Goal: Complete application form: Complete application form

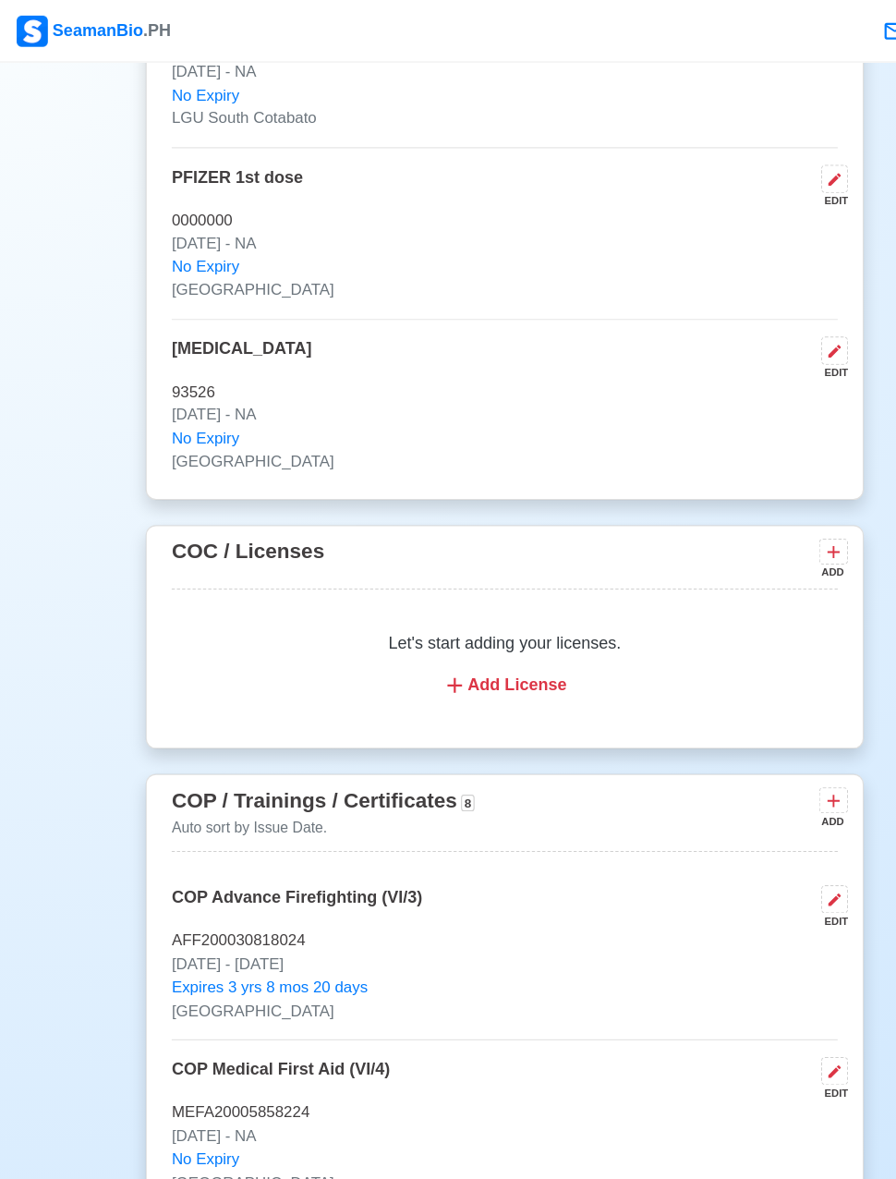
scroll to position [2325, 0]
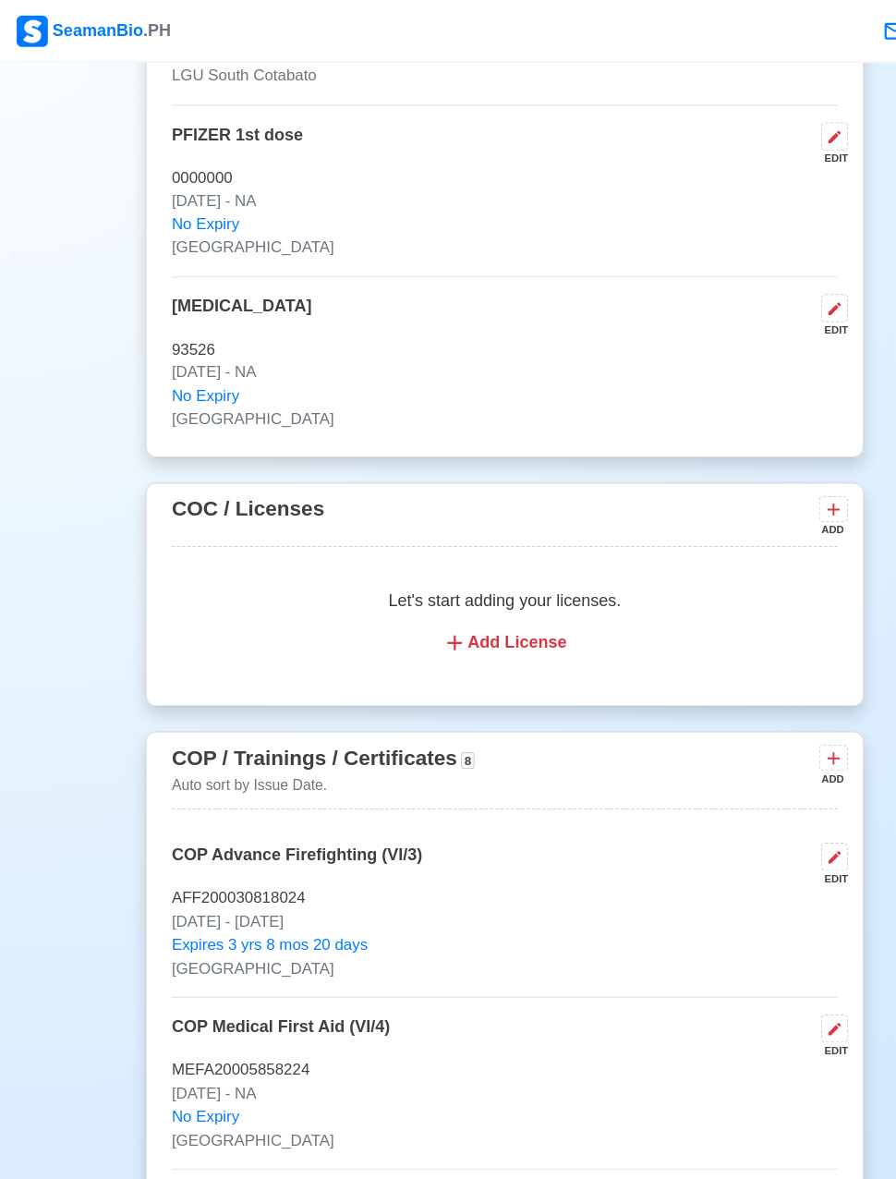
click at [488, 560] on div "Add License" at bounding box center [448, 571] width 547 height 22
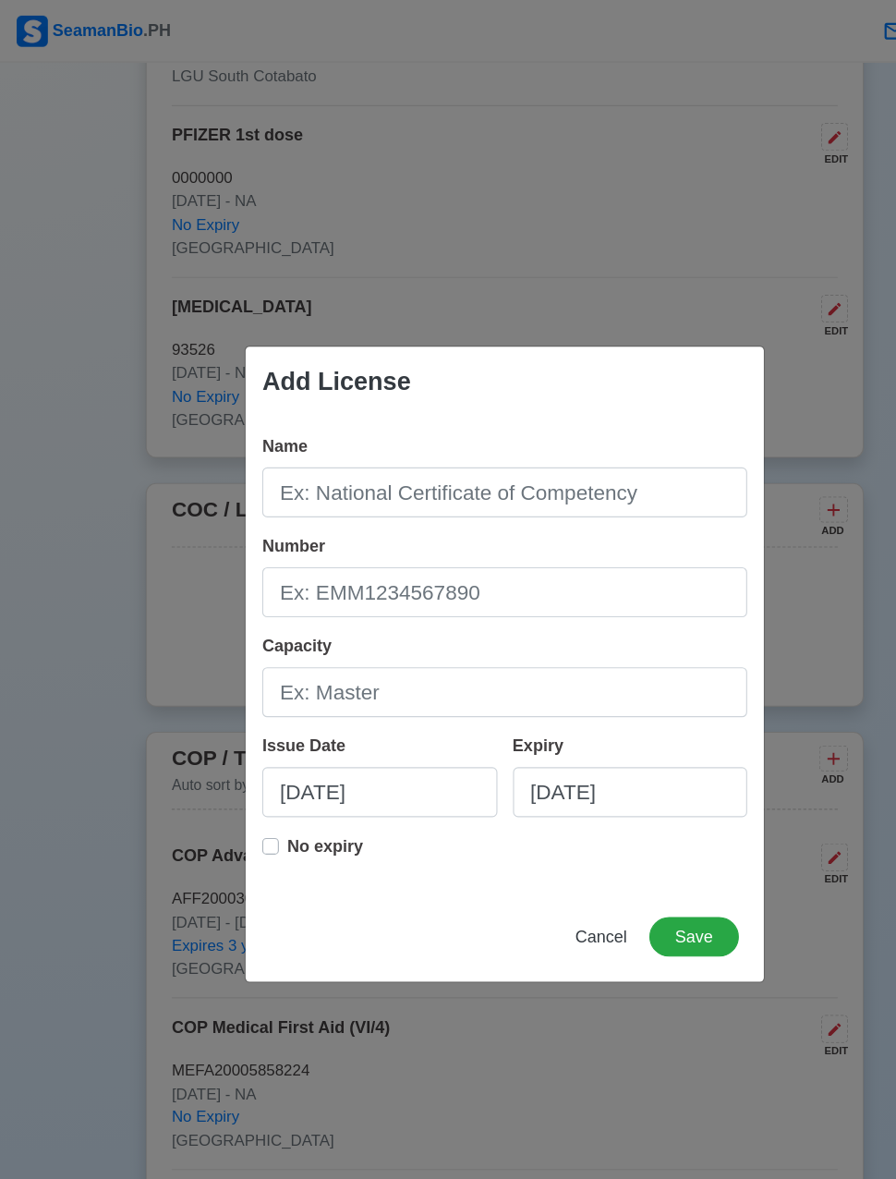
click at [592, 375] on div "Name Number Capacity Issue Date [DATE] Expiry [DATE] No expiry" at bounding box center [448, 580] width 460 height 421
click at [549, 379] on div "Name Number Capacity Issue Date [DATE] Expiry [DATE] No expiry" at bounding box center [448, 580] width 460 height 421
click at [565, 365] on div "Add License" at bounding box center [448, 339] width 460 height 63
click at [416, 370] on div "Name Number Capacity Issue Date [DATE] Expiry [DATE] No expiry" at bounding box center [448, 580] width 460 height 421
click at [412, 380] on div "Name Number Capacity Issue Date [DATE] Expiry [DATE] No expiry" at bounding box center [448, 580] width 460 height 421
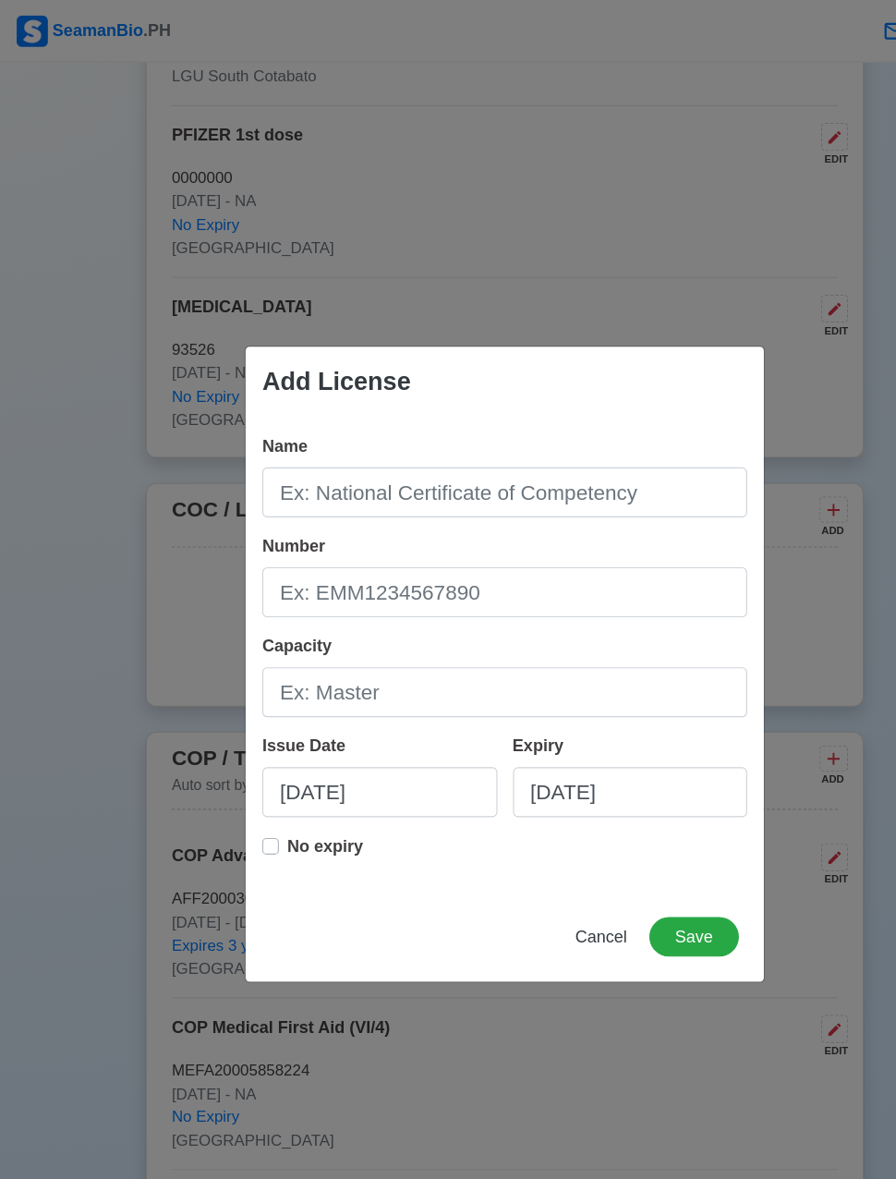
click at [434, 368] on div "Add License" at bounding box center [448, 339] width 460 height 63
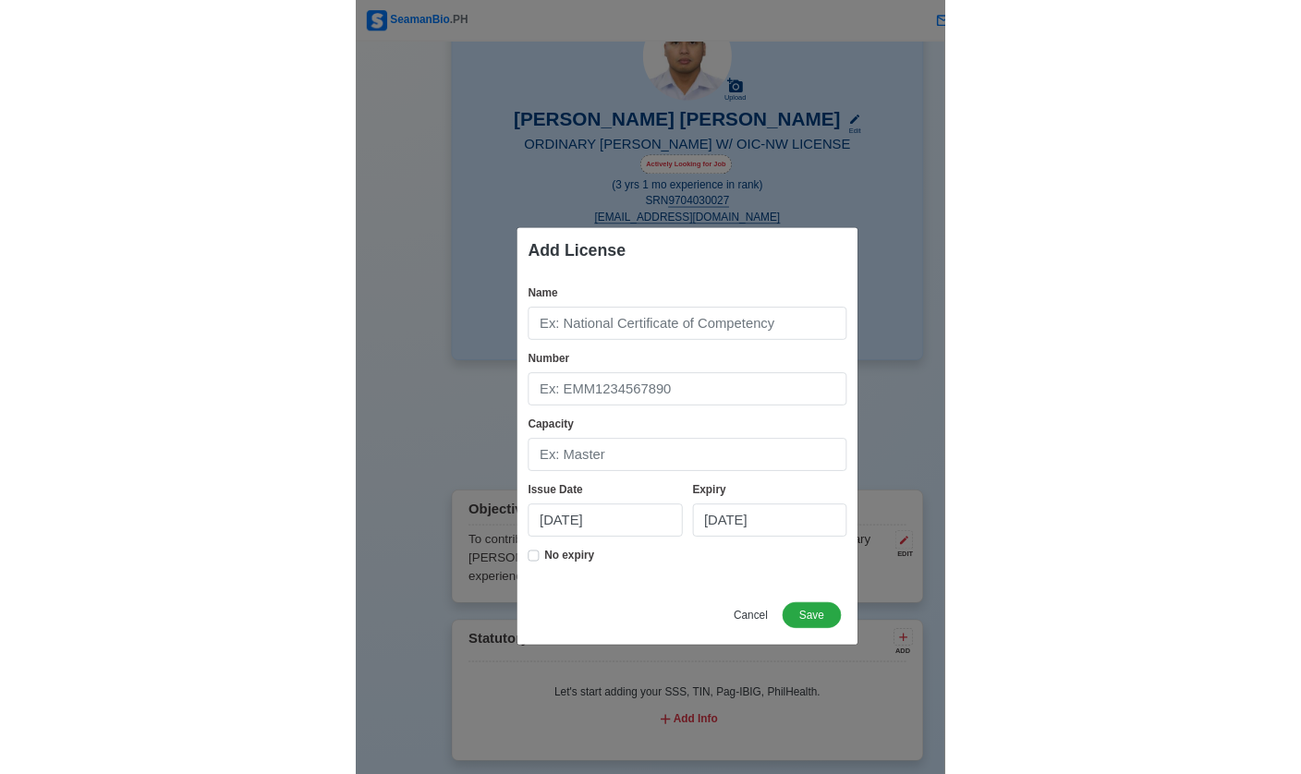
scroll to position [0, 0]
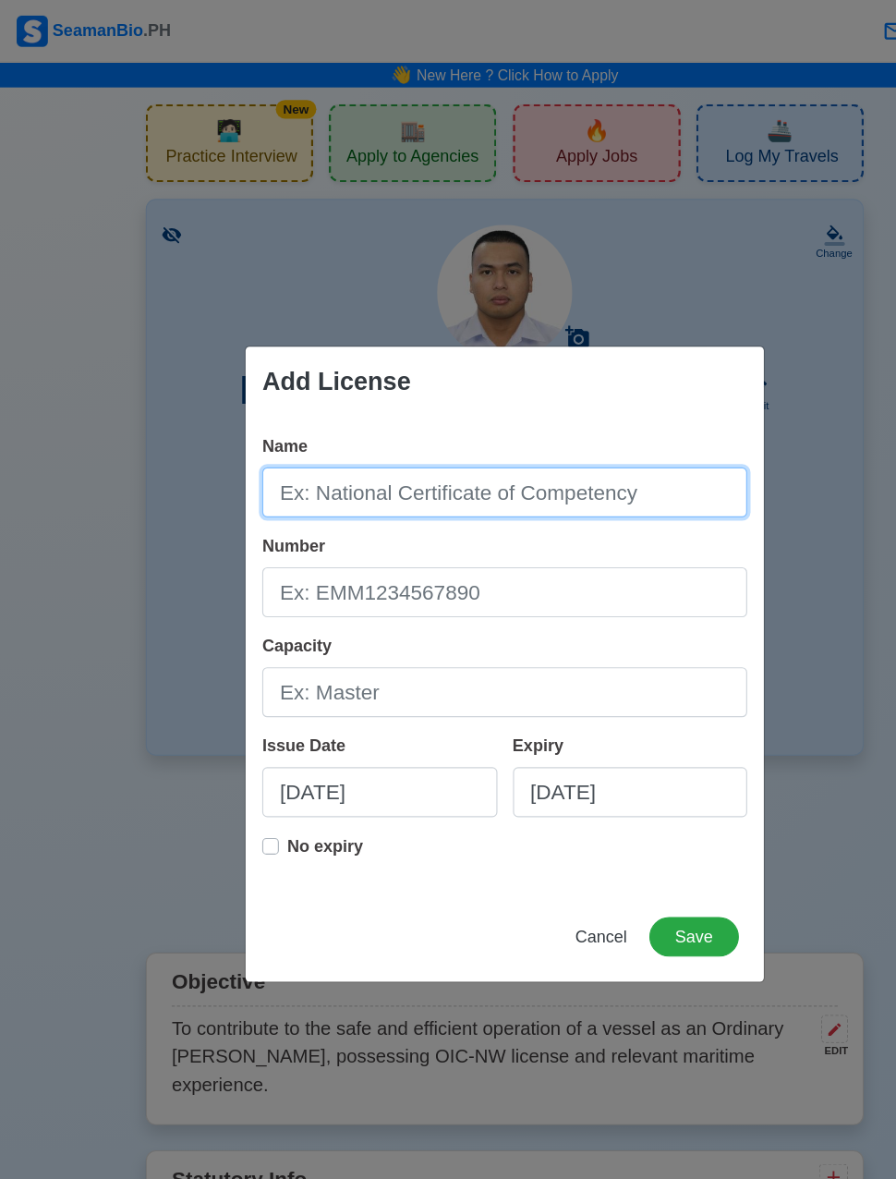
click at [493, 435] on input "Name" at bounding box center [448, 437] width 431 height 44
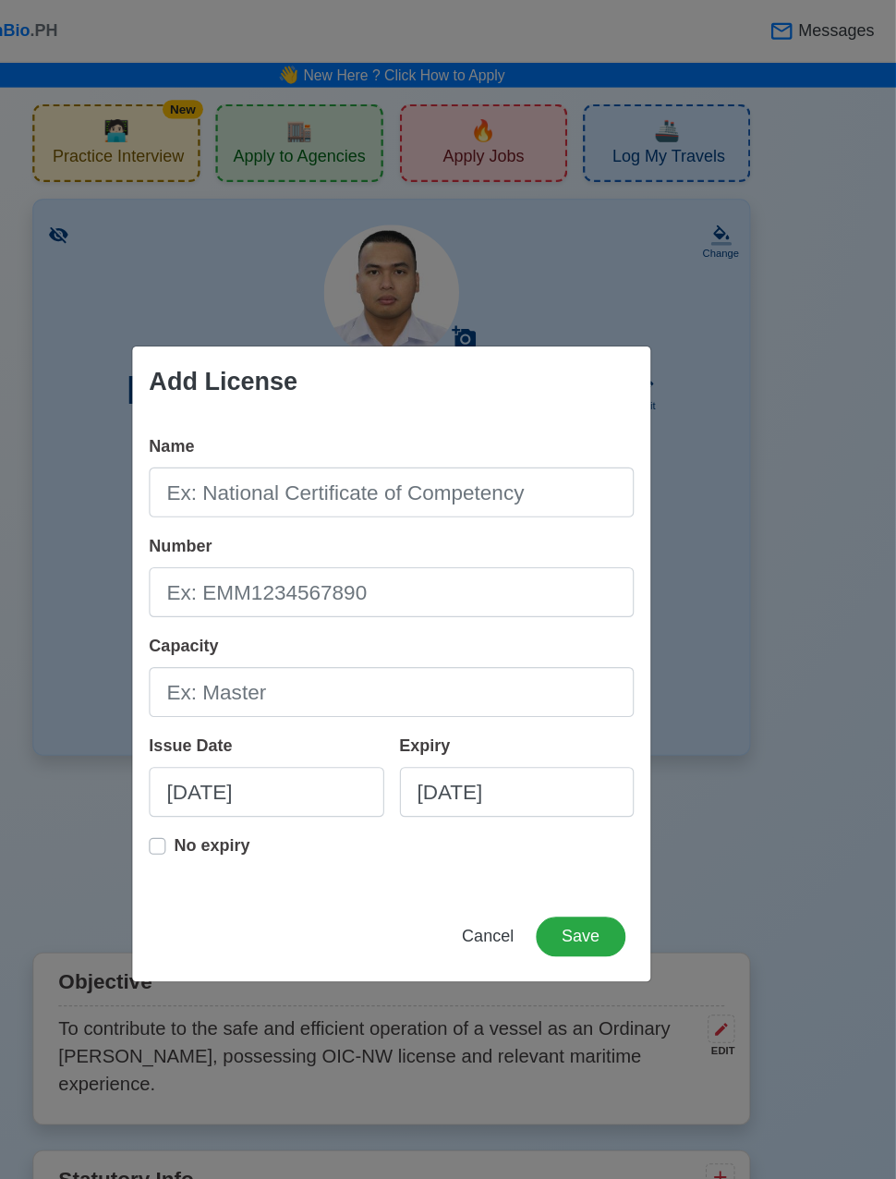
click at [735, 454] on div "Add License Name Number Capacity Issue Date [DATE] Expiry [DATE] No expiry Canc…" at bounding box center [448, 589] width 896 height 1179
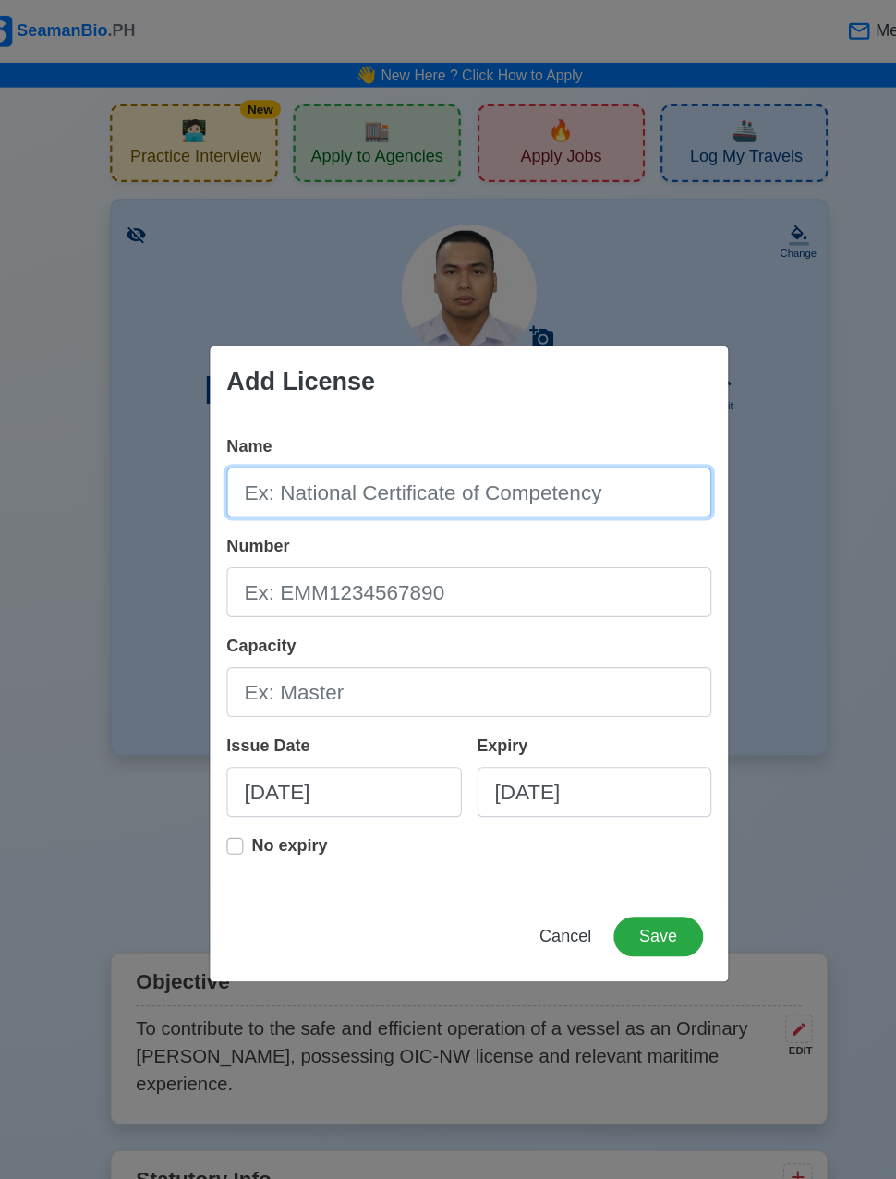
click at [466, 450] on input "Name" at bounding box center [448, 437] width 431 height 44
type input "v"
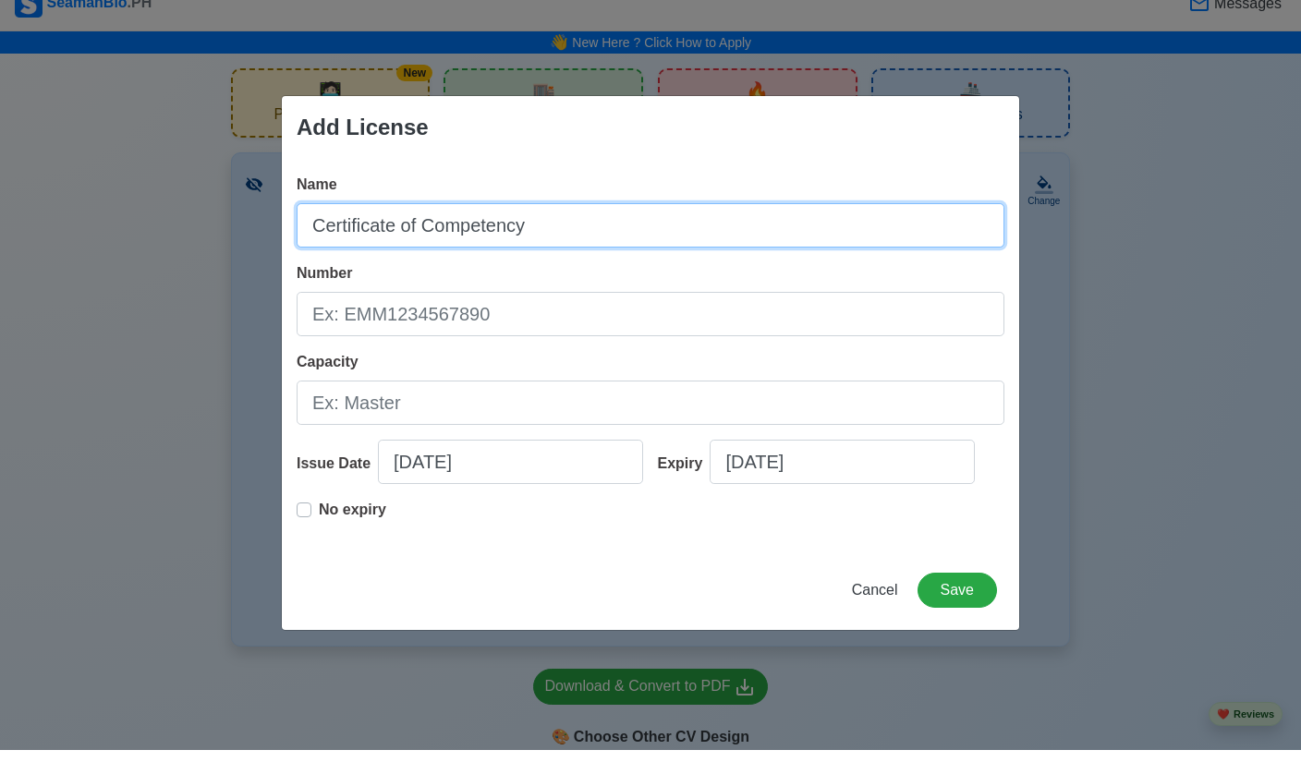
type input "Certificate of Competency"
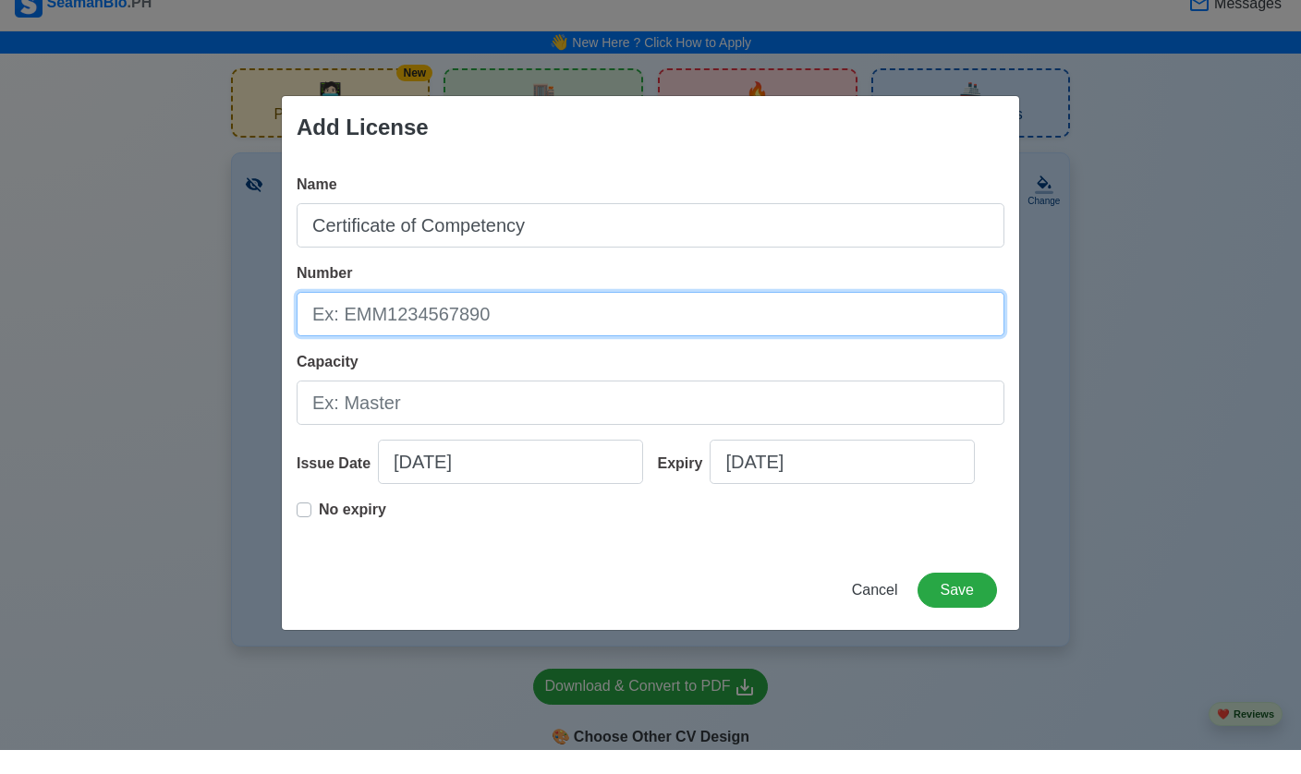
click at [471, 316] on input "Number" at bounding box center [651, 338] width 708 height 44
click at [479, 316] on input "Number" at bounding box center [651, 338] width 708 height 44
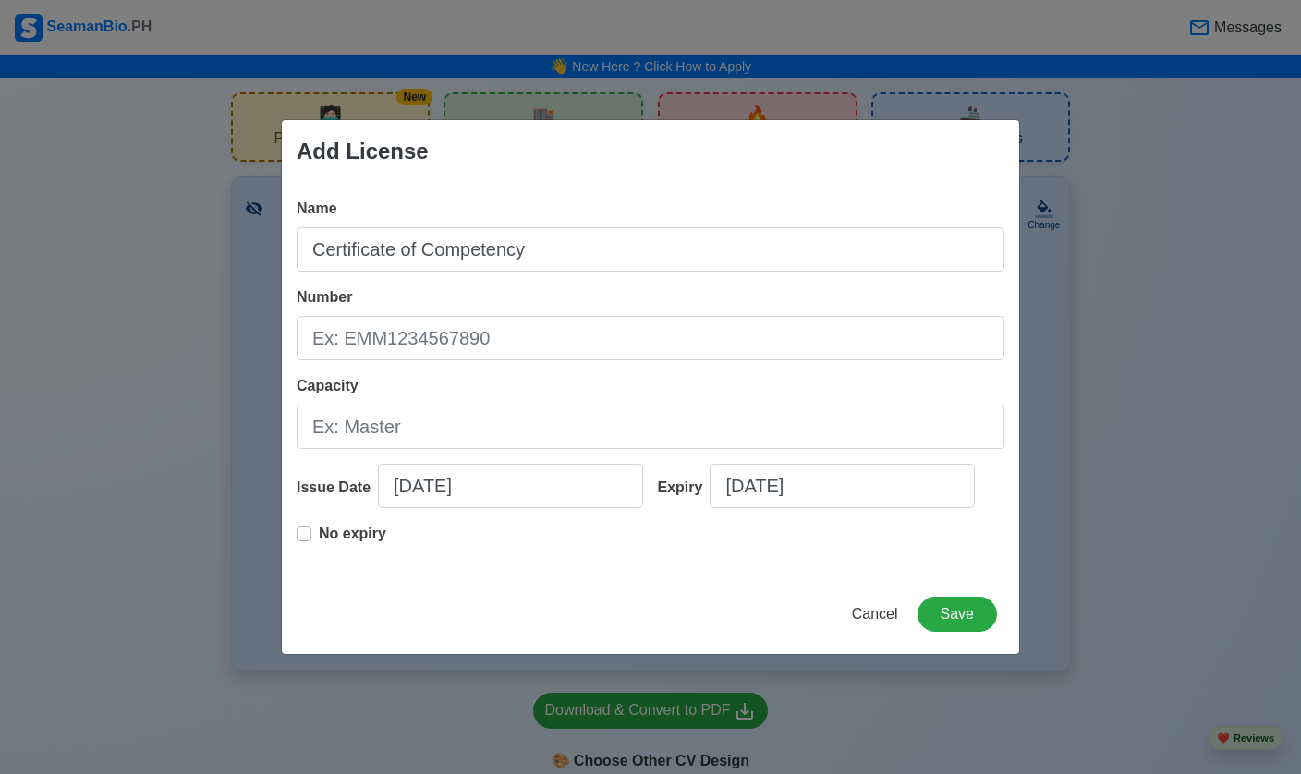
click at [879, 608] on span "Cancel" at bounding box center [875, 614] width 46 height 16
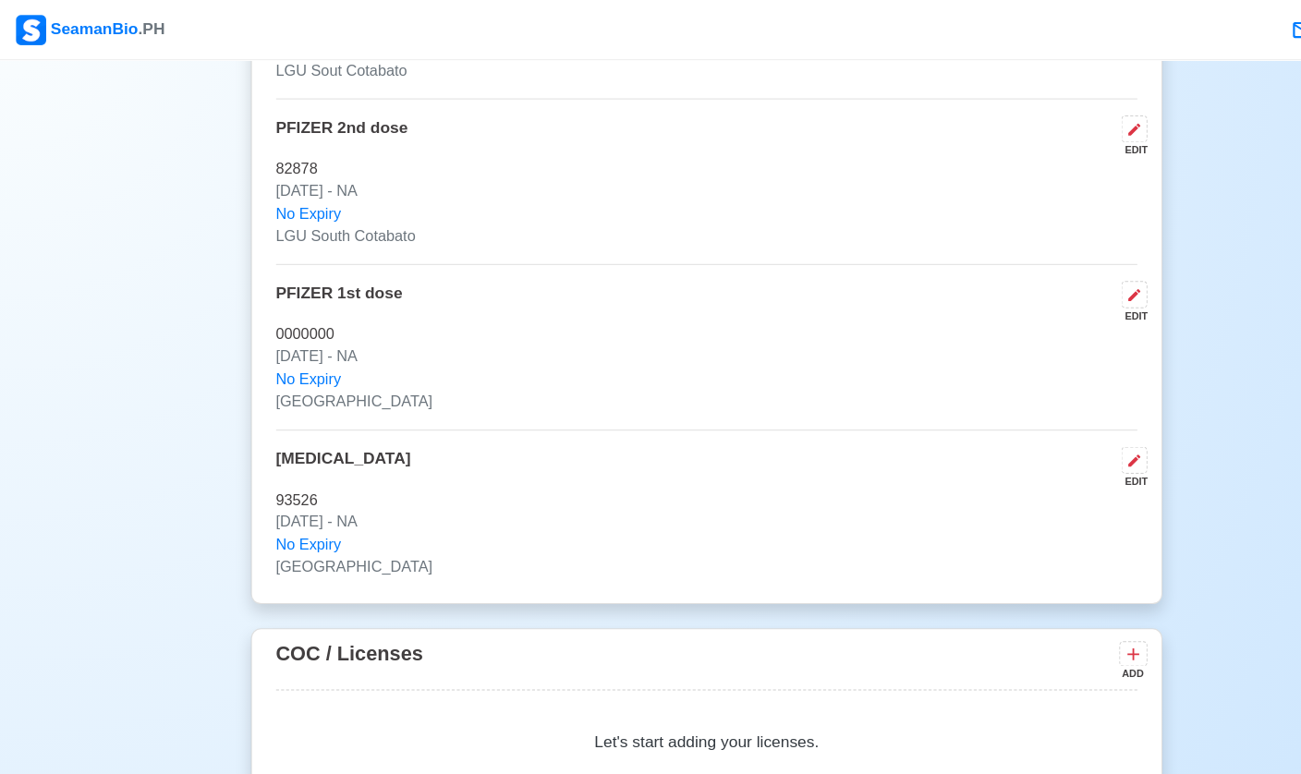
scroll to position [2159, 0]
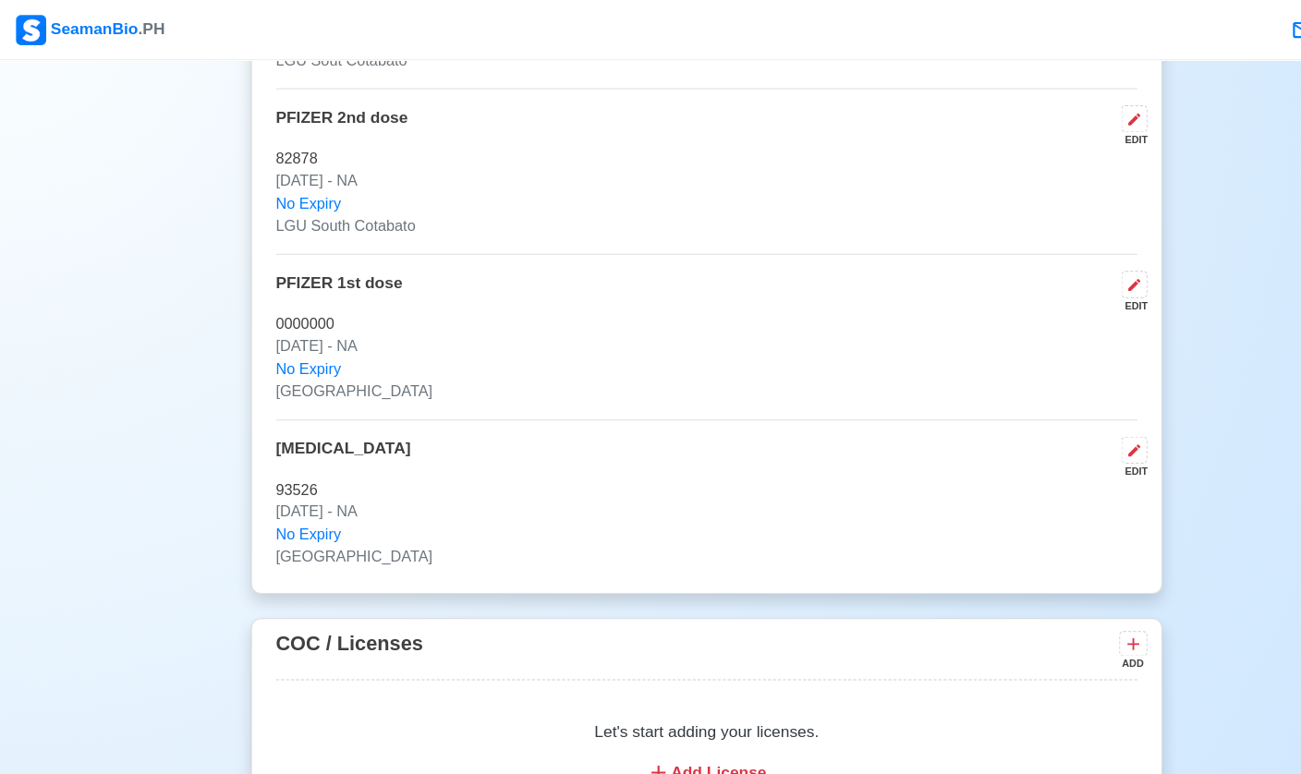
click at [648, 708] on div "Add License" at bounding box center [650, 711] width 749 height 22
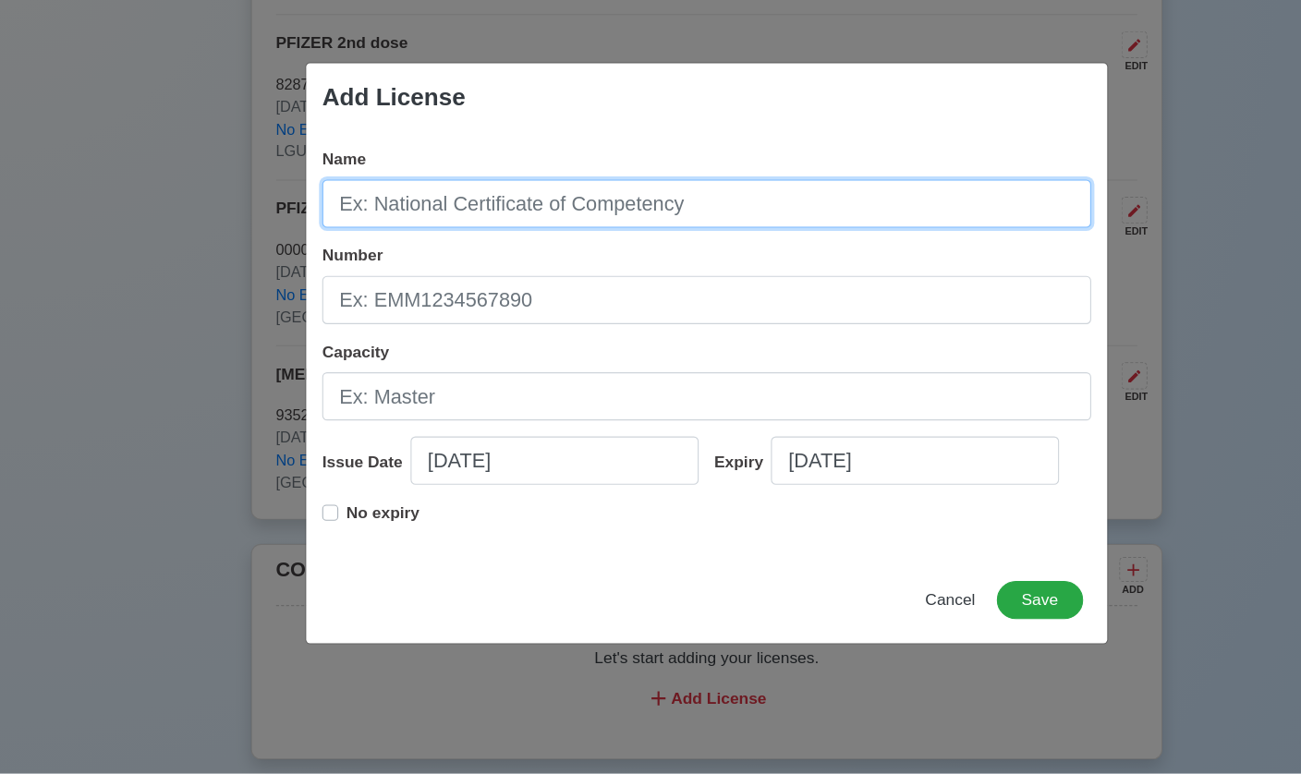
click at [411, 200] on div "Name" at bounding box center [651, 235] width 708 height 74
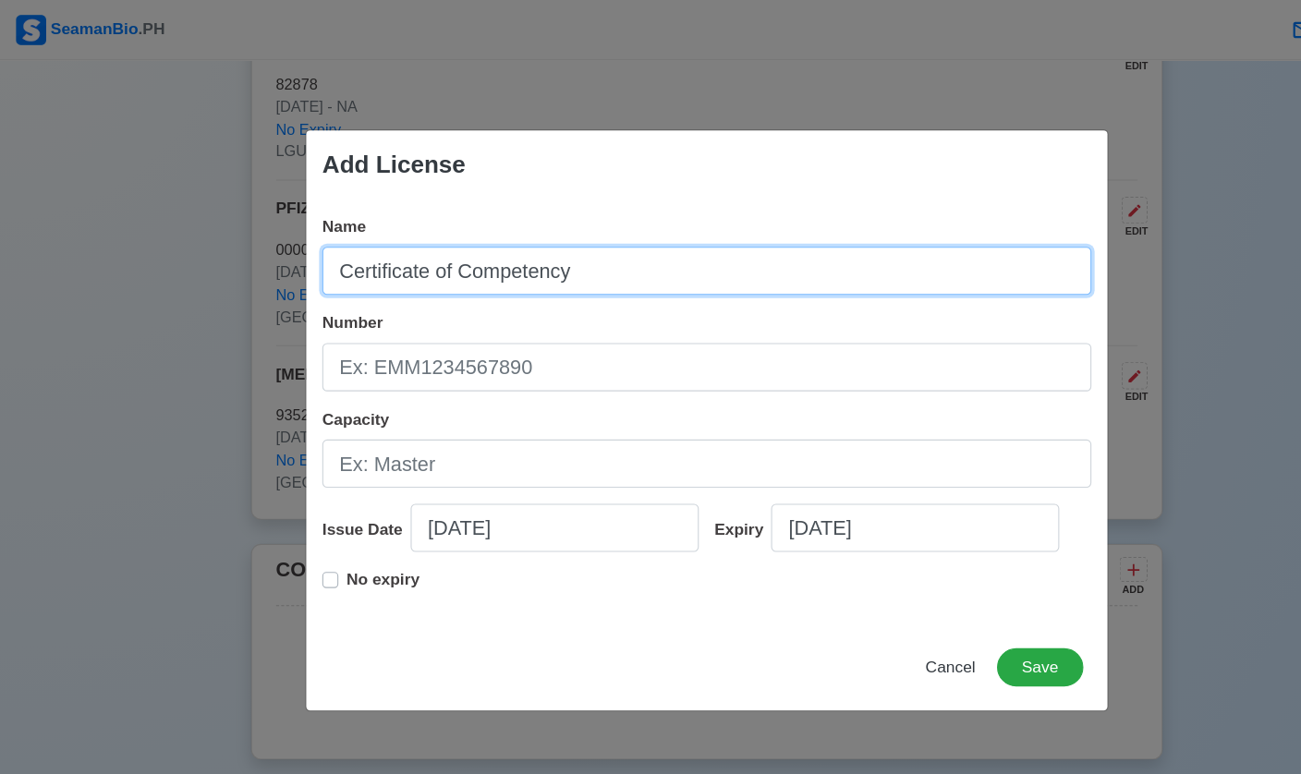
type input "Certificate of Competency"
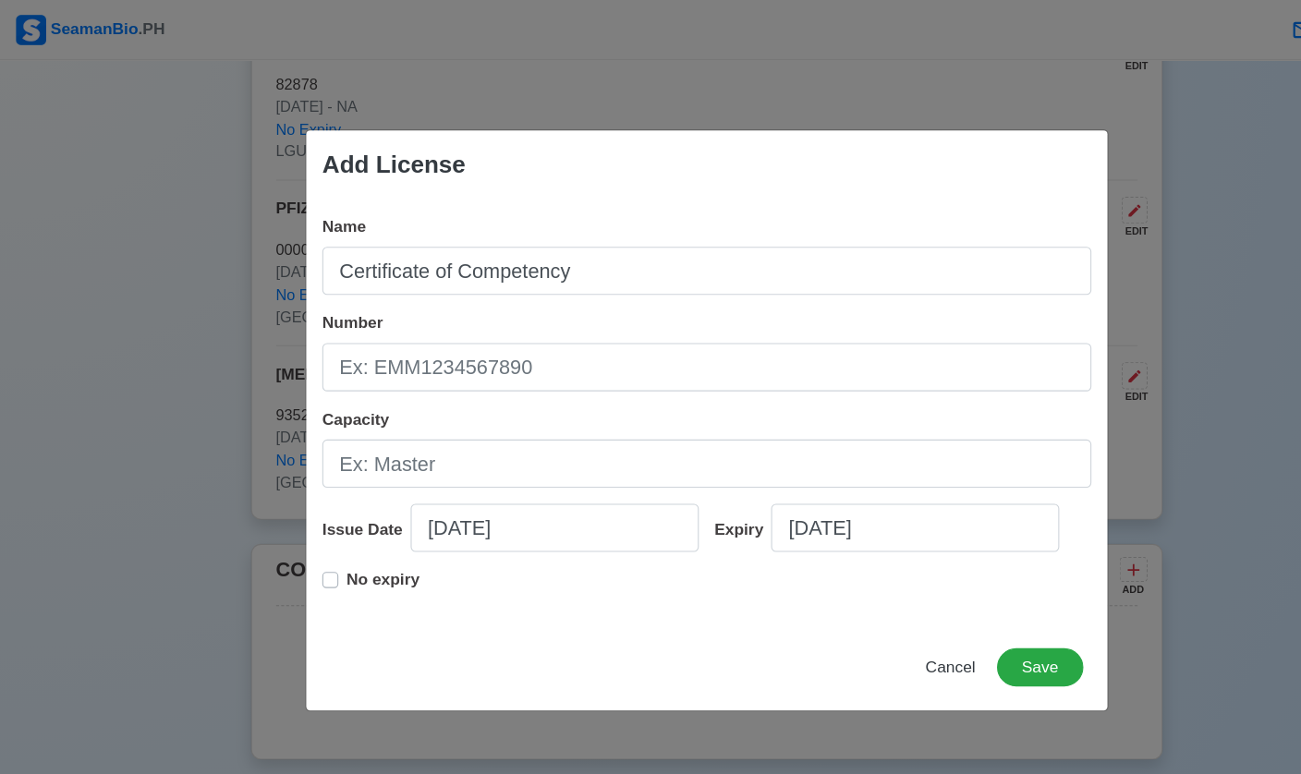
click at [427, 287] on div "Number" at bounding box center [651, 323] width 708 height 74
click at [425, 286] on div "Number" at bounding box center [651, 323] width 708 height 74
click at [404, 277] on div "Name Certificate of Competency Number Capacity Issue Date [DATE] Expiry [DATE] …" at bounding box center [650, 379] width 737 height 392
click at [341, 278] on div "Name Certificate of Competency Number Capacity Issue Date [DATE] Expiry [DATE] …" at bounding box center [650, 379] width 737 height 392
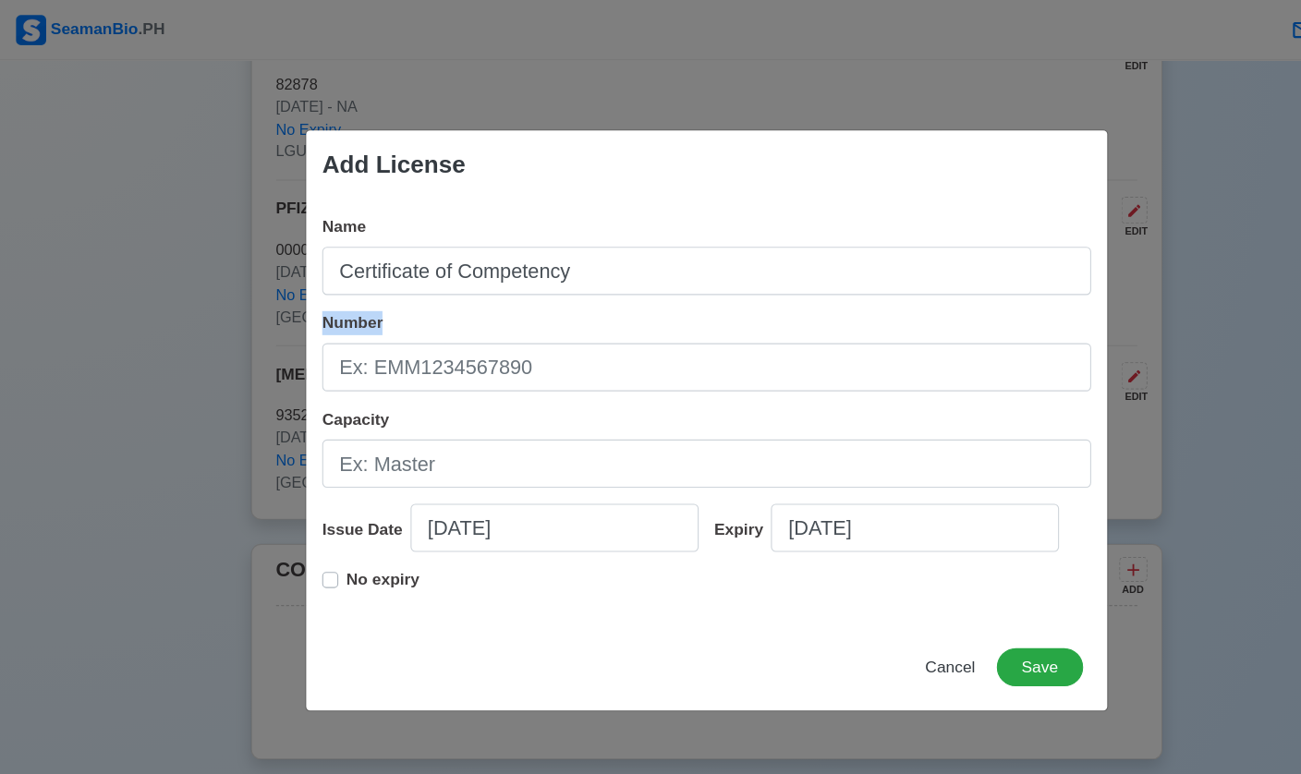
click at [435, 296] on div "Number" at bounding box center [651, 323] width 708 height 74
click at [441, 285] on div "Name Certificate of Competency Number Capacity Issue Date [DATE] Expiry [DATE] …" at bounding box center [650, 379] width 737 height 392
click at [443, 277] on div "Name Certificate of Competency Number Capacity Issue Date [DATE] Expiry [DATE] …" at bounding box center [650, 379] width 737 height 392
click at [483, 279] on div "Name Certificate of Competency Number Capacity Issue Date [DATE] Expiry [DATE] …" at bounding box center [650, 379] width 737 height 392
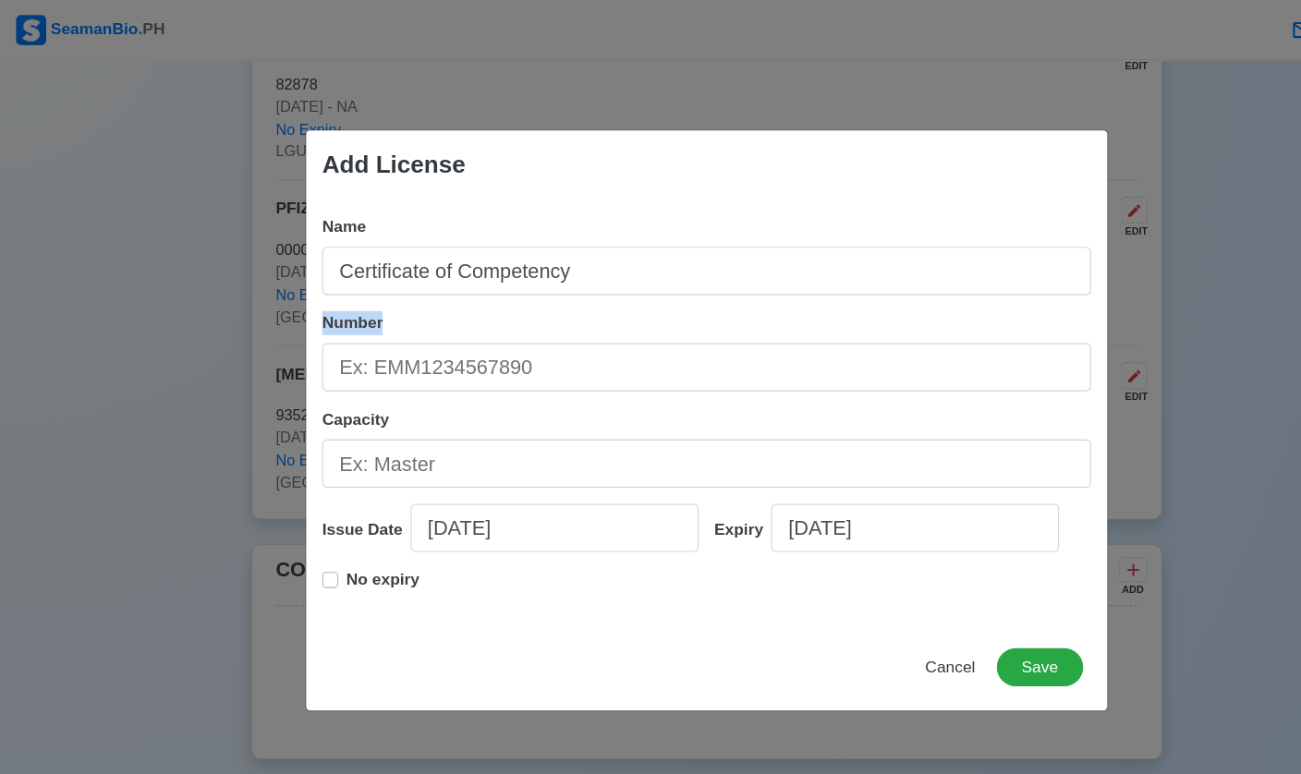
click at [483, 279] on div "Name Certificate of Competency Number Capacity Issue Date [DATE] Expiry [DATE] …" at bounding box center [650, 379] width 737 height 392
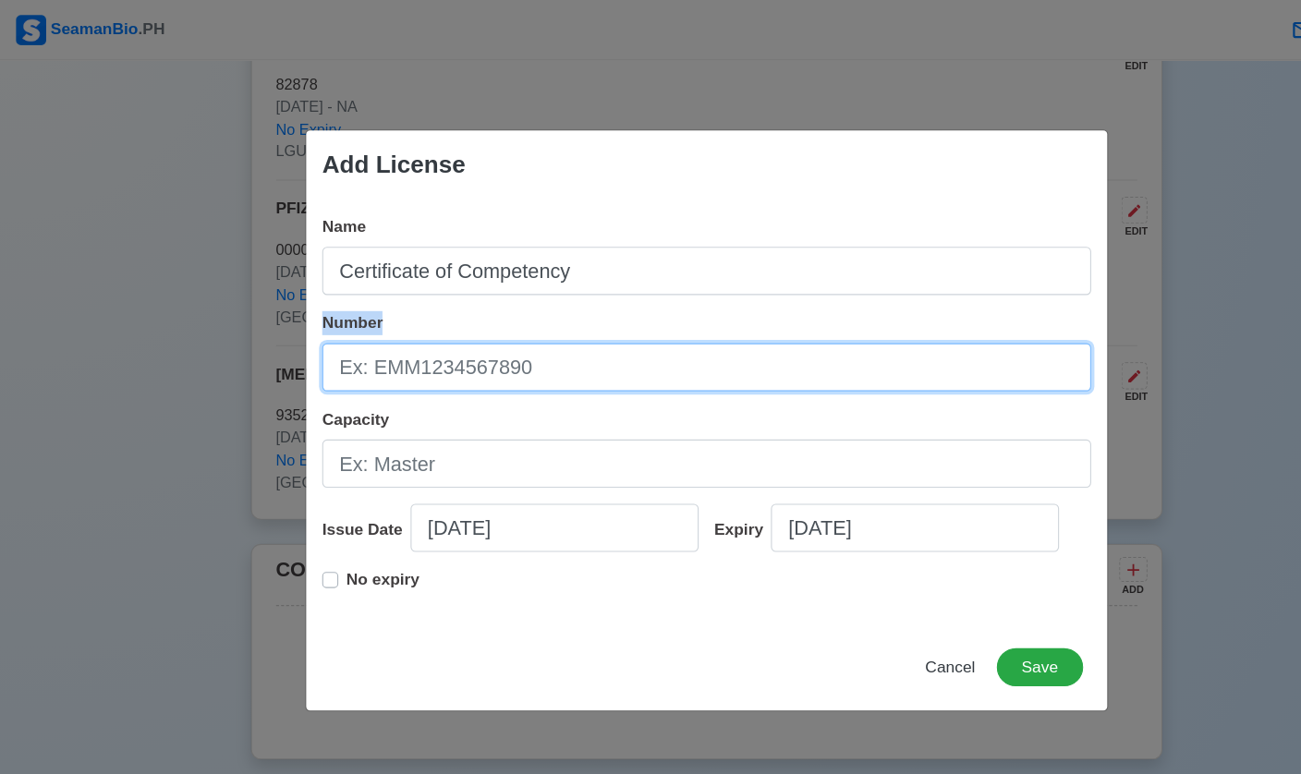
click at [434, 357] on input "Number" at bounding box center [651, 338] width 708 height 44
type input "w"
type input "coc"
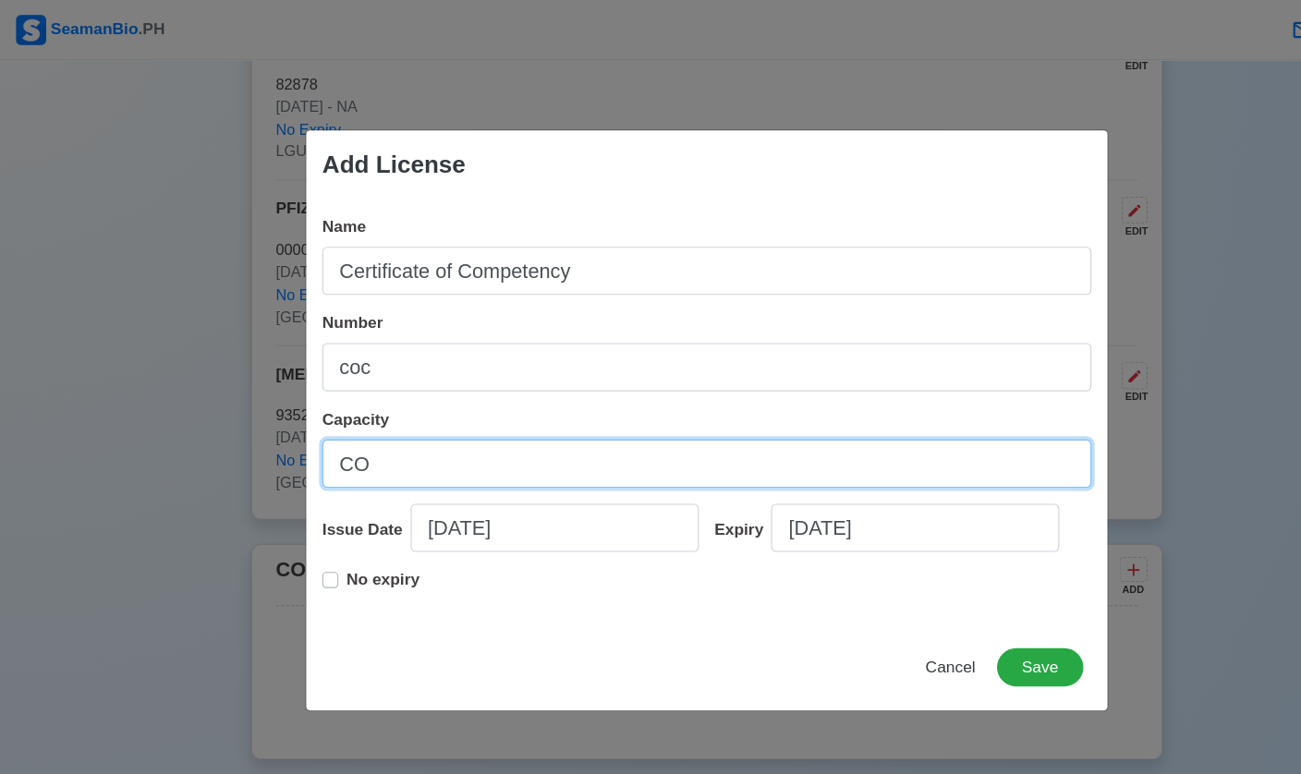
type input "C"
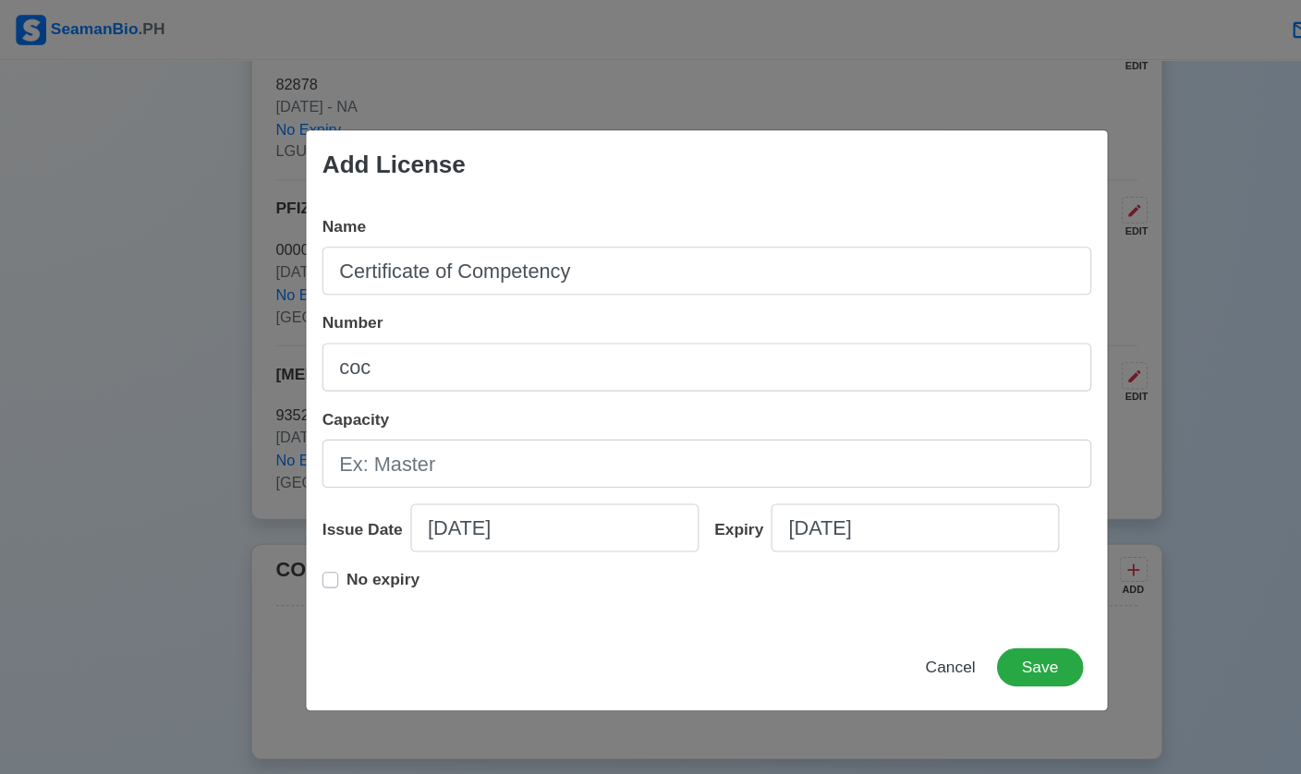
click at [462, 280] on div "Name Certificate of Competency Number coc Capacity Issue Date [DATE] Expiry [DA…" at bounding box center [650, 379] width 737 height 392
click at [392, 278] on div "Name Certificate of Competency Number coc Capacity Issue Date [DATE] Expiry [DA…" at bounding box center [650, 379] width 737 height 392
click at [370, 287] on div "Number coc" at bounding box center [651, 323] width 708 height 74
click at [349, 298] on span "Number" at bounding box center [324, 297] width 55 height 16
click at [349, 316] on input "coc" at bounding box center [651, 338] width 708 height 44
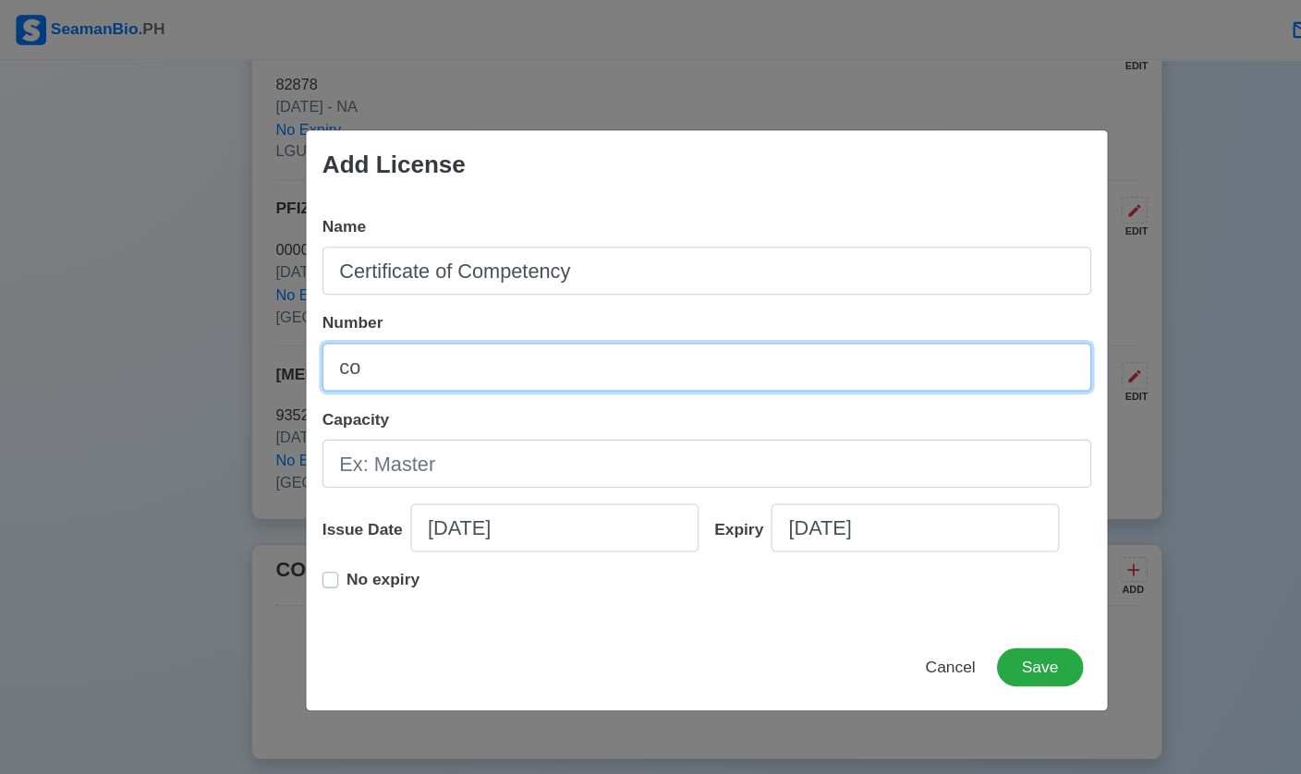
type input "c"
type input "COICNW200008718525"
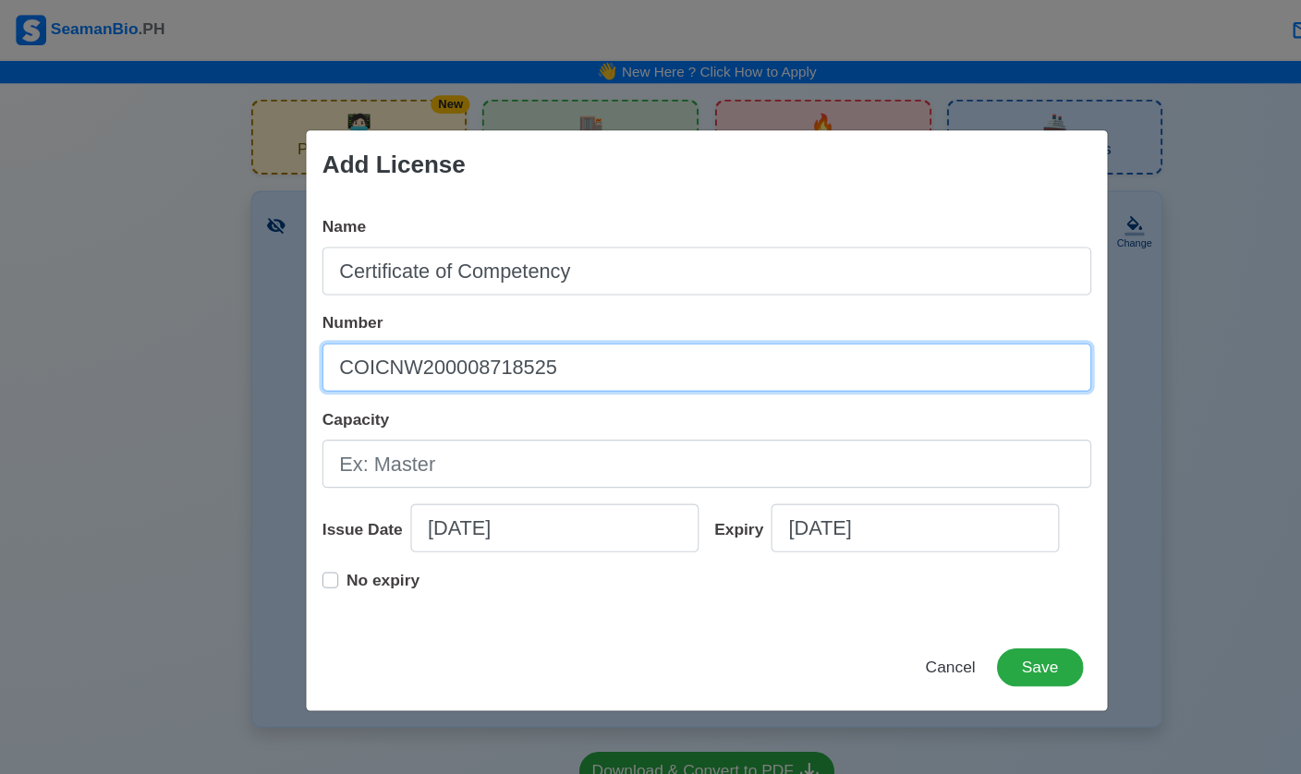
scroll to position [0, 0]
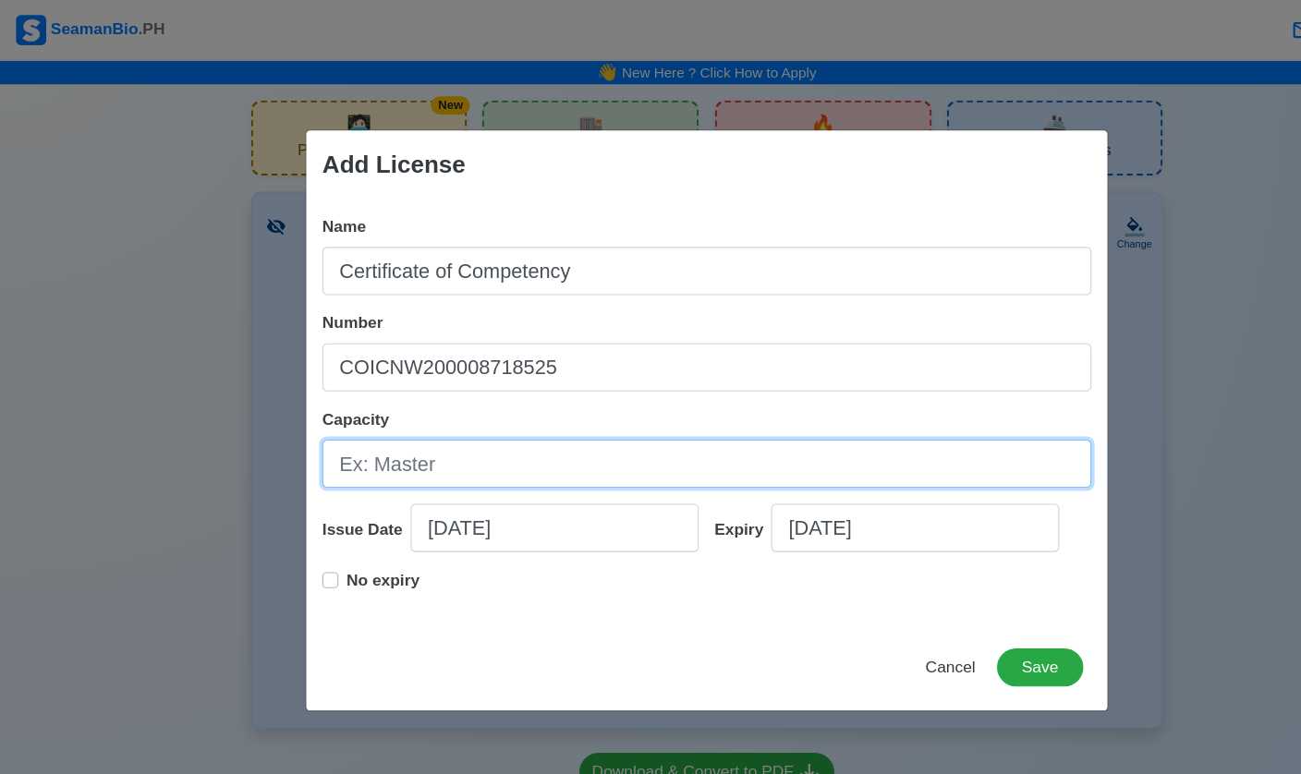
click at [418, 431] on input "Capacity" at bounding box center [651, 427] width 708 height 44
type input "o"
type input "OFFICER IN CHARGE OF A NAVIGATIONAL WATCH"
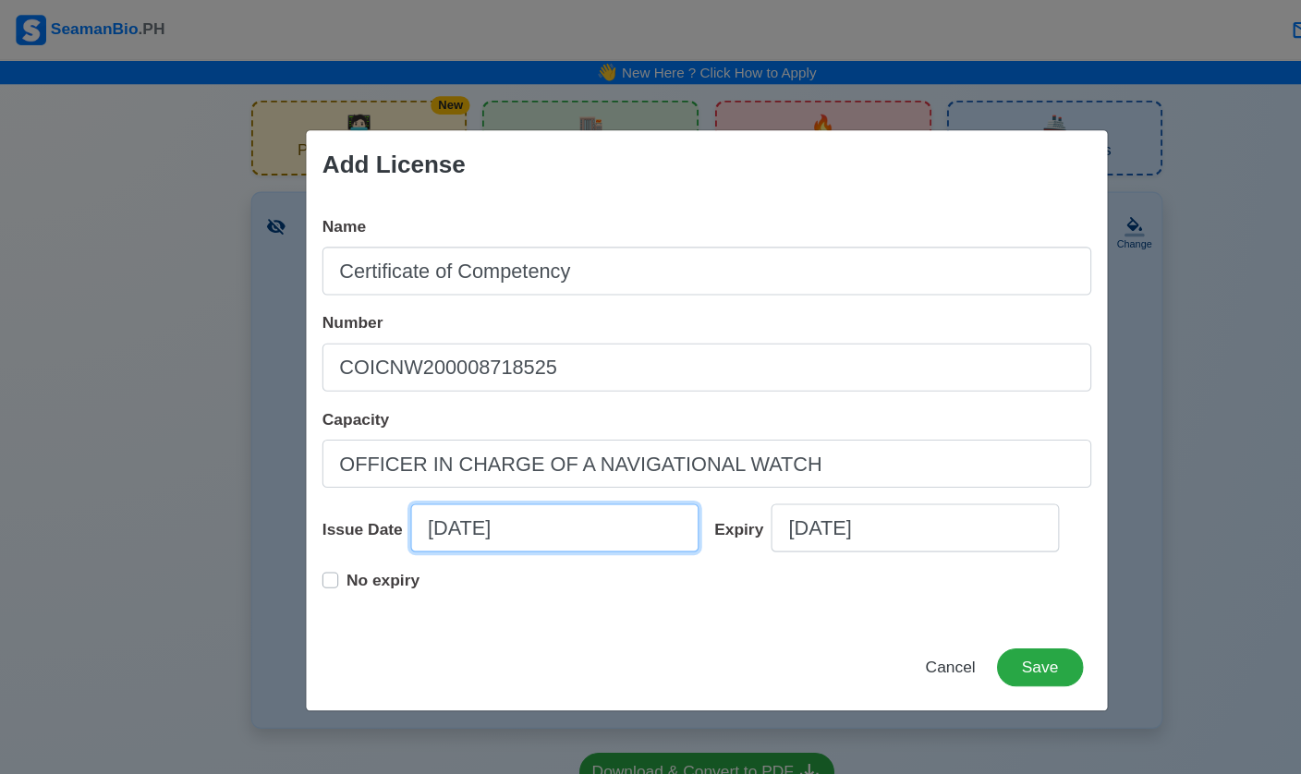
click at [437, 485] on input "[DATE]" at bounding box center [510, 486] width 265 height 44
select select "****"
select select "*********"
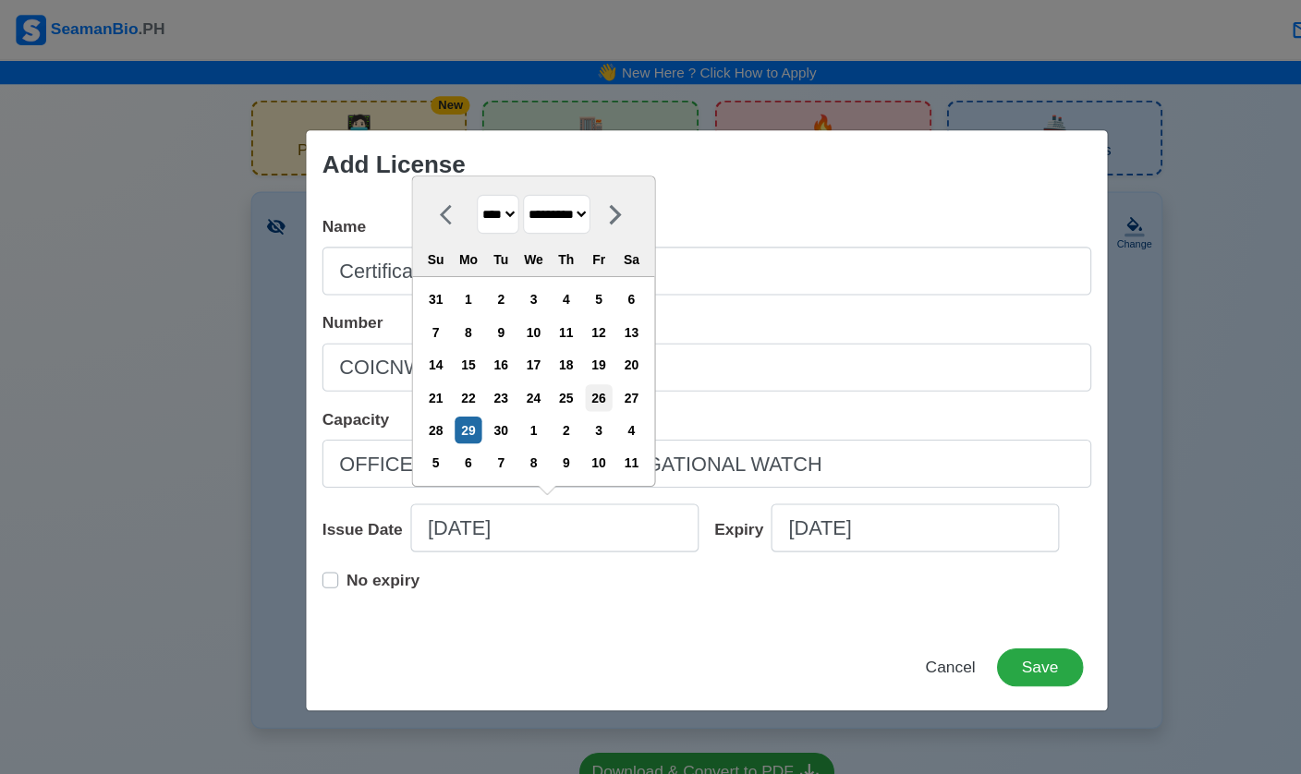
click at [564, 375] on div "26" at bounding box center [551, 366] width 25 height 25
type input "[DATE]"
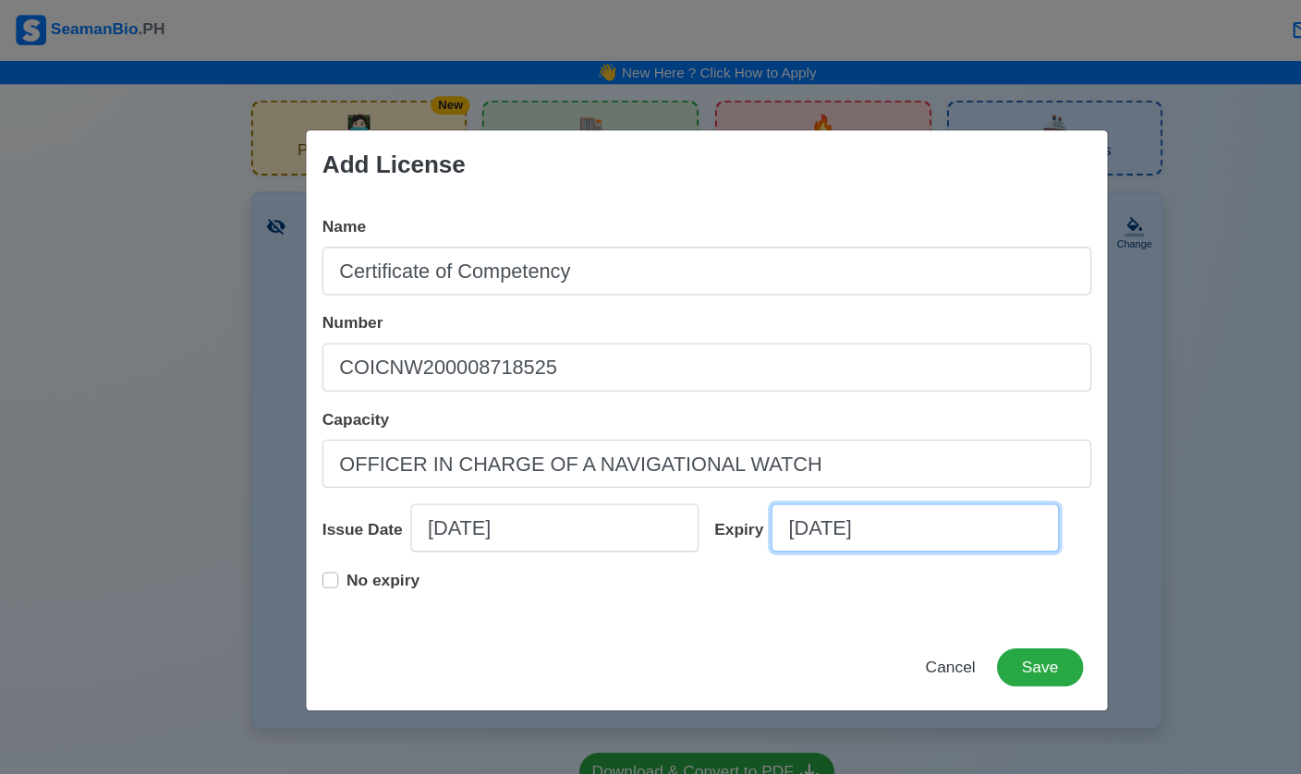
click at [749, 499] on input "[DATE]" at bounding box center [842, 486] width 265 height 44
select select "****"
select select "*********"
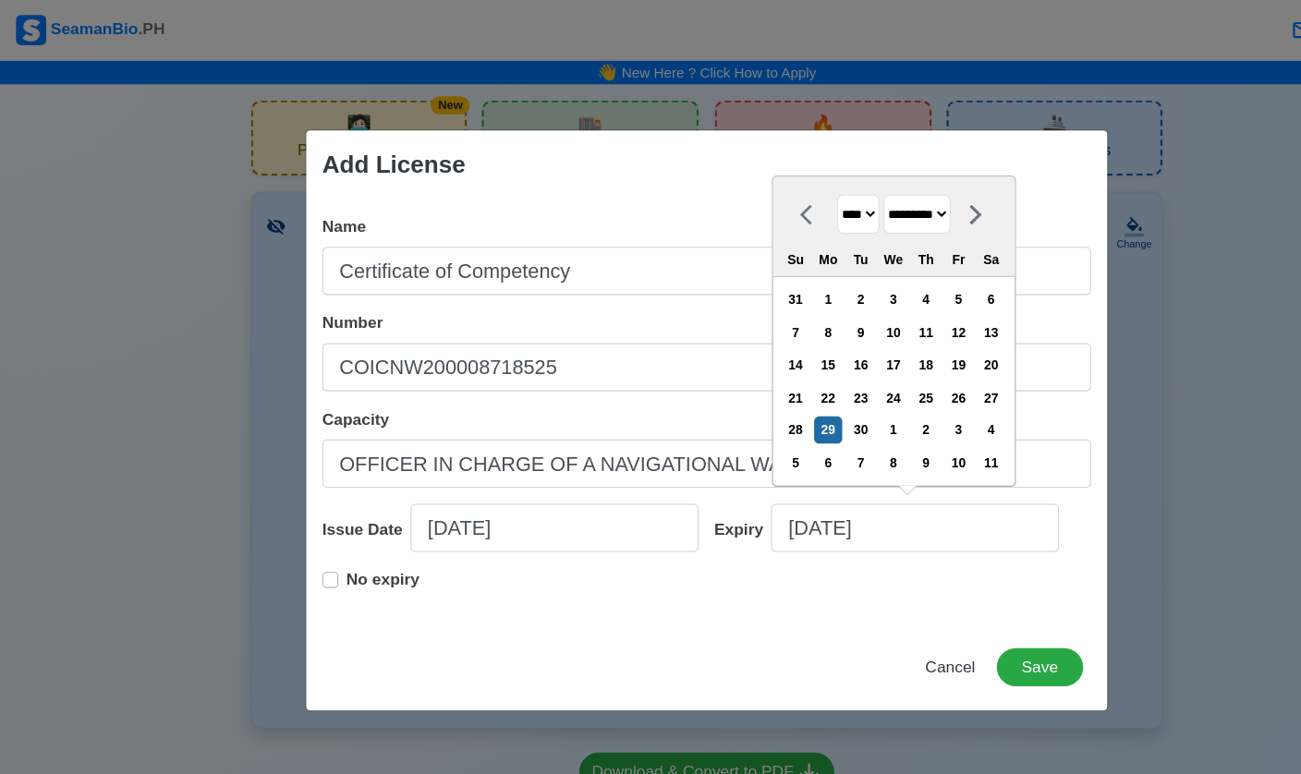
select select "****"
click at [863, 367] on div "26" at bounding box center [852, 366] width 25 height 25
type input "[DATE]"
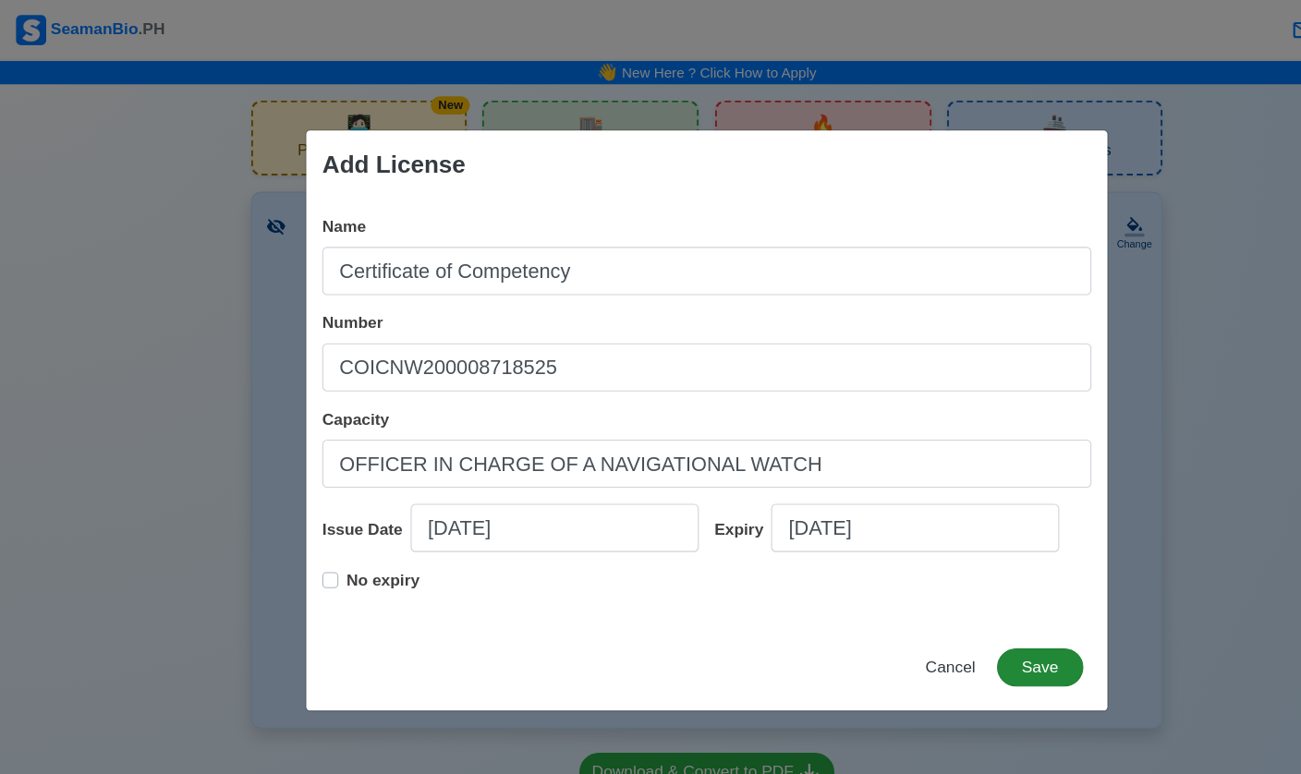
click at [895, 612] on button "Save" at bounding box center [956, 614] width 79 height 35
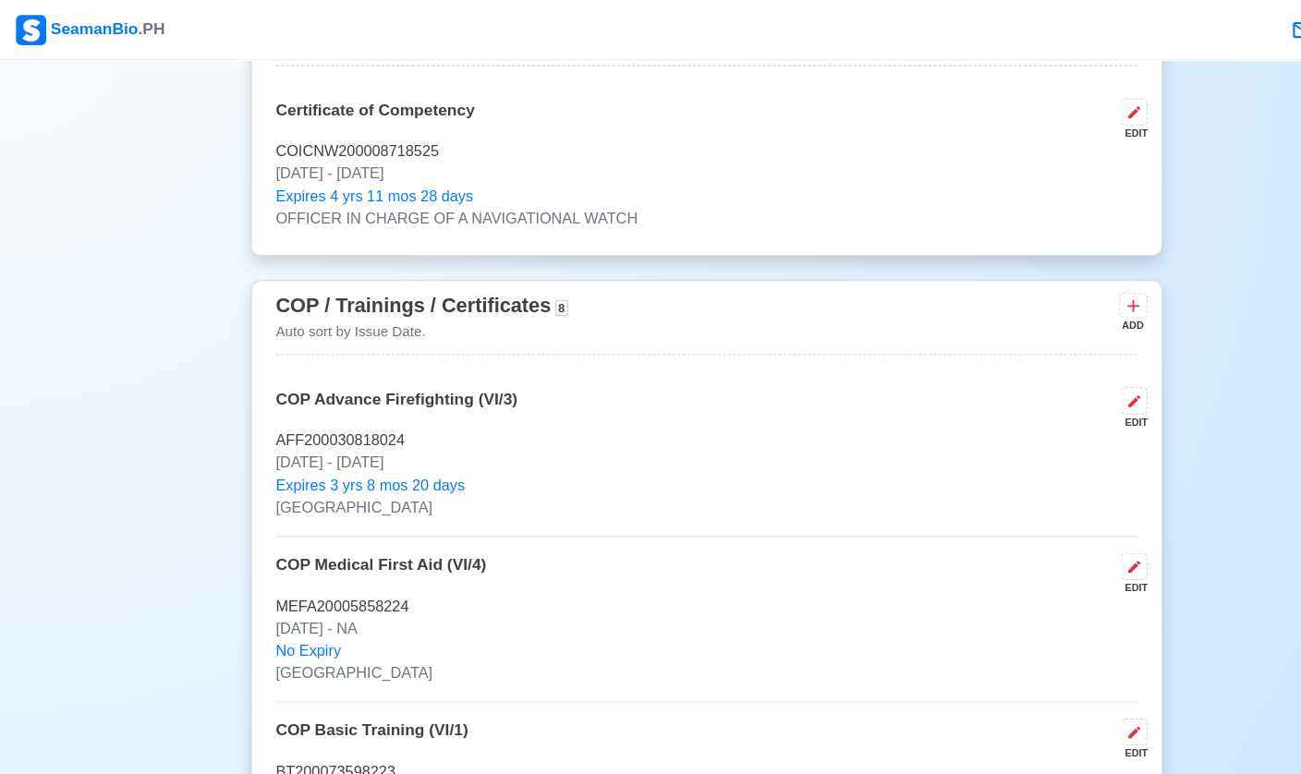
scroll to position [2757, 0]
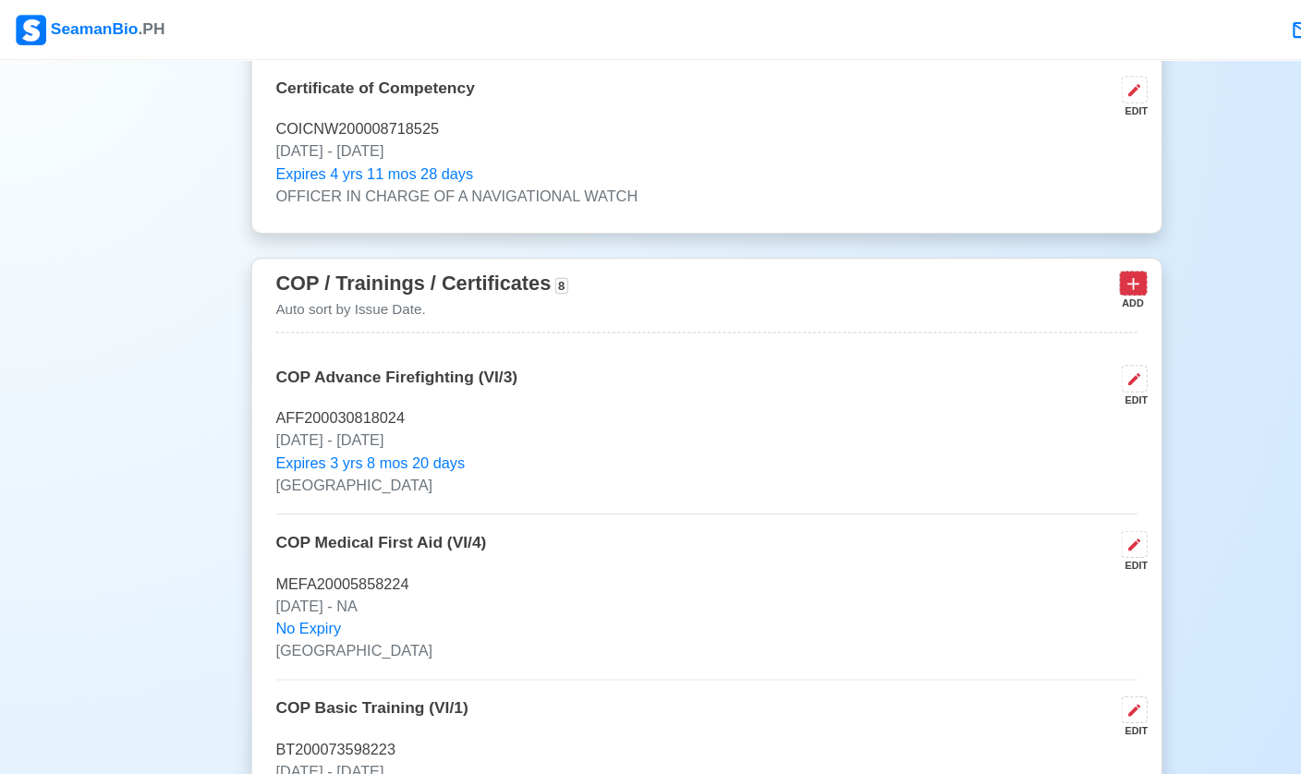
click at [895, 254] on icon at bounding box center [1043, 261] width 18 height 18
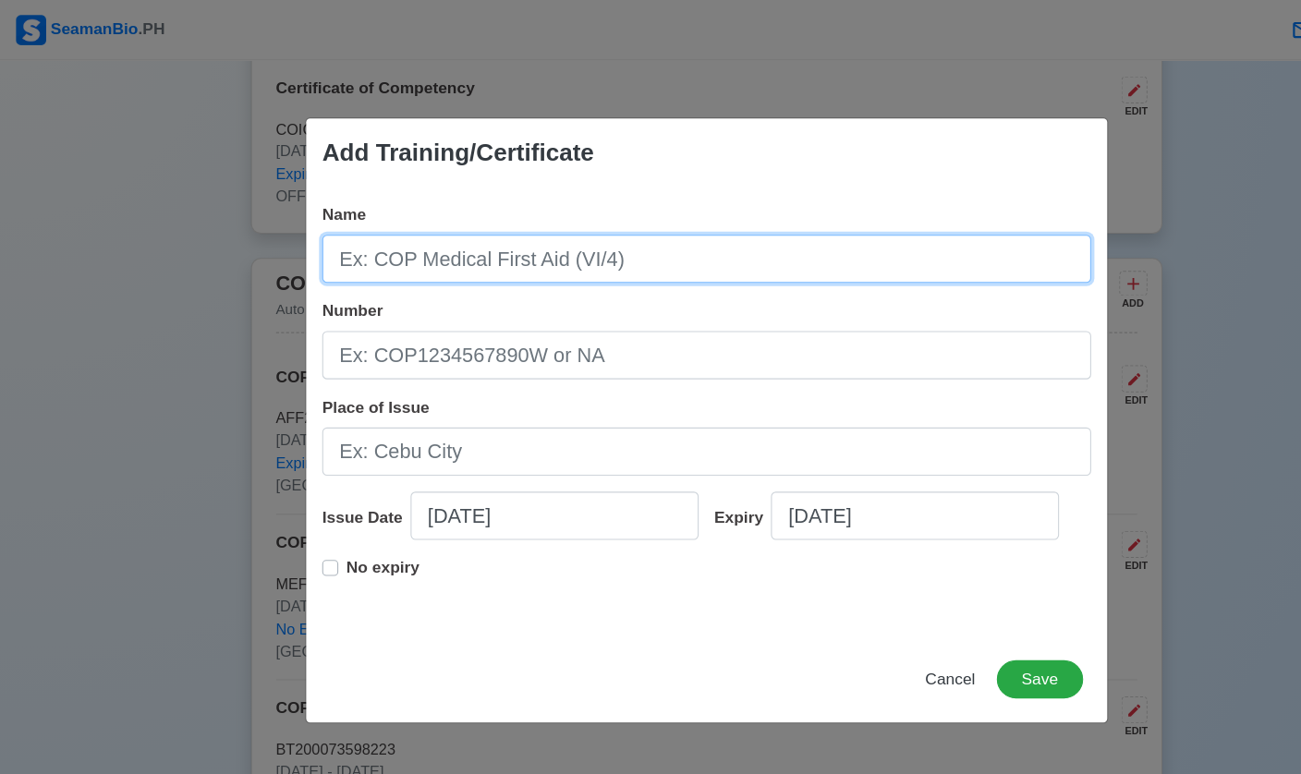
click at [621, 254] on input "Name" at bounding box center [651, 238] width 708 height 44
type input "COP GMDSS Operator"
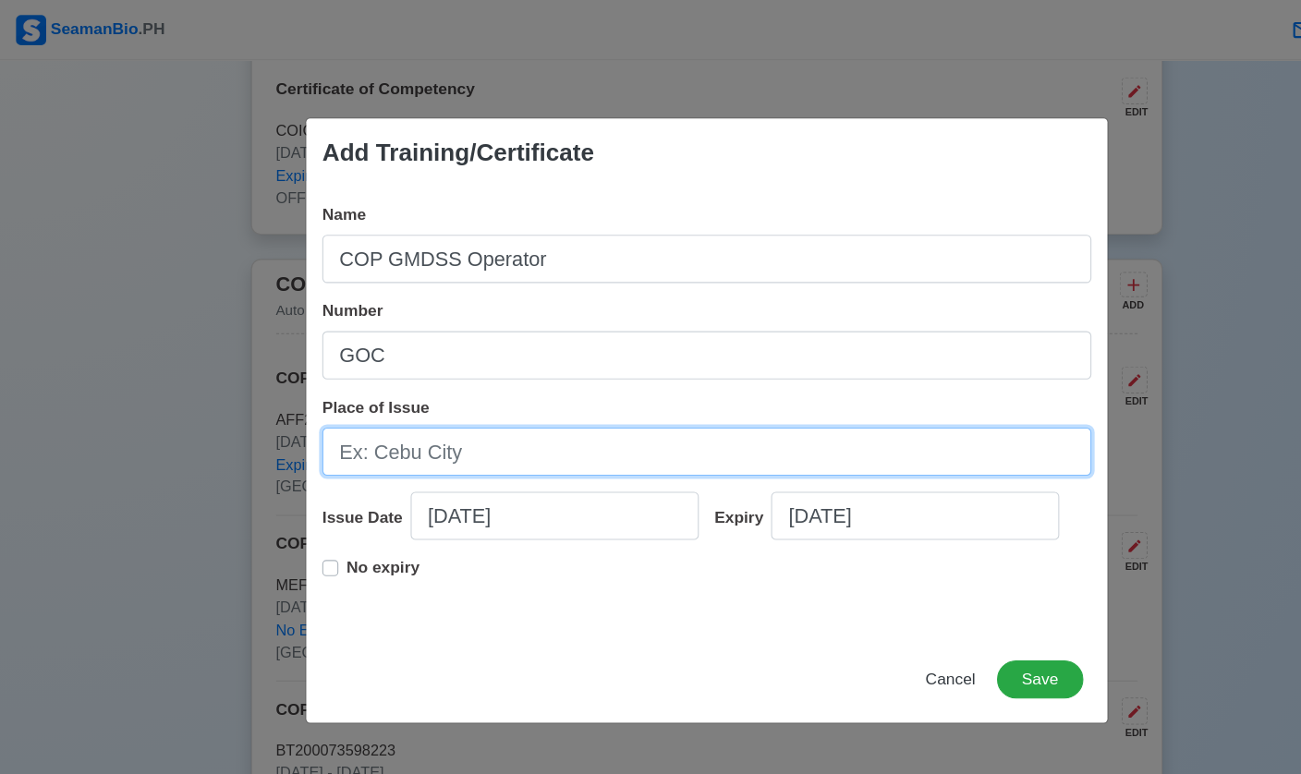
scroll to position [2824, 0]
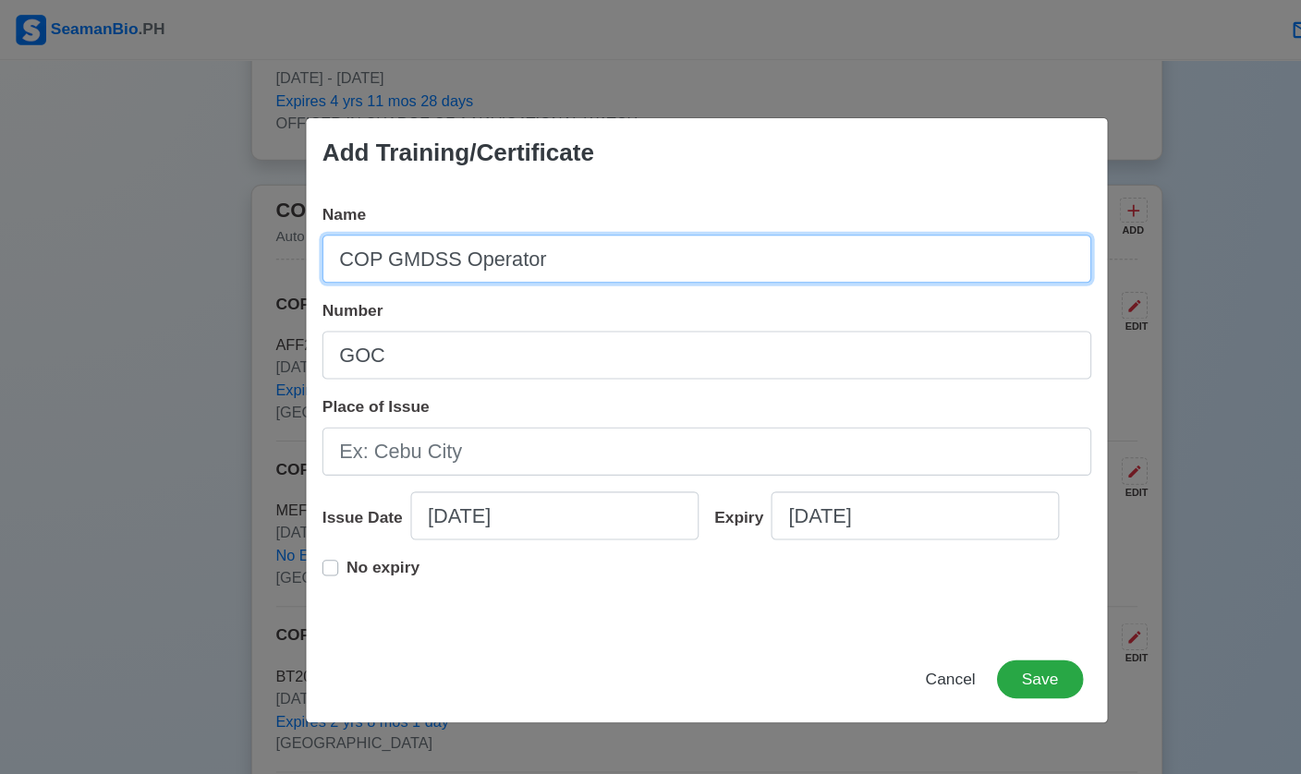
drag, startPoint x: 403, startPoint y: 243, endPoint x: 402, endPoint y: 254, distance: 11.1
click at [403, 243] on input "COP GMDSS Operator" at bounding box center [651, 238] width 708 height 44
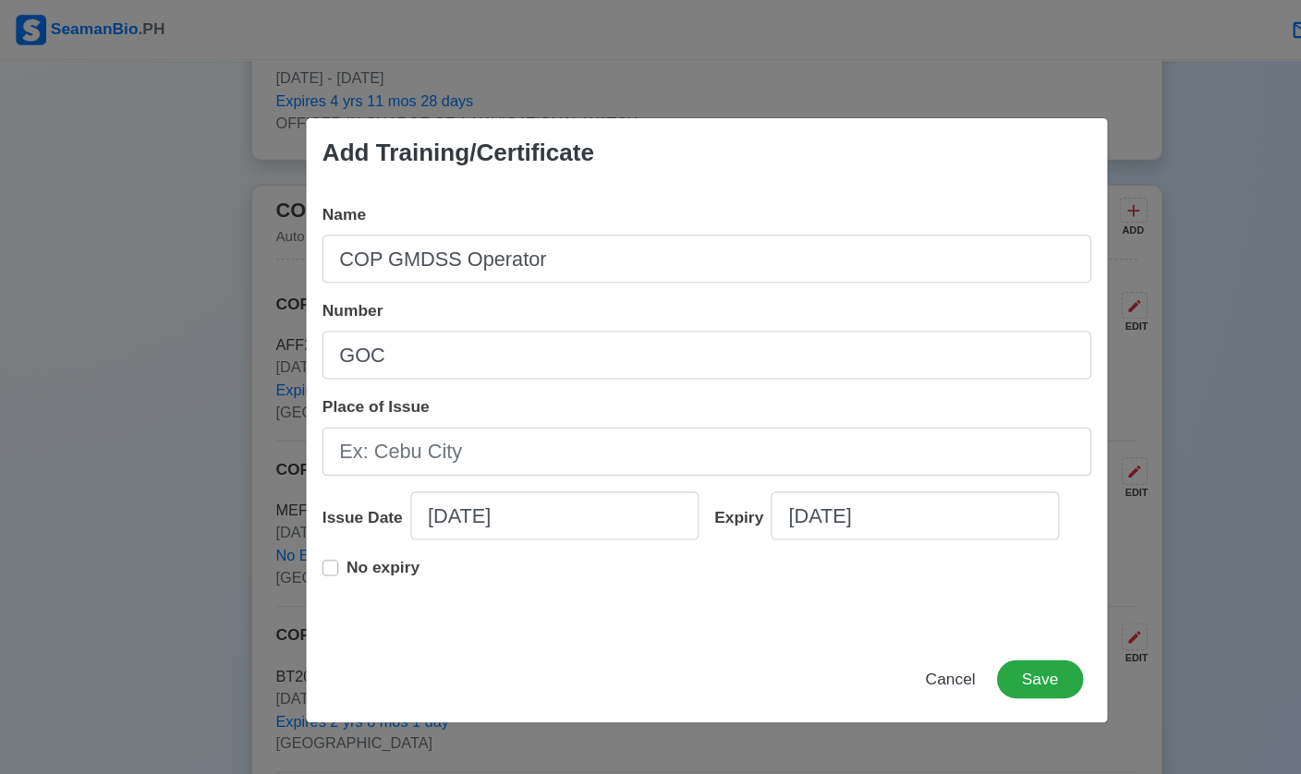
click at [402, 267] on div "Name COP GMDSS Operator Number GOC Place of Issue Issue Date [DATE] Expiry [DAT…" at bounding box center [650, 379] width 737 height 414
click at [381, 268] on div "Name COP GMDSS Operator Number GOC Place of Issue Issue Date [DATE] Expiry [DAT…" at bounding box center [650, 379] width 737 height 414
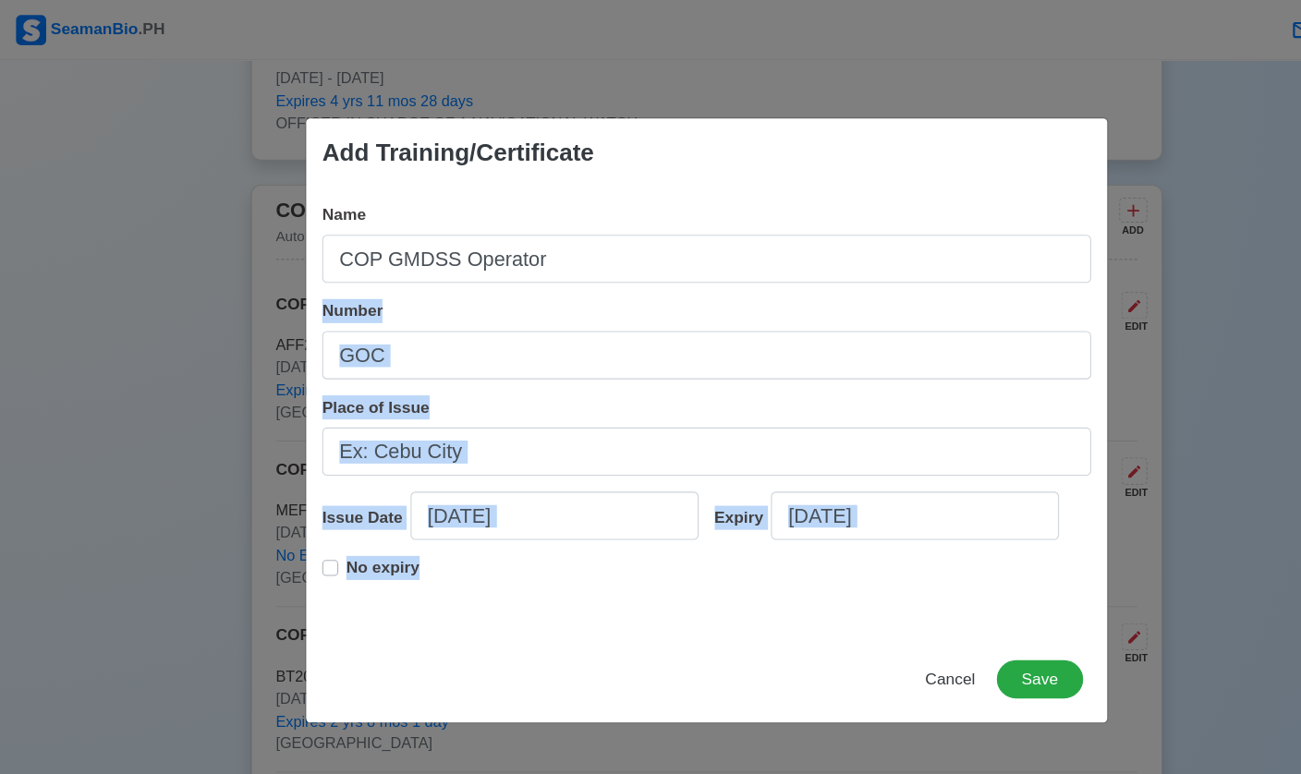
drag, startPoint x: 82, startPoint y: 288, endPoint x: 53, endPoint y: 658, distance: 370.8
click at [23, 711] on div "Add Training/Certificate Name COP GMDSS Operator Number GOC Place of Issue Issu…" at bounding box center [650, 387] width 1301 height 774
click at [109, 372] on div "Add Training/Certificate Name COP GMDSS Operator Number GOC Place of Issue Issu…" at bounding box center [650, 387] width 1301 height 774
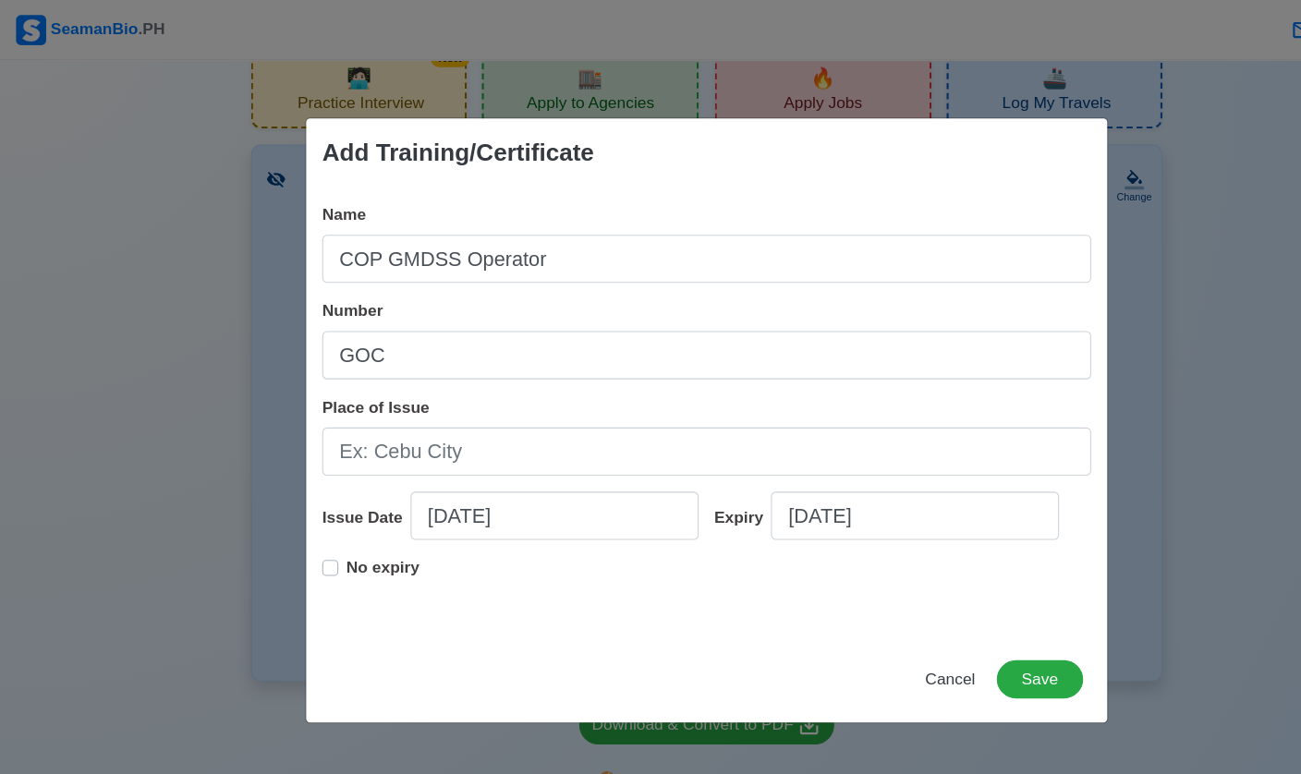
scroll to position [0, 0]
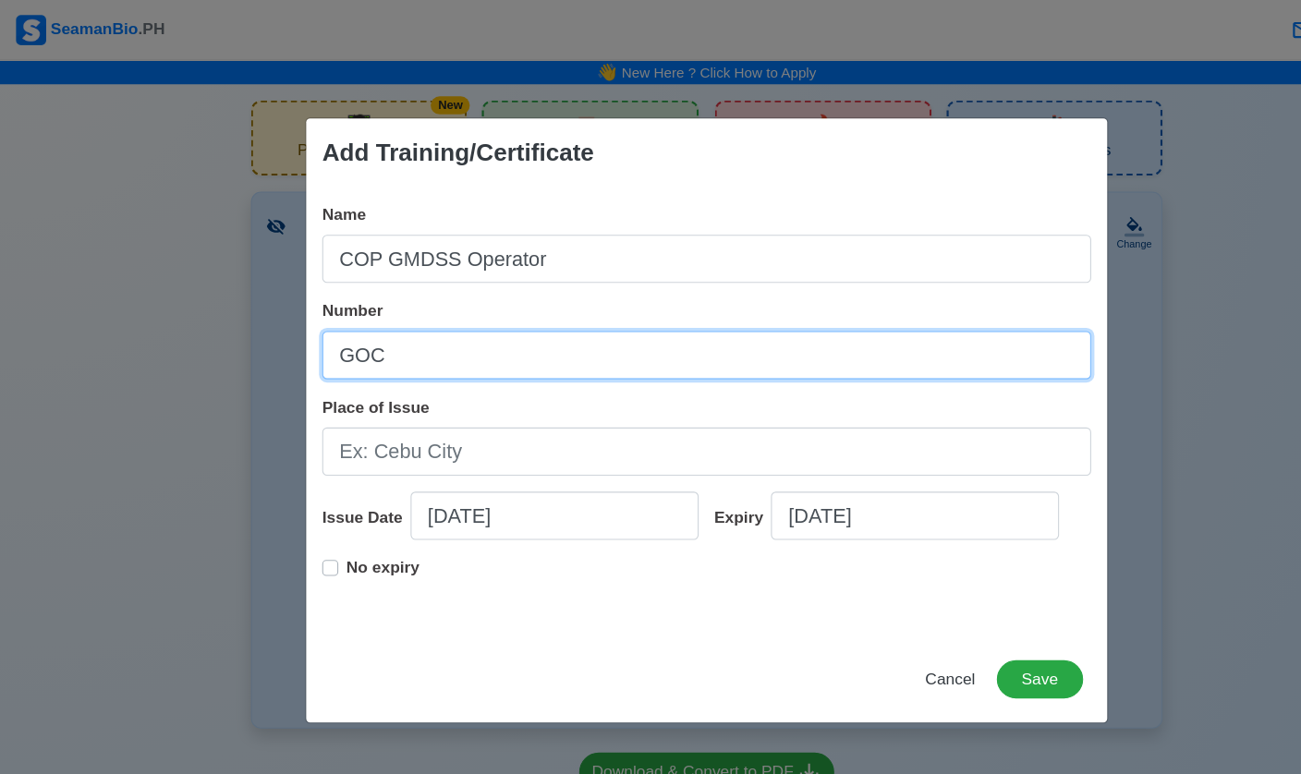
click at [402, 325] on input "GOC" at bounding box center [651, 327] width 708 height 44
type input "GOC200014166225"
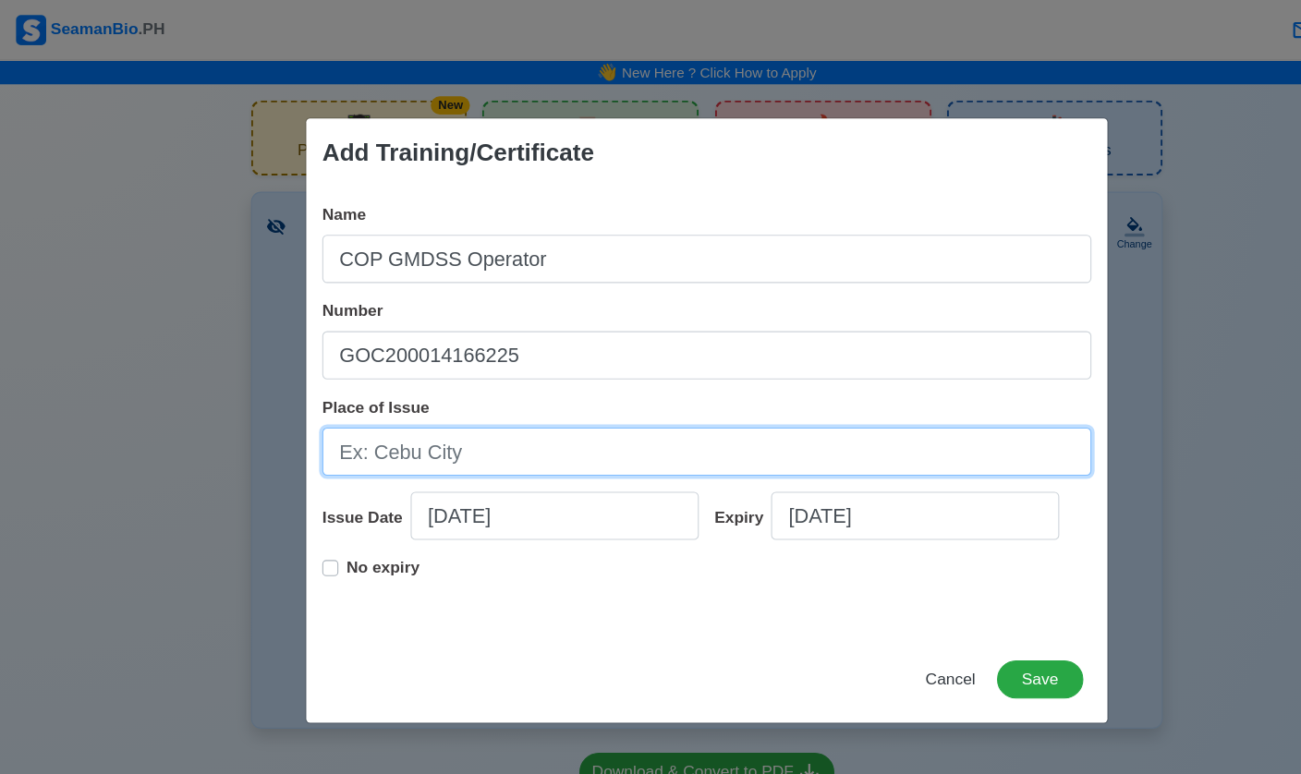
click at [351, 428] on input "Place of Issue" at bounding box center [651, 416] width 708 height 44
type input "N"
type input "[GEOGRAPHIC_DATA]"
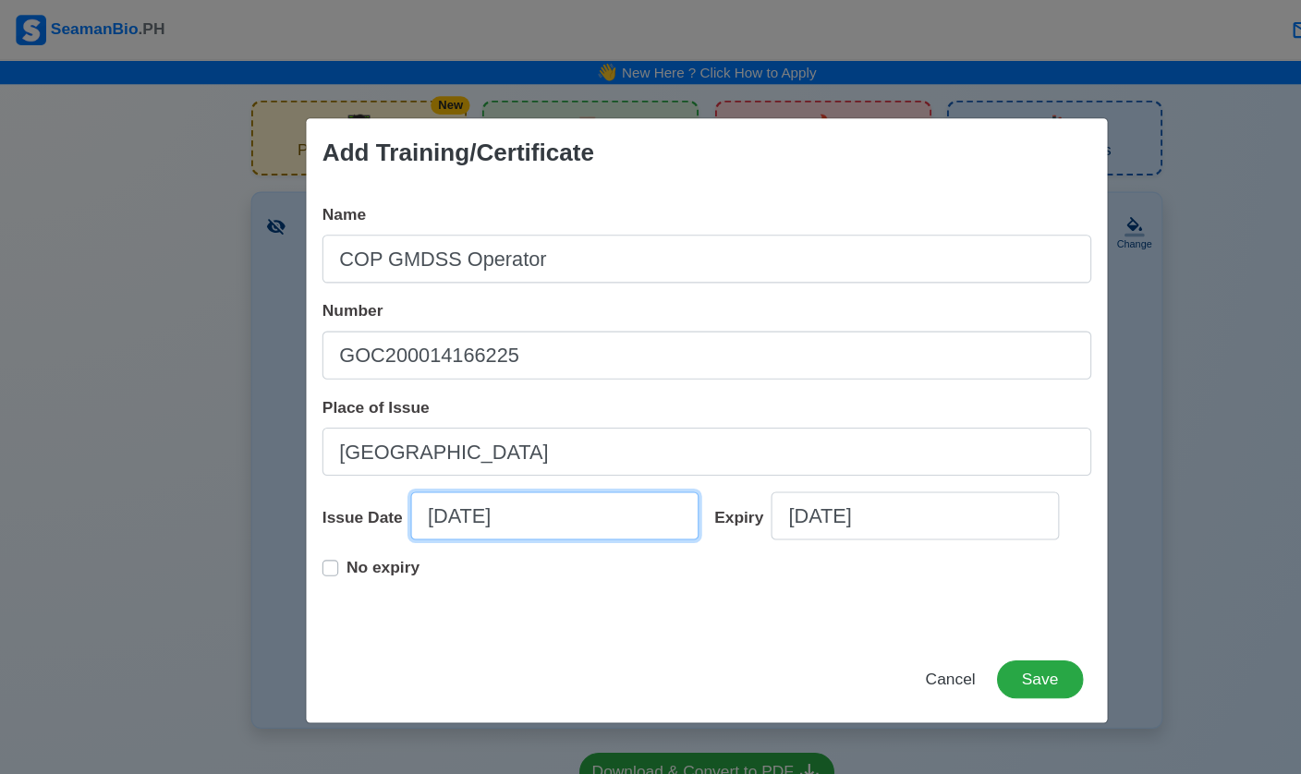
select select "****"
select select "*********"
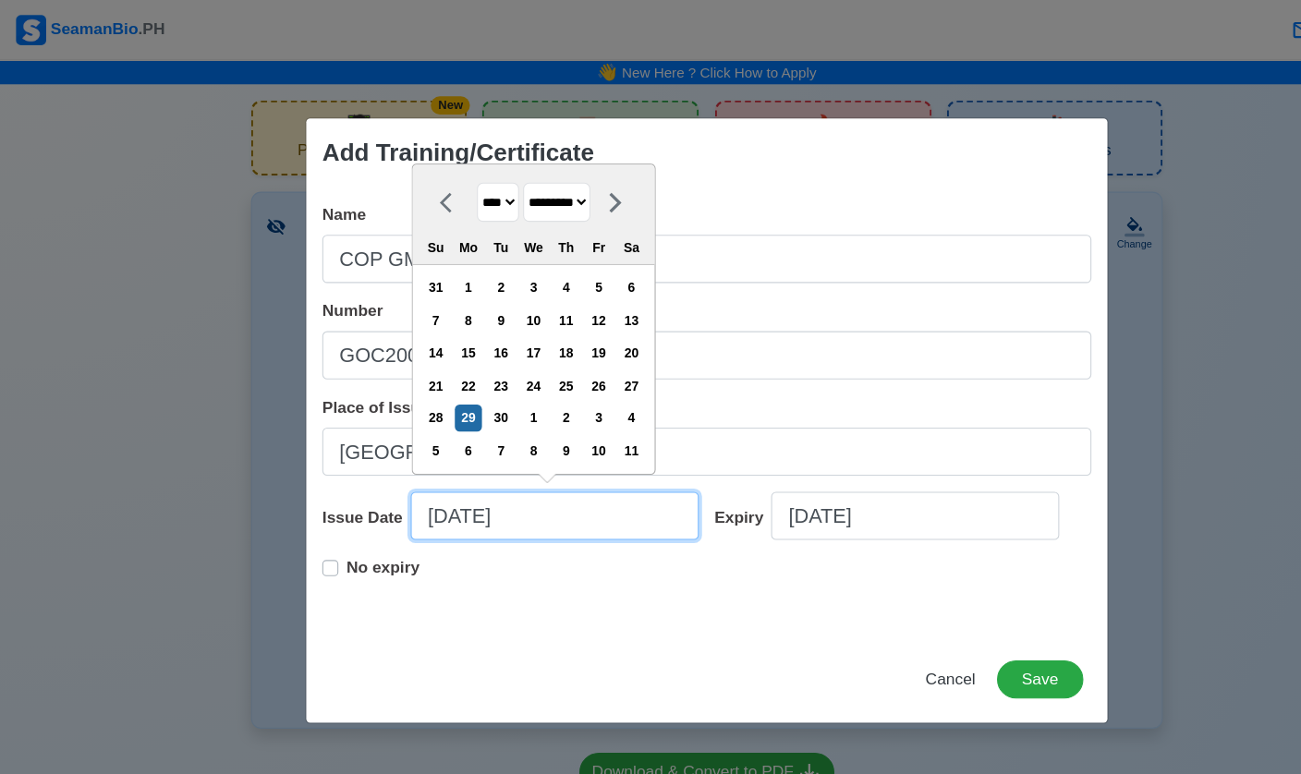
click at [430, 489] on input "[DATE]" at bounding box center [510, 475] width 265 height 44
click at [561, 366] on div "26" at bounding box center [551, 355] width 25 height 25
type input "[DATE]"
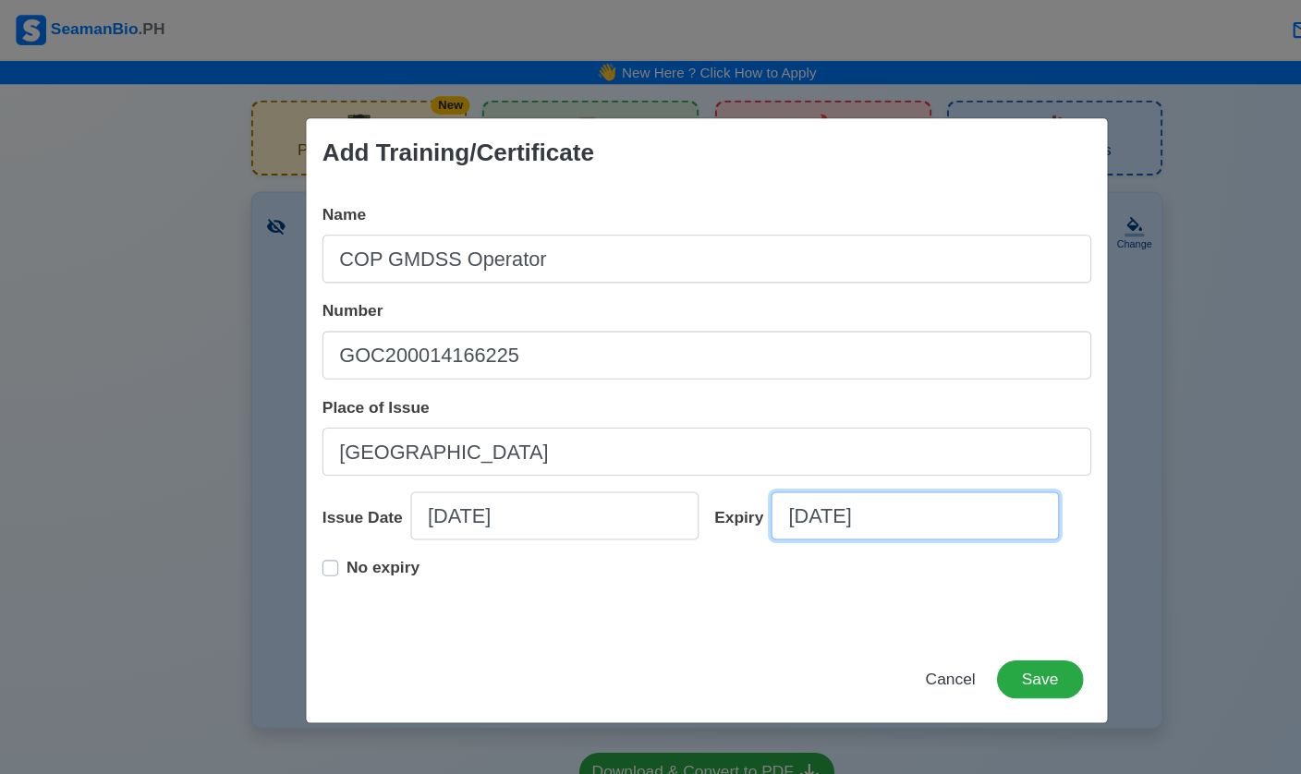
click at [745, 473] on input "[DATE]" at bounding box center [842, 475] width 265 height 44
select select "****"
select select "*********"
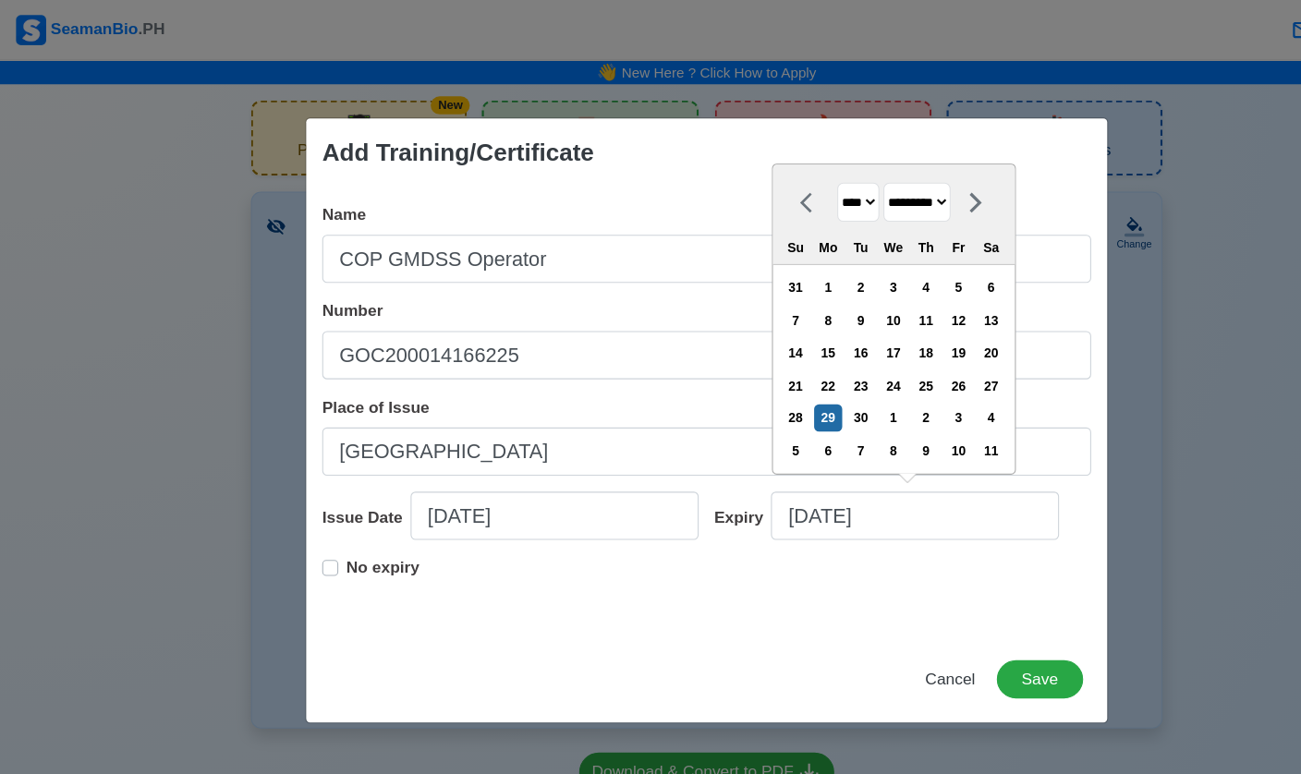
select select "****"
click at [865, 349] on div "26" at bounding box center [852, 355] width 25 height 25
type input "[DATE]"
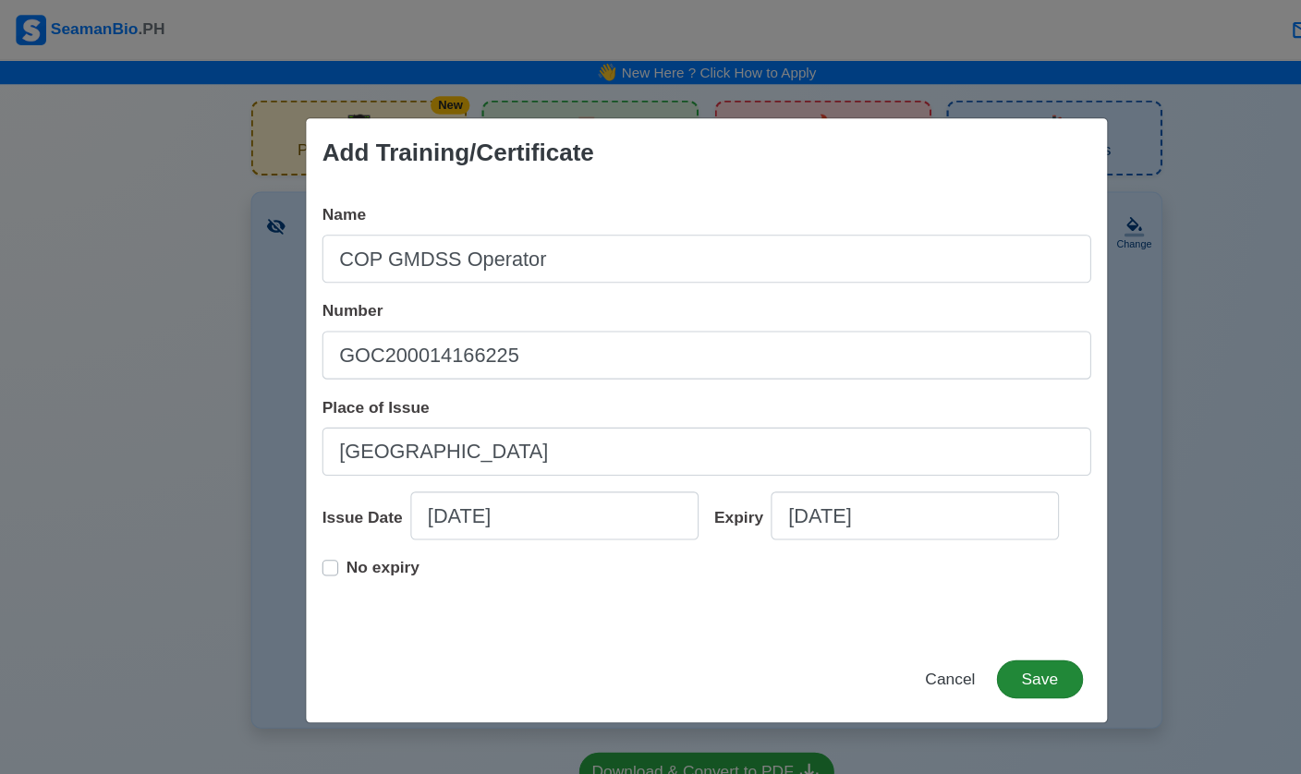
click at [895, 630] on button "Save" at bounding box center [956, 625] width 79 height 35
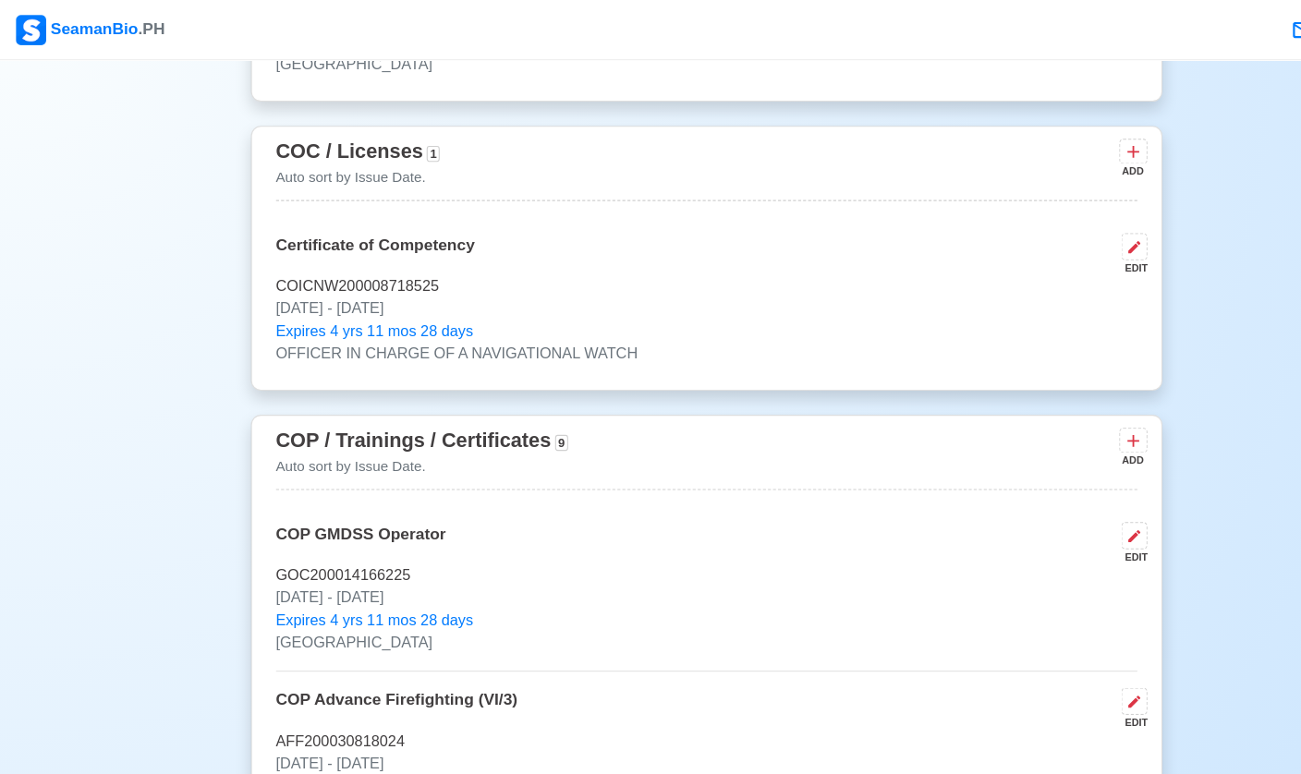
scroll to position [2599, 0]
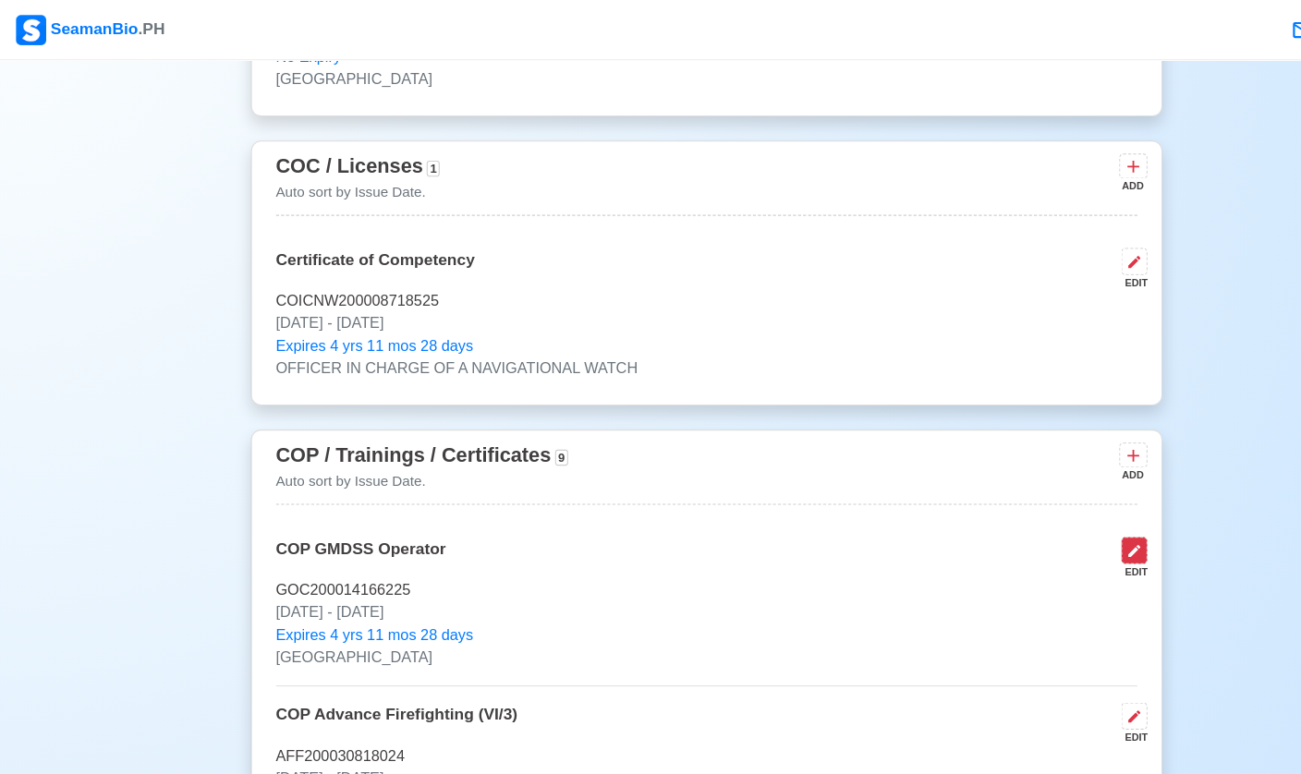
click at [895, 500] on icon at bounding box center [1044, 507] width 15 height 15
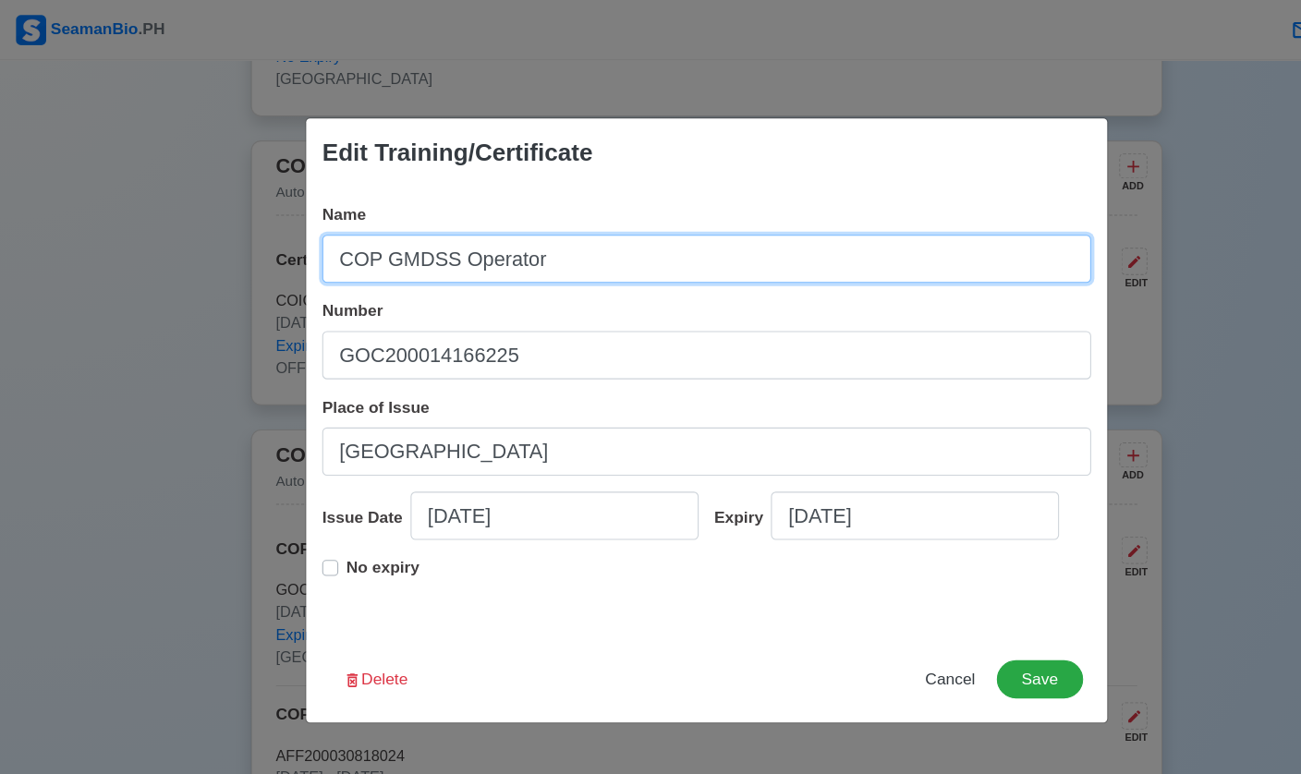
click at [424, 249] on input "COP GMDSS Operator" at bounding box center [651, 238] width 708 height 44
type input "COP GMDSS Radio Operator"
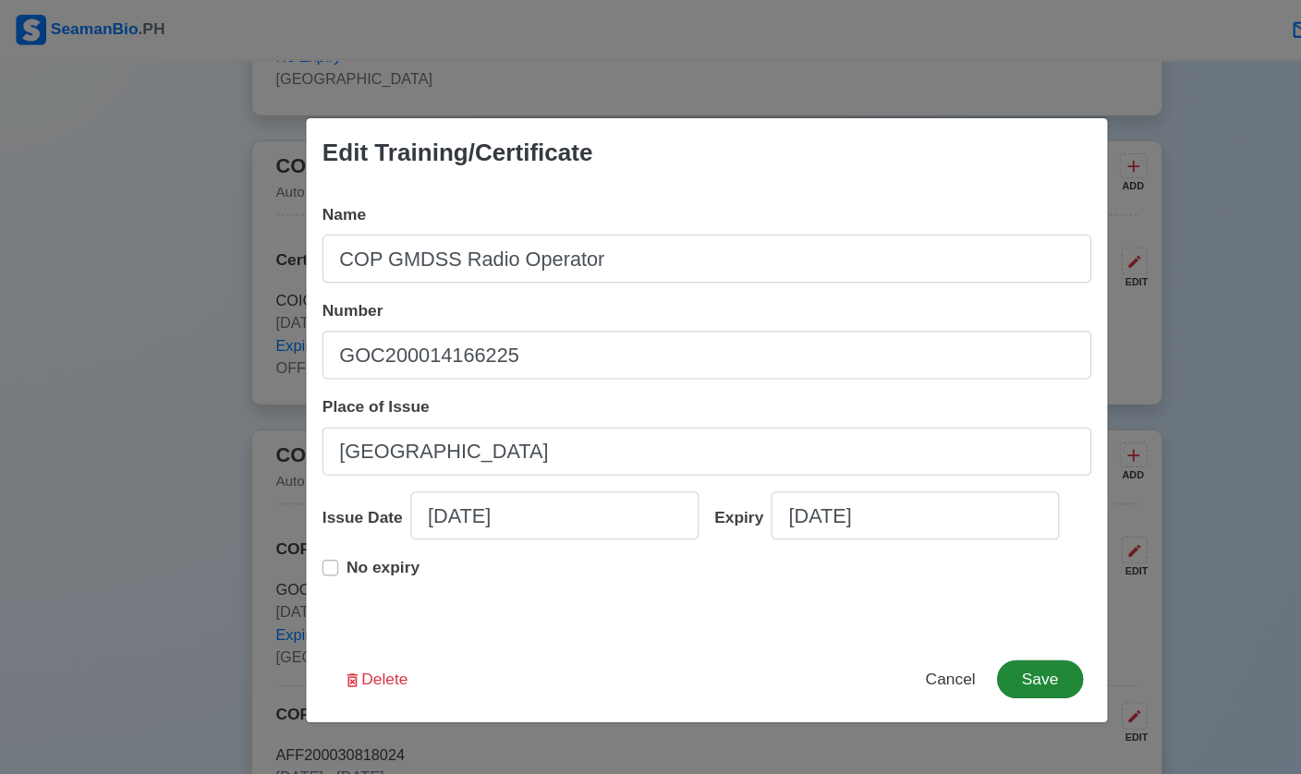
click at [895, 628] on button "Save" at bounding box center [956, 625] width 79 height 35
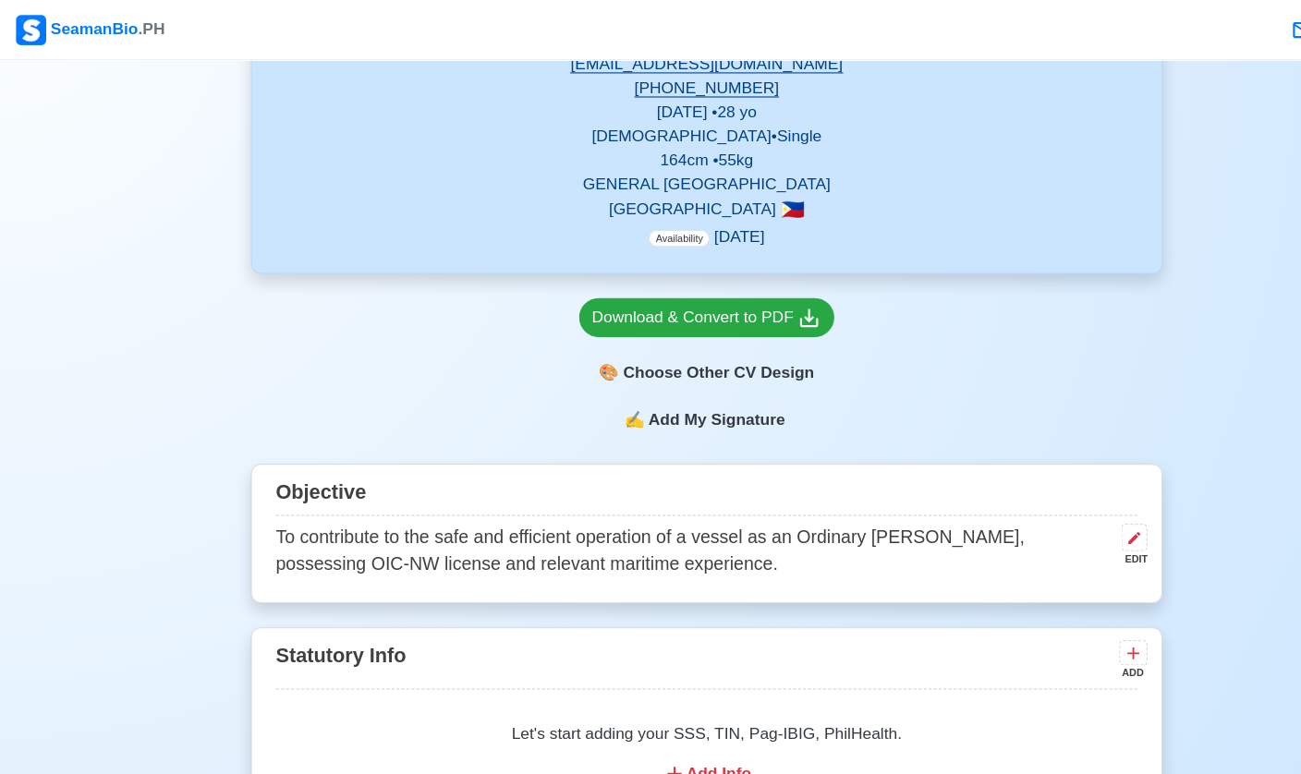
scroll to position [0, 0]
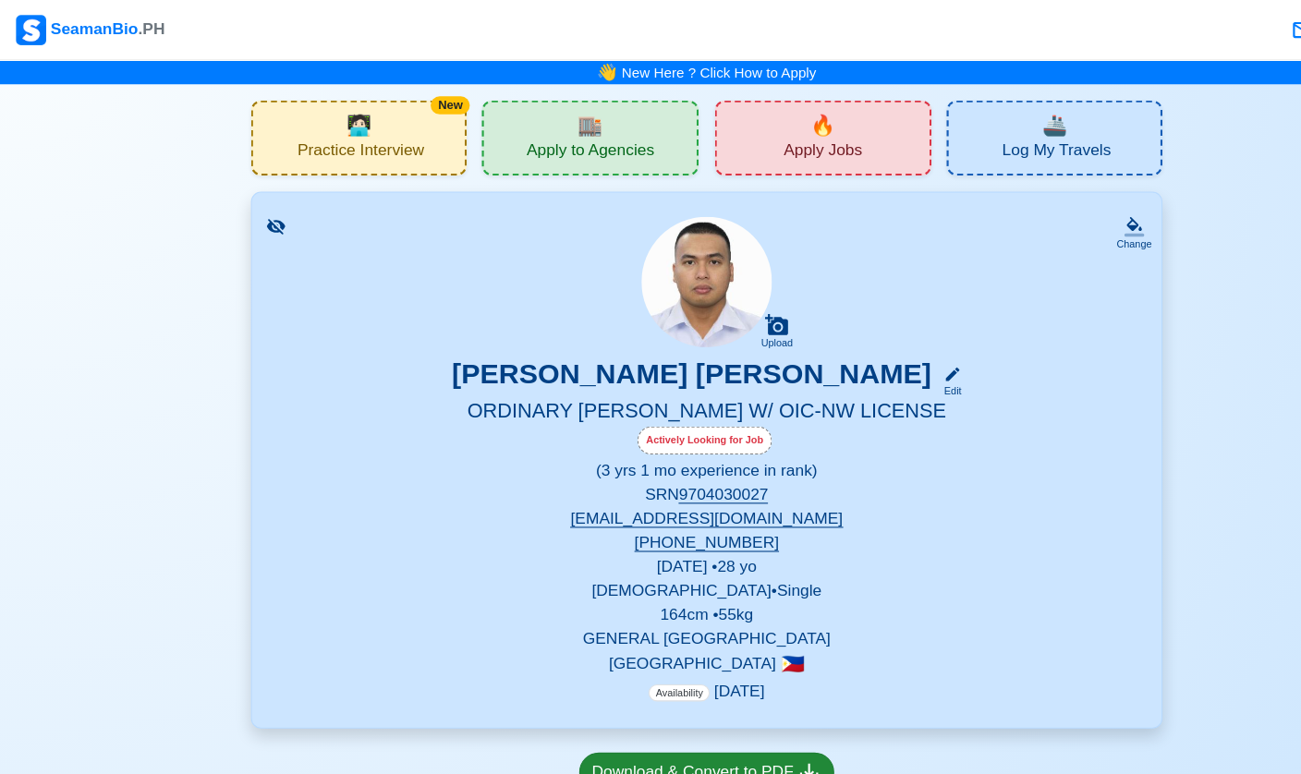
click at [674, 719] on div "Download & Convert to PDF" at bounding box center [651, 710] width 212 height 23
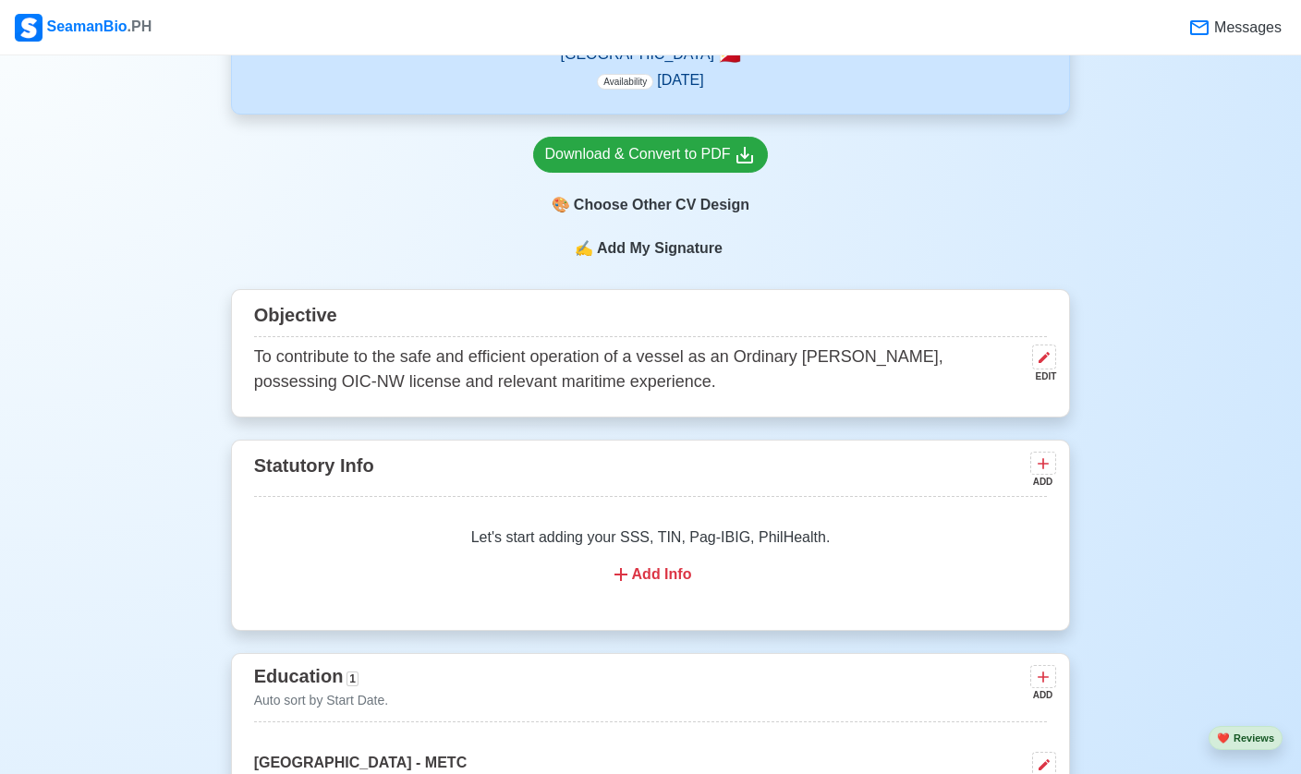
scroll to position [565, 0]
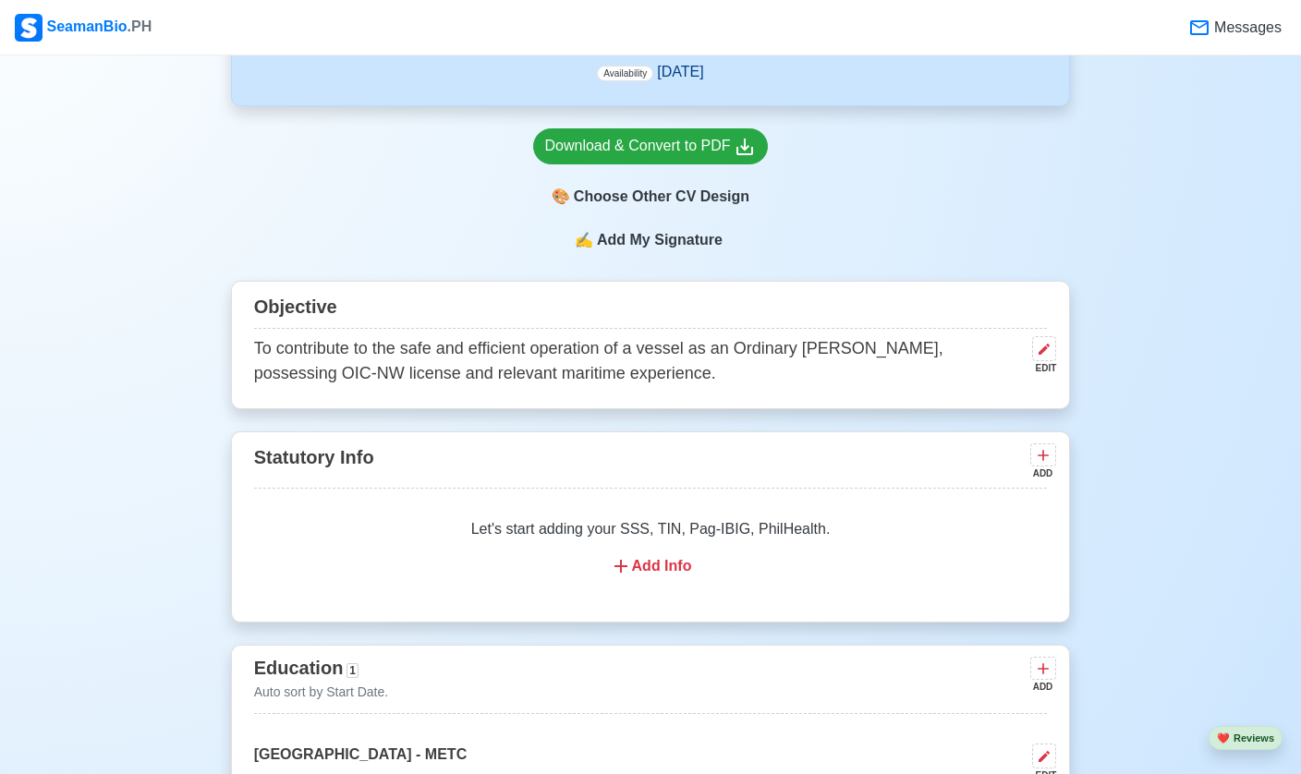
click at [652, 575] on div "Add Info" at bounding box center [650, 566] width 749 height 22
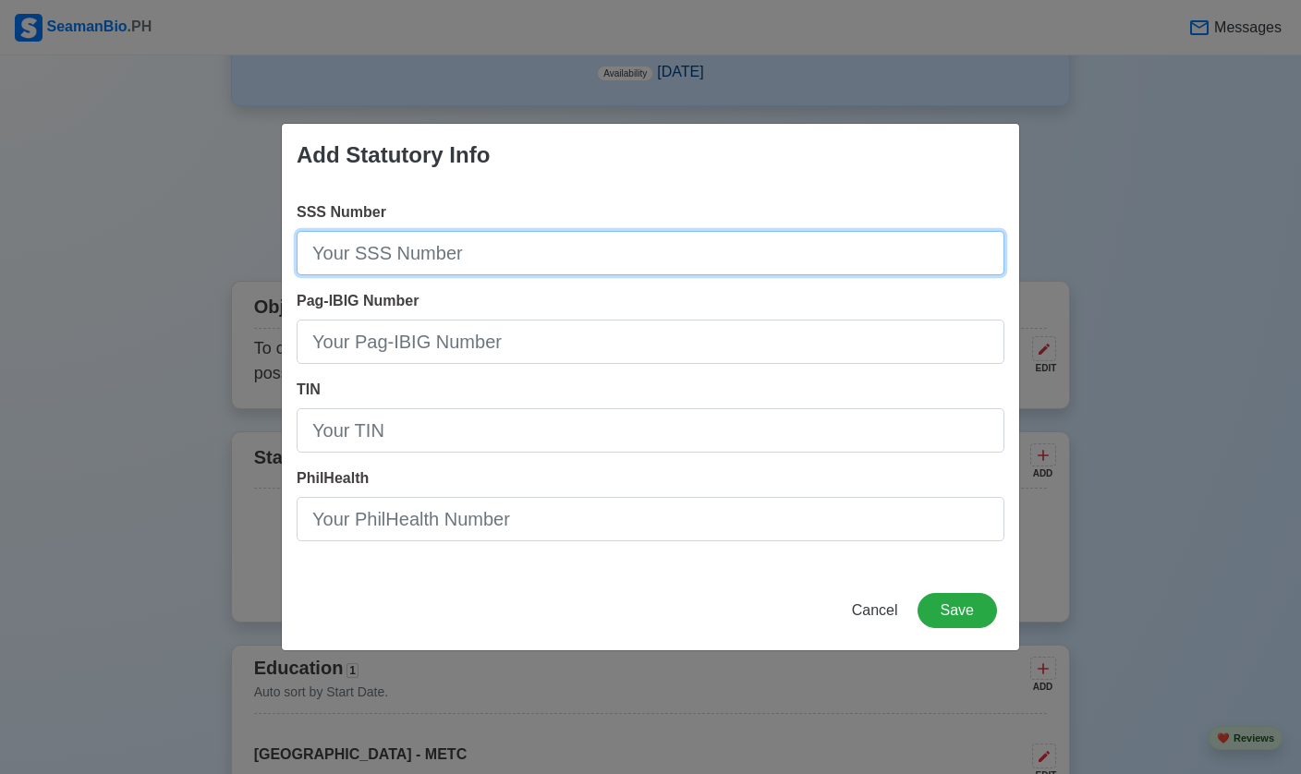
click at [438, 275] on input "SSS Number" at bounding box center [651, 253] width 708 height 44
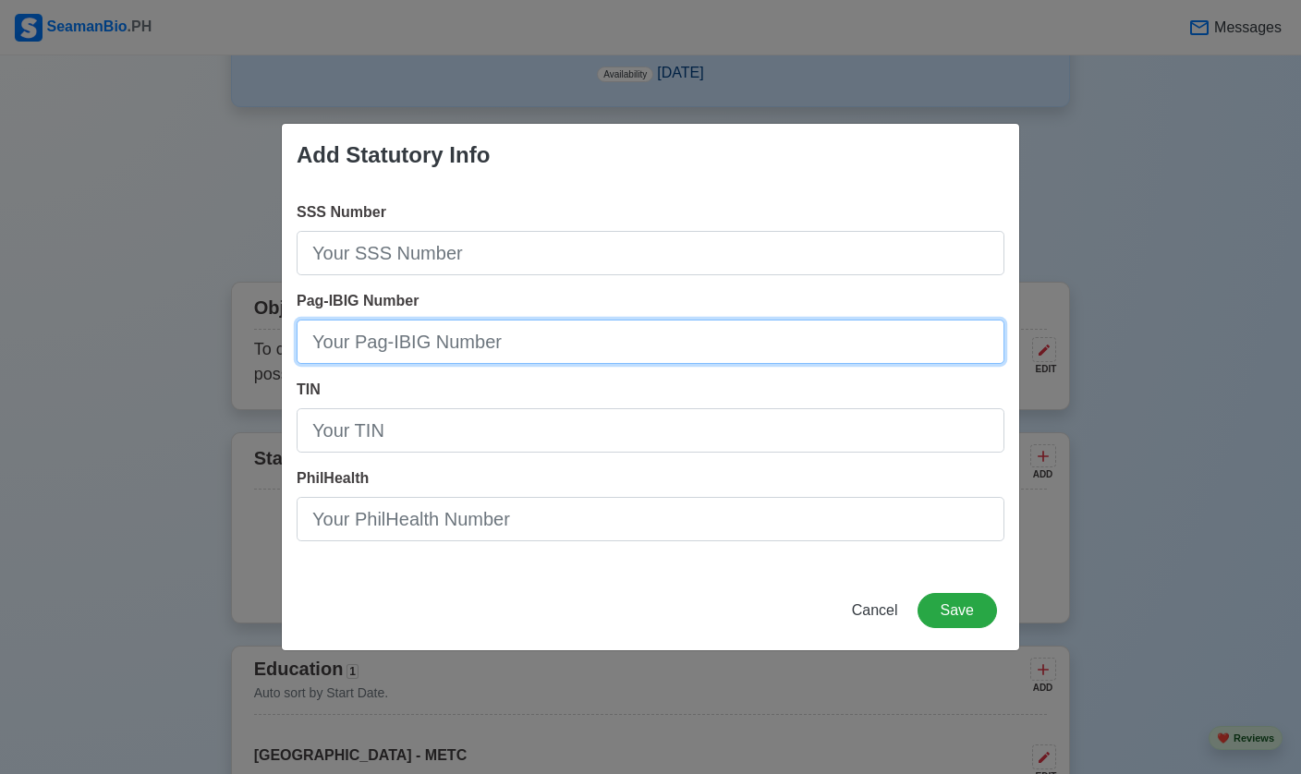
click at [494, 364] on input "Pag-IBIG Number" at bounding box center [651, 342] width 708 height 44
drag, startPoint x: 413, startPoint y: 368, endPoint x: 335, endPoint y: 363, distance: 77.7
click at [335, 363] on input "[PHONE_NUMBER]" at bounding box center [651, 342] width 708 height 44
type input "c"
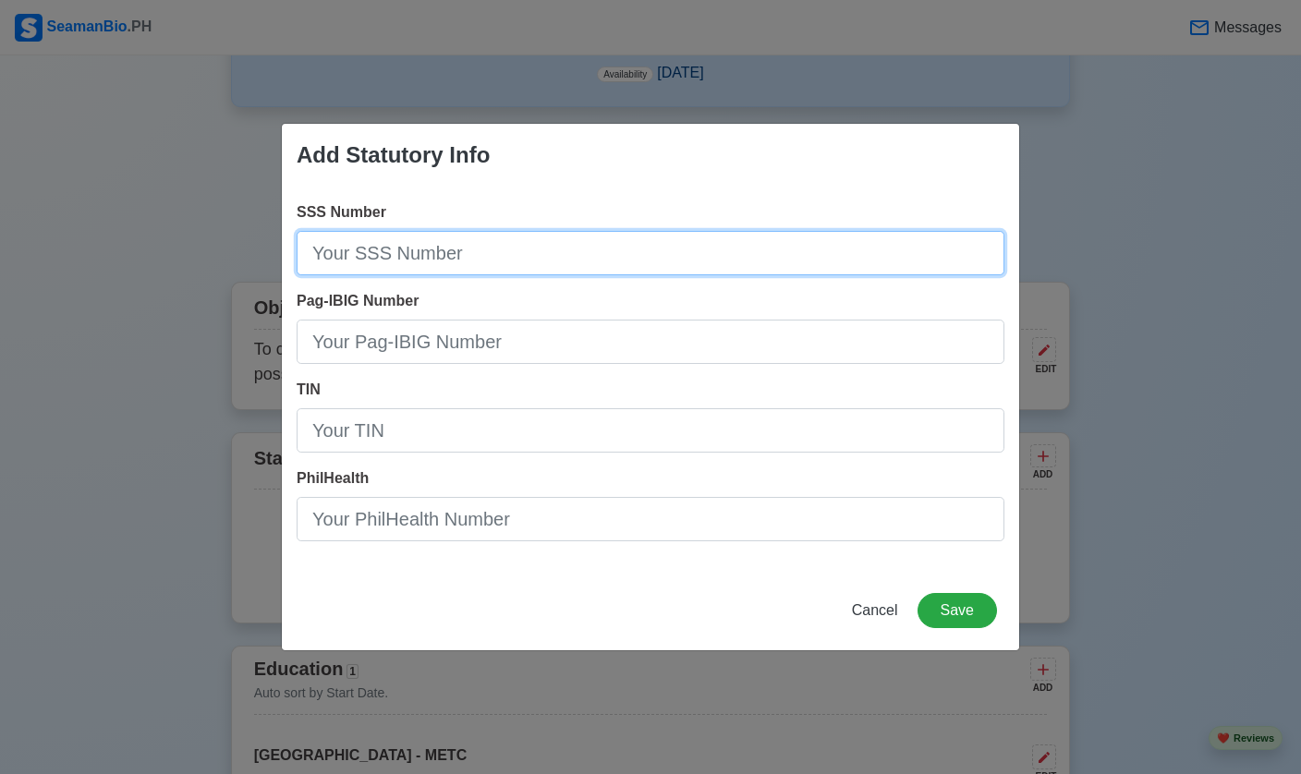
click at [426, 275] on input "SSS Number" at bounding box center [651, 253] width 708 height 44
type input "v"
type input "[PHONE_NUMBER]"
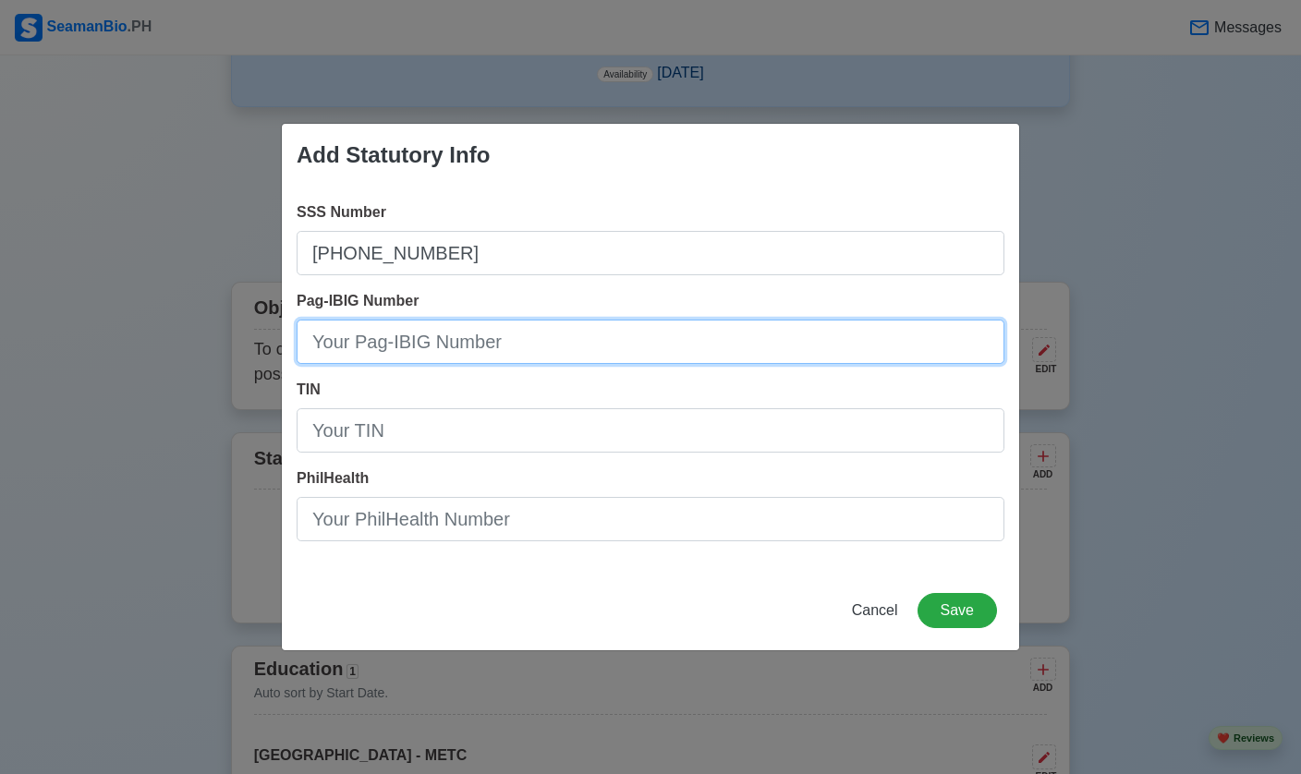
click at [491, 364] on input "Pag-IBIG Number" at bounding box center [651, 342] width 708 height 44
type input "p"
type input "P-A4479532"
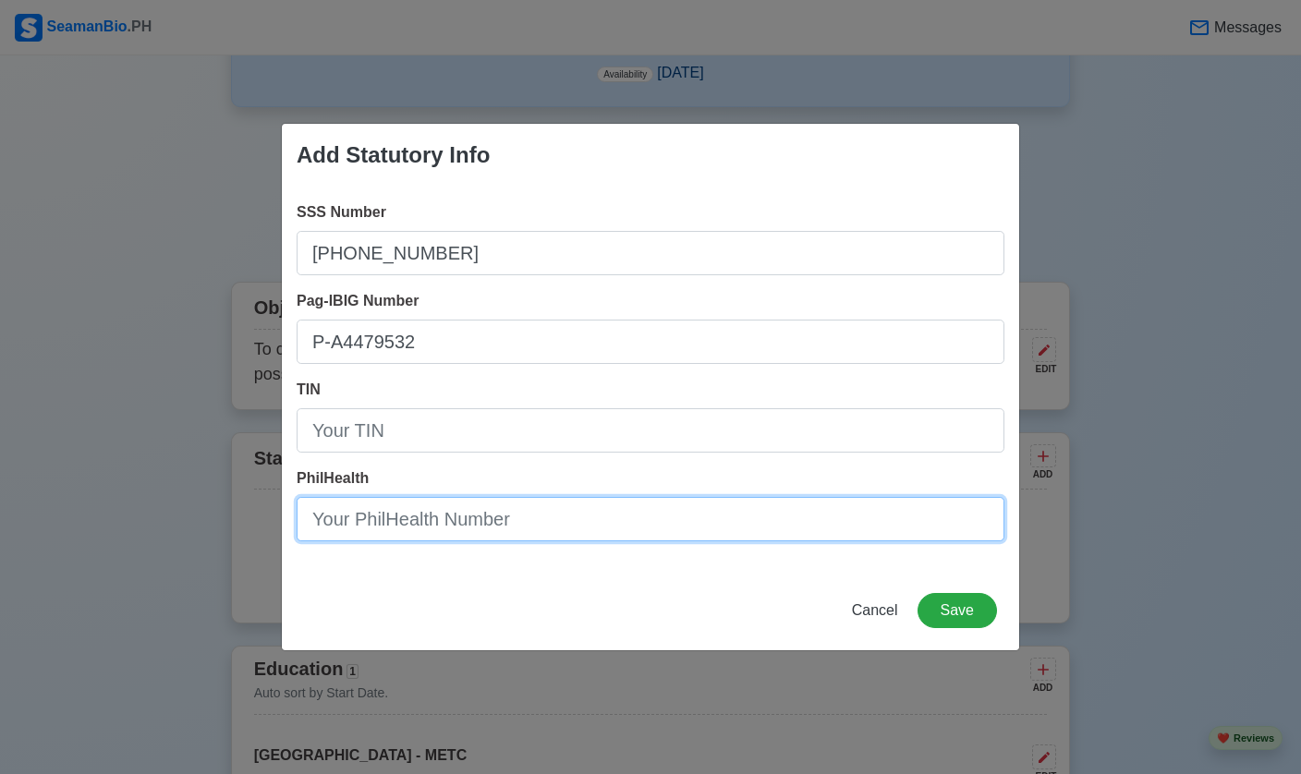
click at [385, 541] on input "PhilHealth" at bounding box center [651, 519] width 708 height 44
type input "85233851"
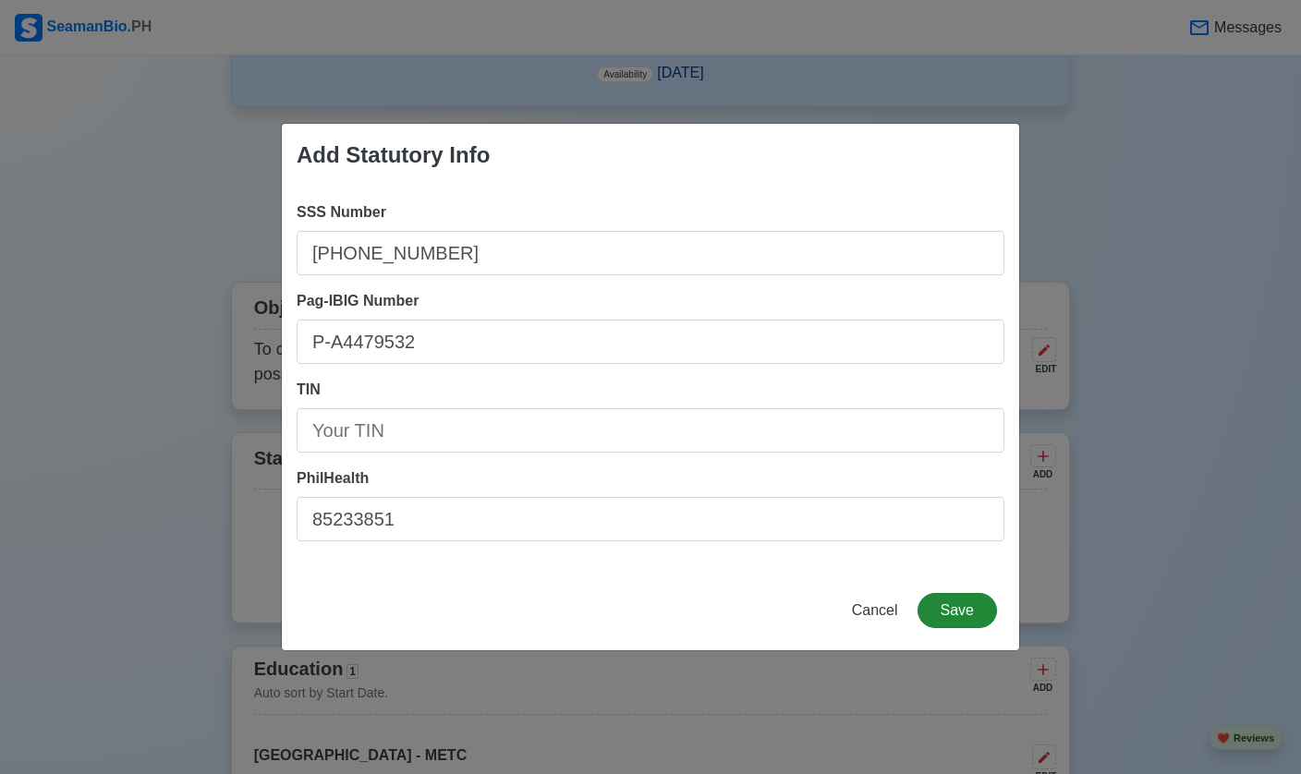
click at [895, 628] on button "Save" at bounding box center [956, 610] width 79 height 35
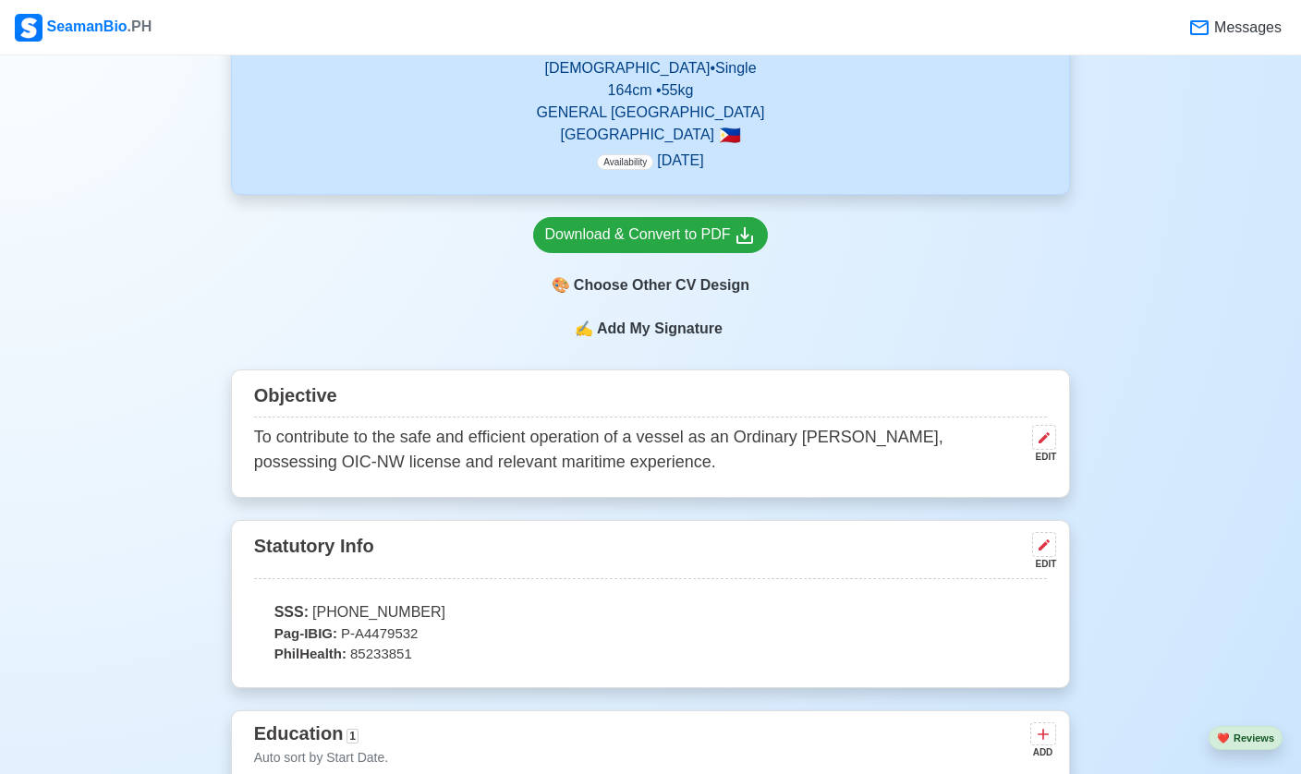
scroll to position [467, 0]
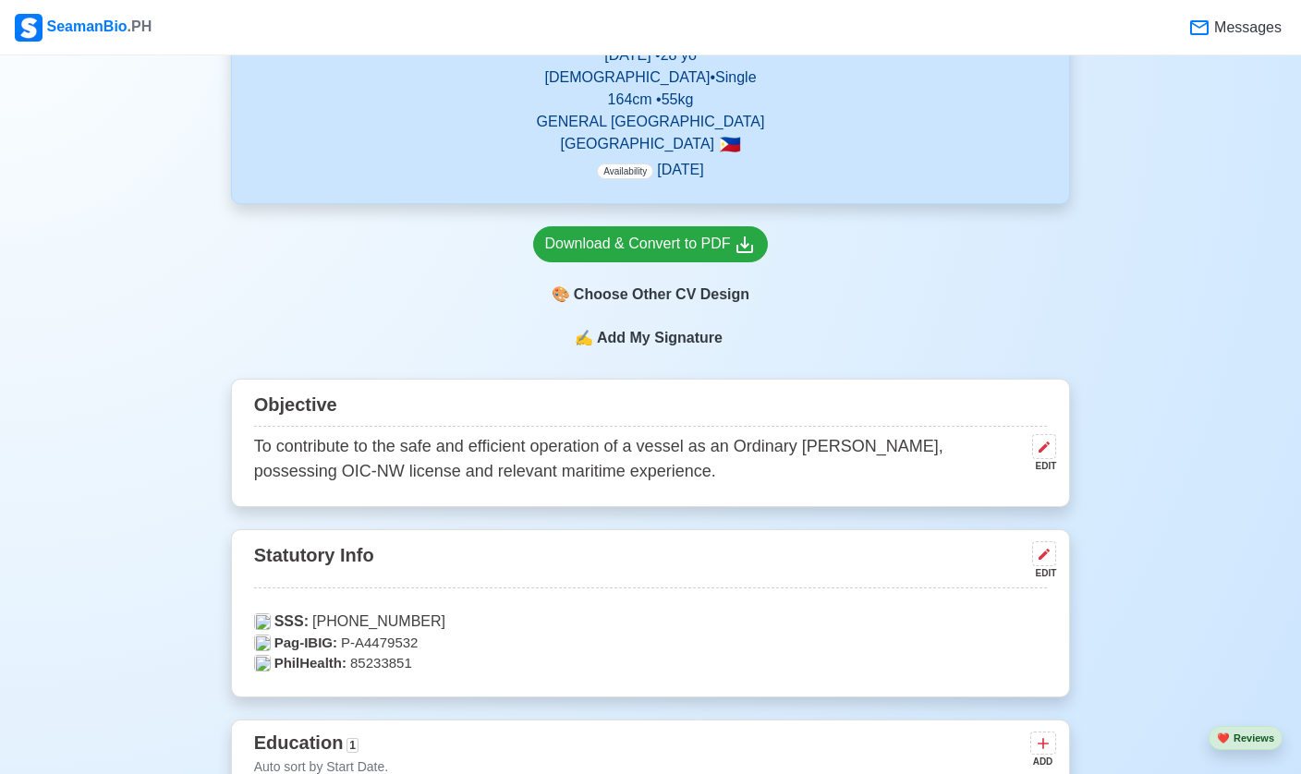
click at [685, 346] on span "Add My Signature" at bounding box center [659, 338] width 133 height 22
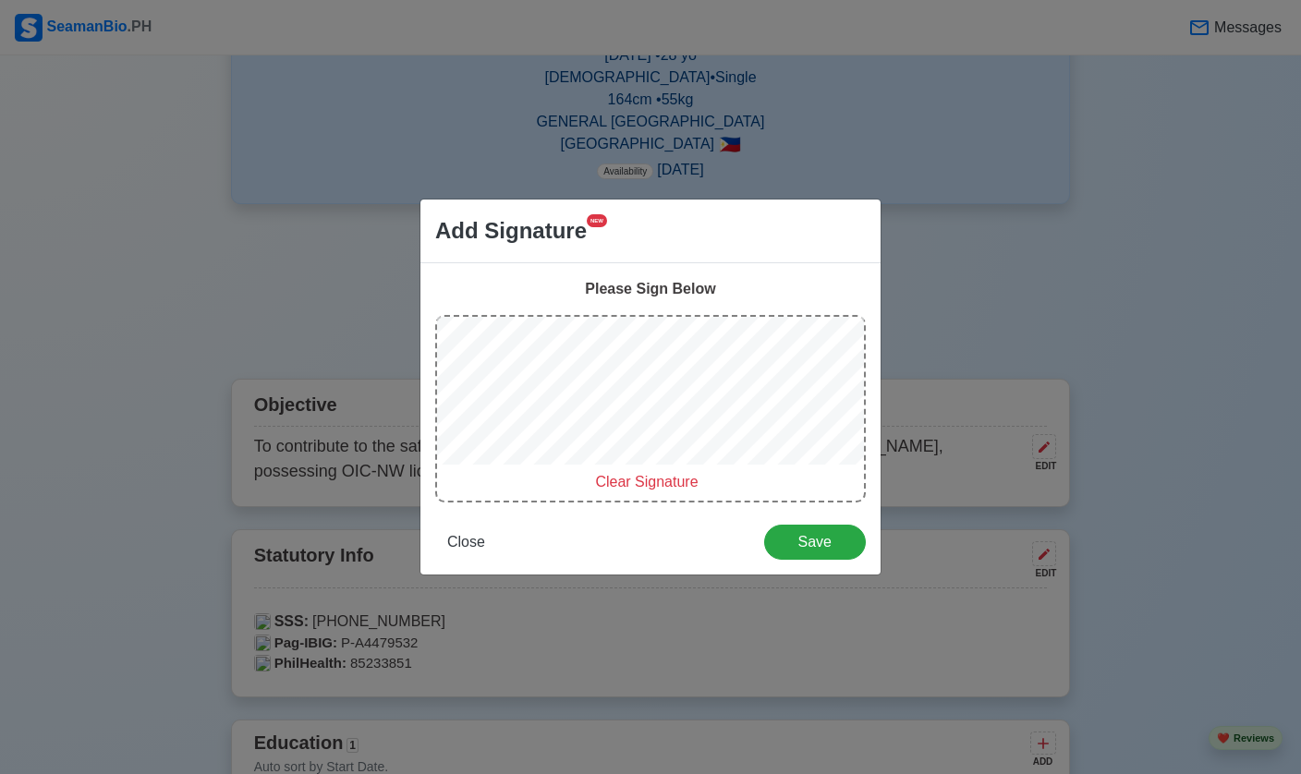
click at [646, 475] on span "Clear Signature" at bounding box center [646, 482] width 103 height 16
click at [832, 534] on span "Save" at bounding box center [815, 542] width 78 height 16
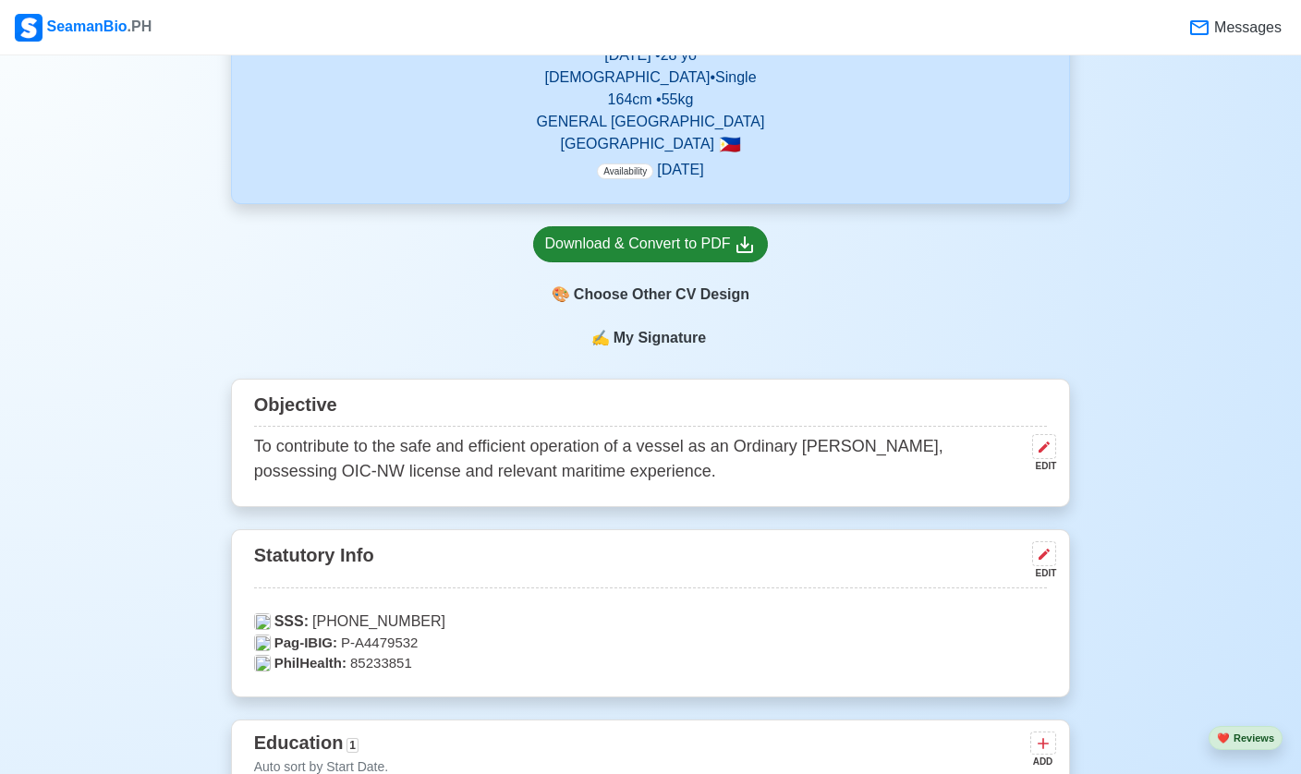
click at [594, 250] on div "Download & Convert to PDF" at bounding box center [651, 244] width 212 height 23
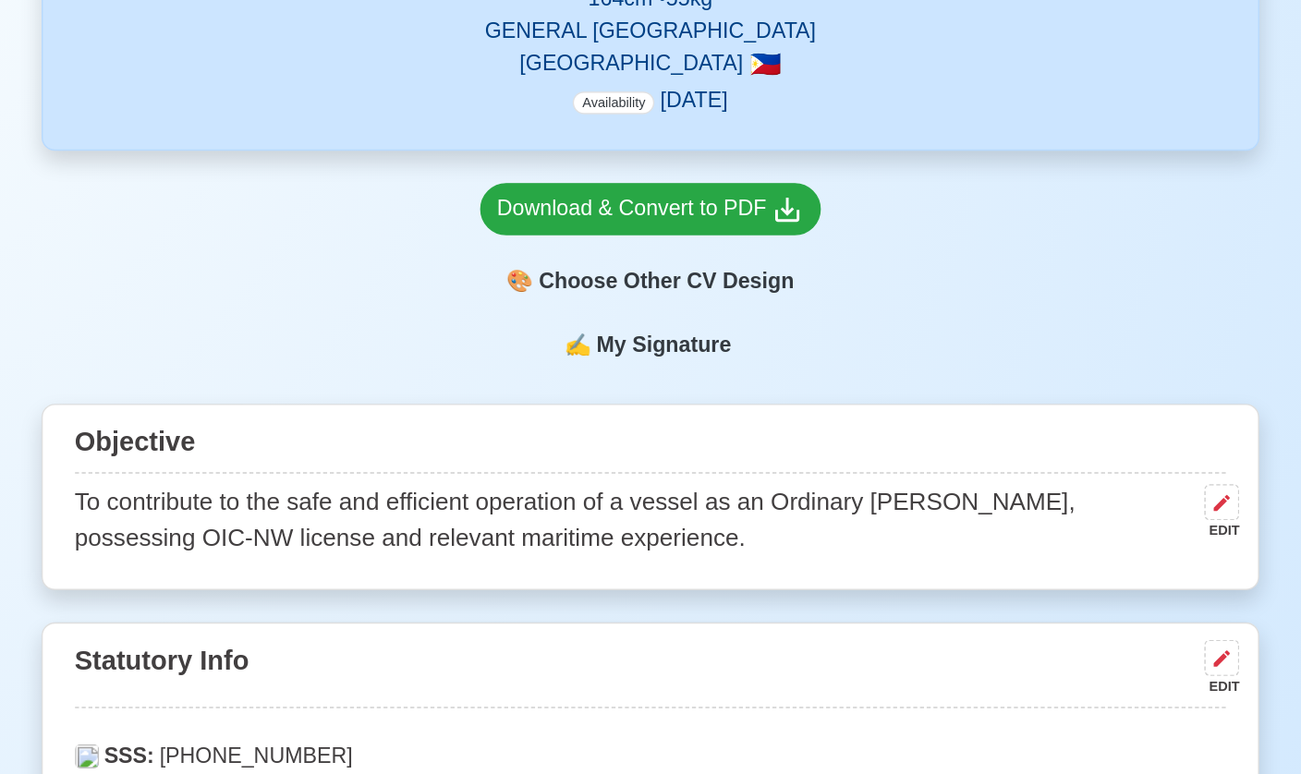
click at [610, 328] on span "My Signature" at bounding box center [660, 339] width 100 height 22
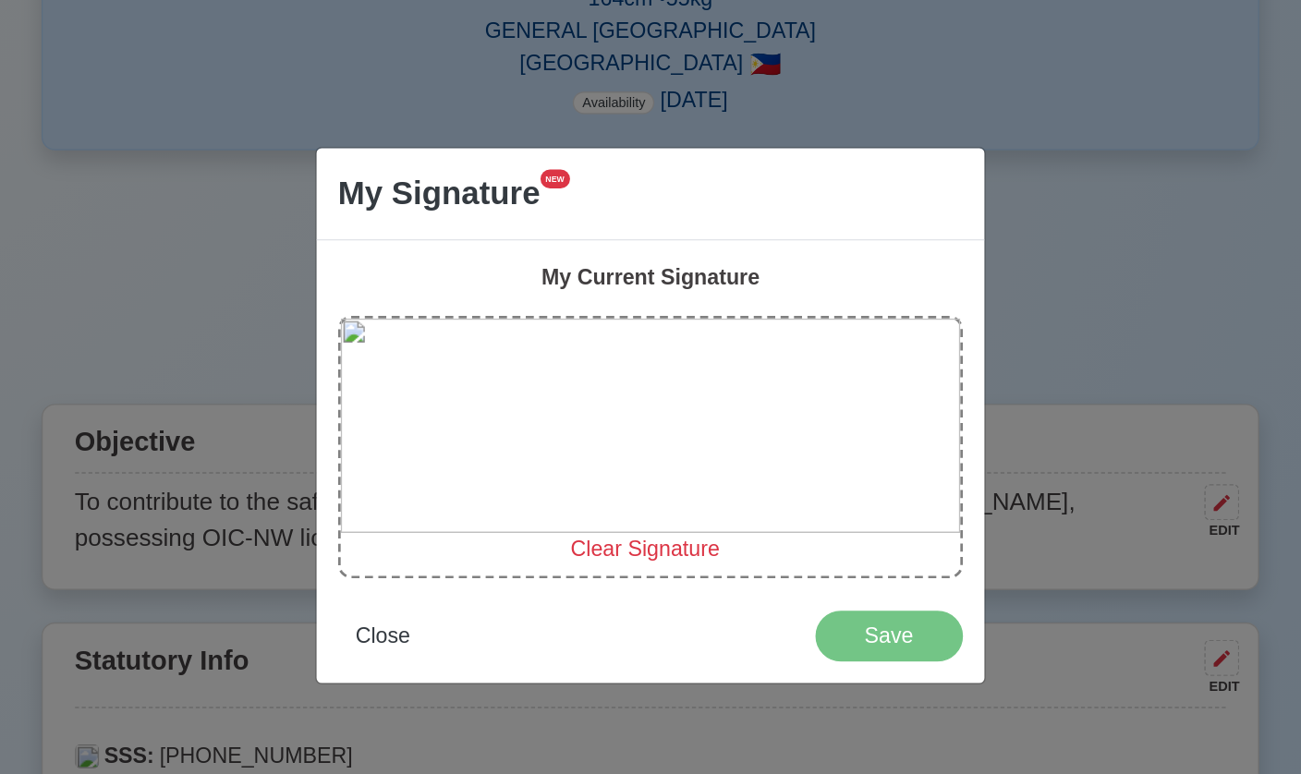
click at [595, 471] on span "Clear Signature" at bounding box center [646, 479] width 103 height 16
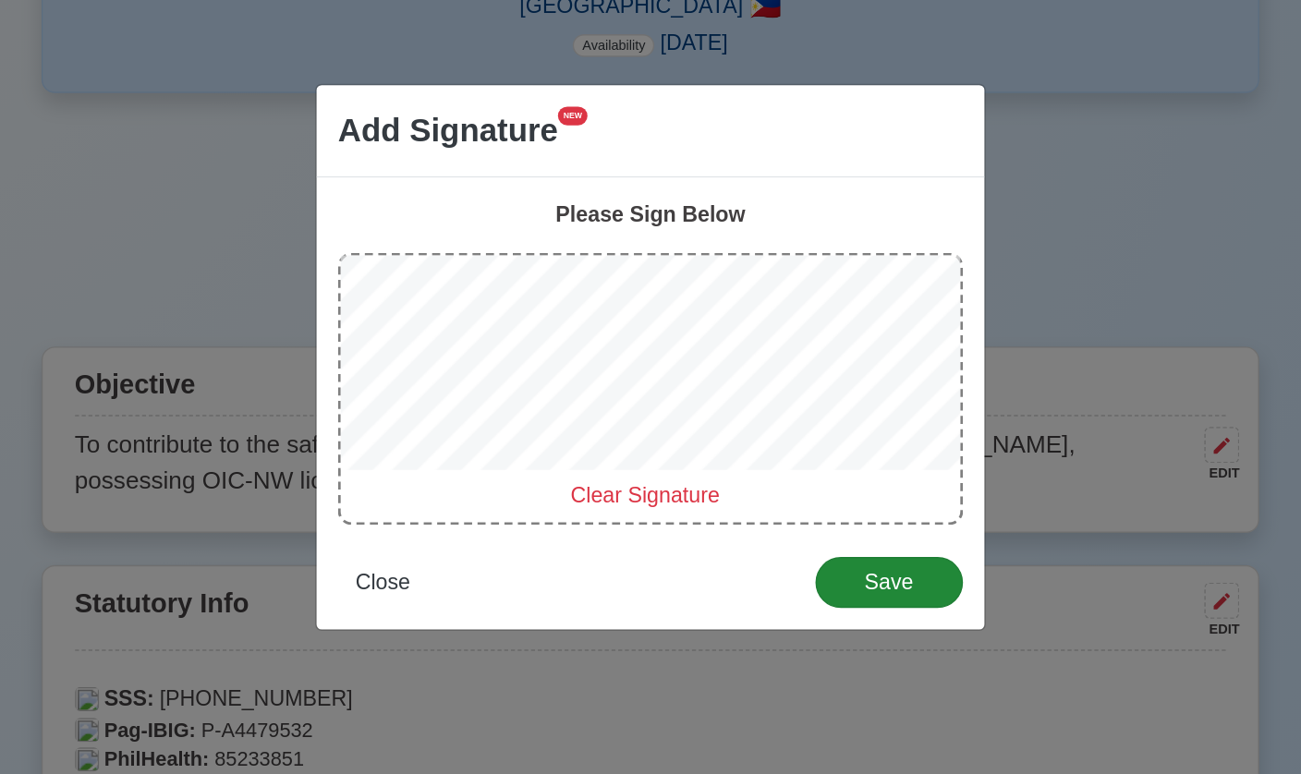
click at [776, 534] on span "Save" at bounding box center [815, 542] width 78 height 16
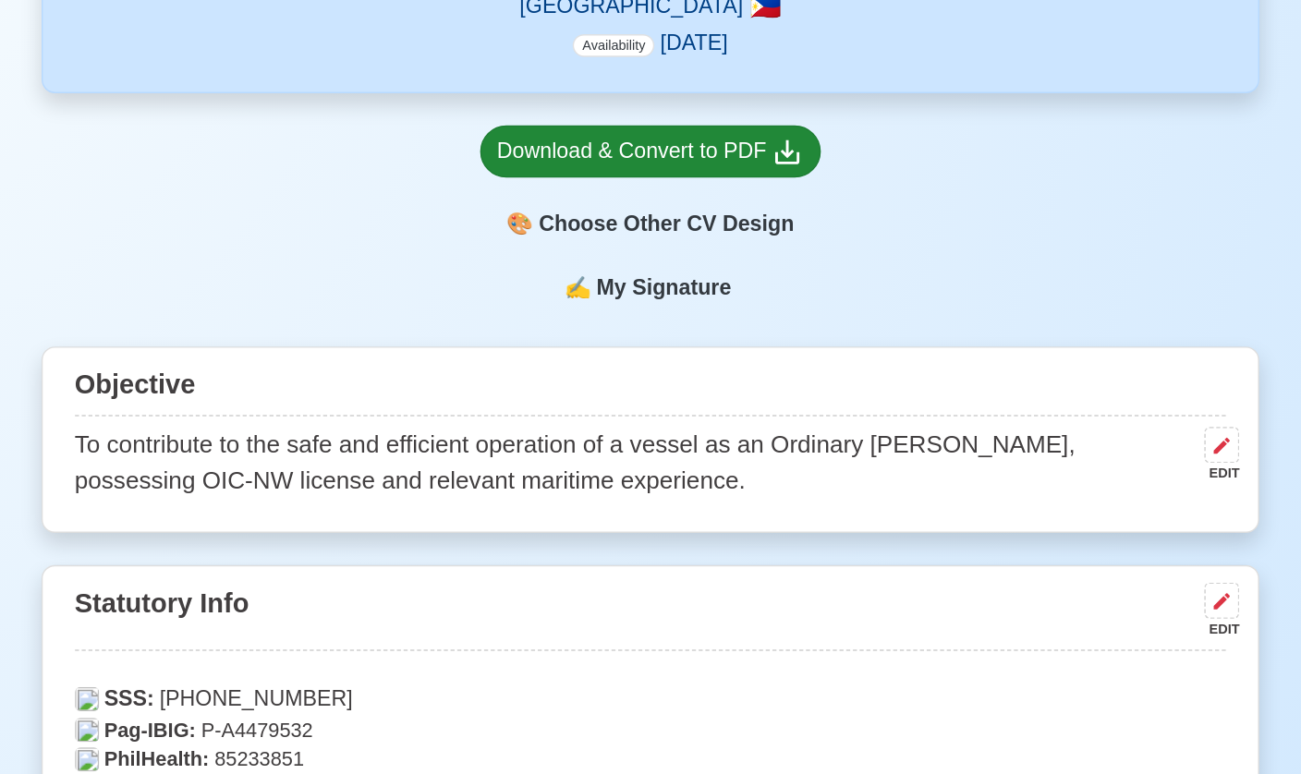
click at [545, 234] on div "Download & Convert to PDF" at bounding box center [651, 245] width 212 height 23
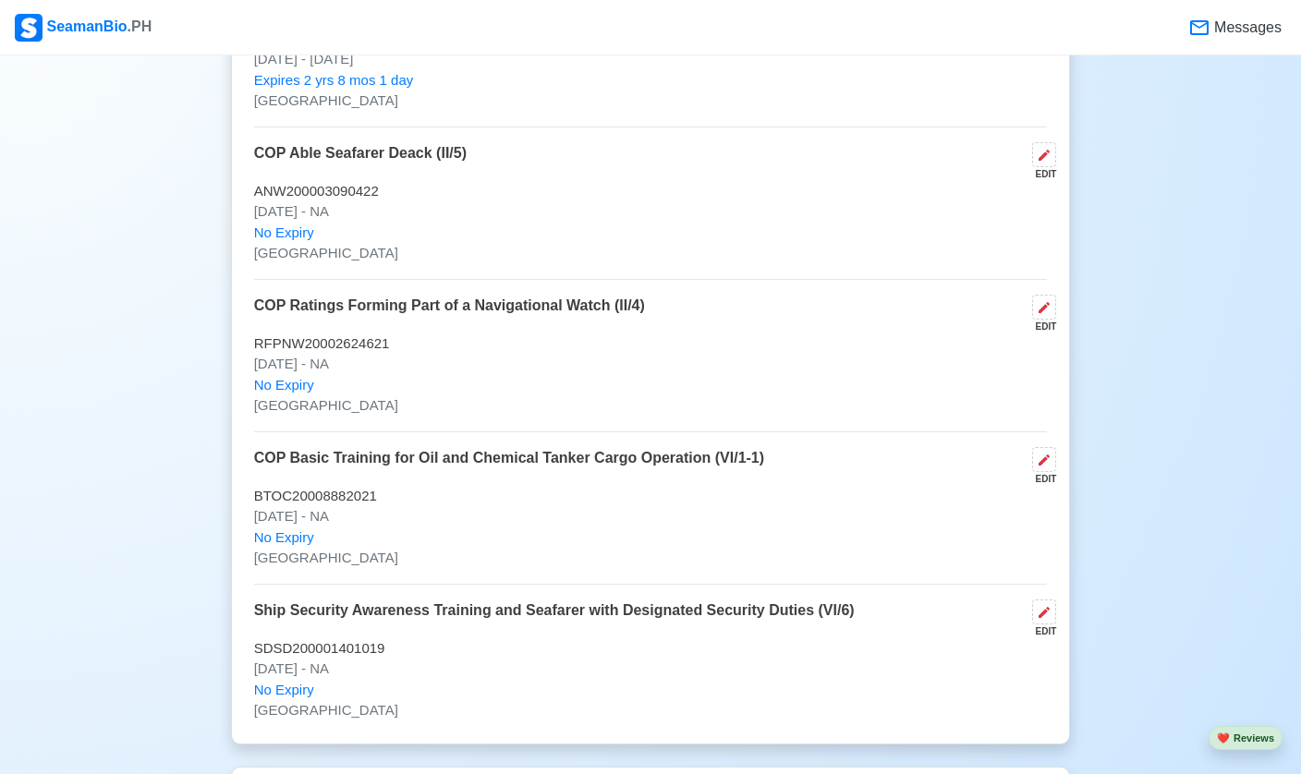
scroll to position [3863, 0]
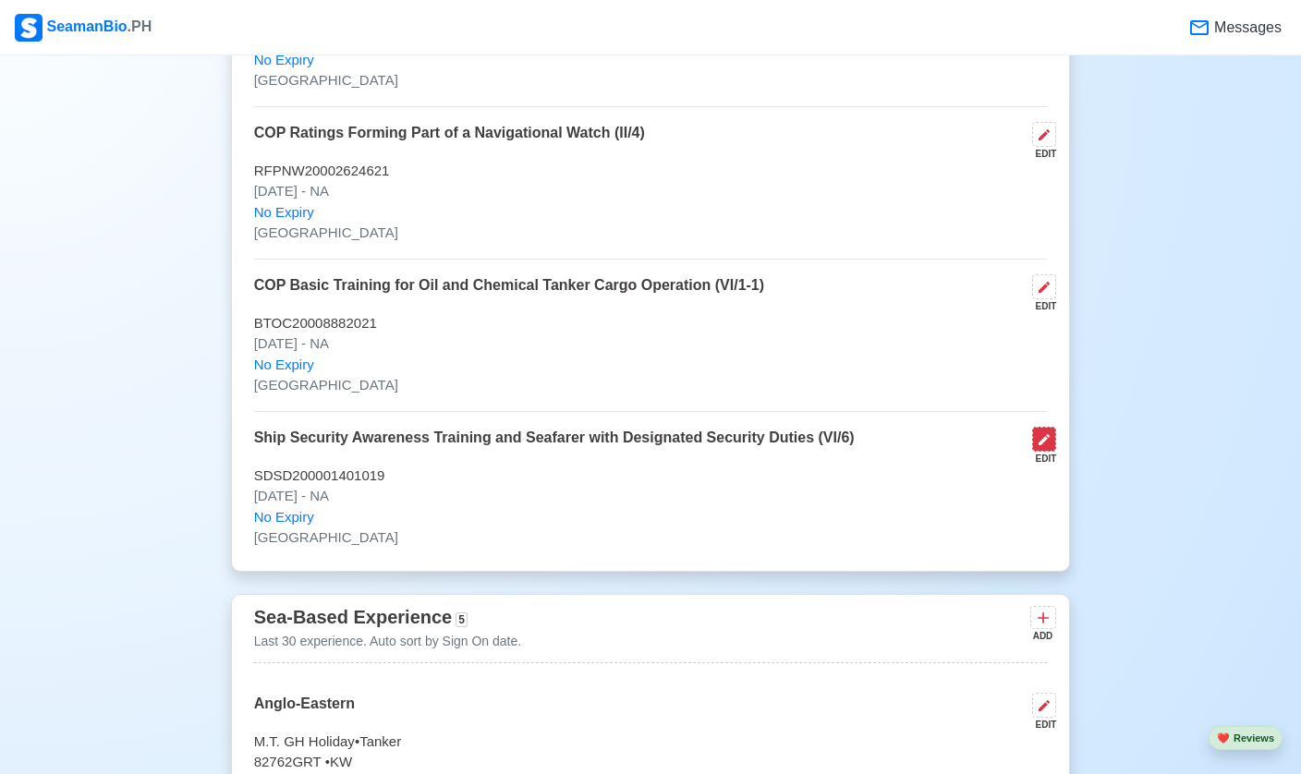
click at [895, 432] on icon at bounding box center [1044, 439] width 15 height 15
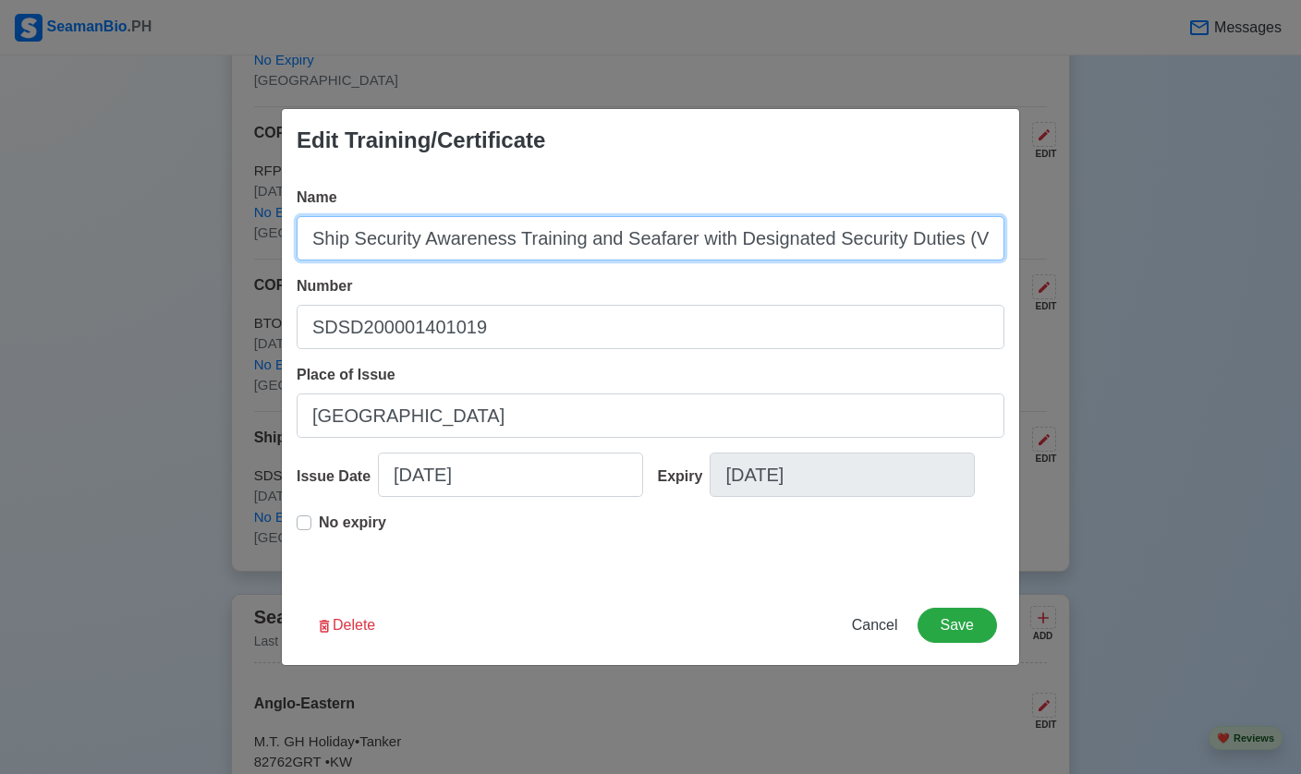
click at [311, 261] on input "Ship Security Awareness Training and Seafarer with Designated Security Duties (…" at bounding box center [651, 238] width 708 height 44
type input "COP Ship Security Awareness Training and Seafarer with Designated Security Duti…"
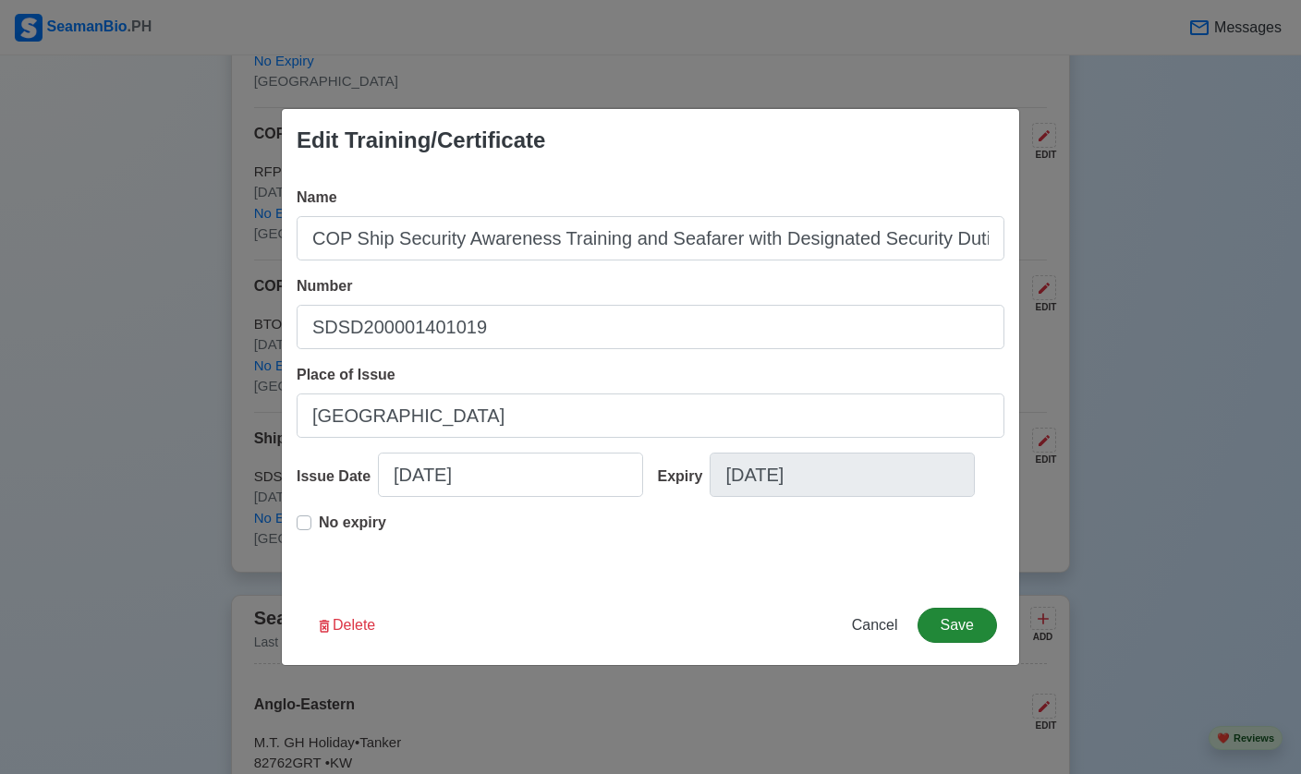
click at [895, 643] on button "Save" at bounding box center [956, 625] width 79 height 35
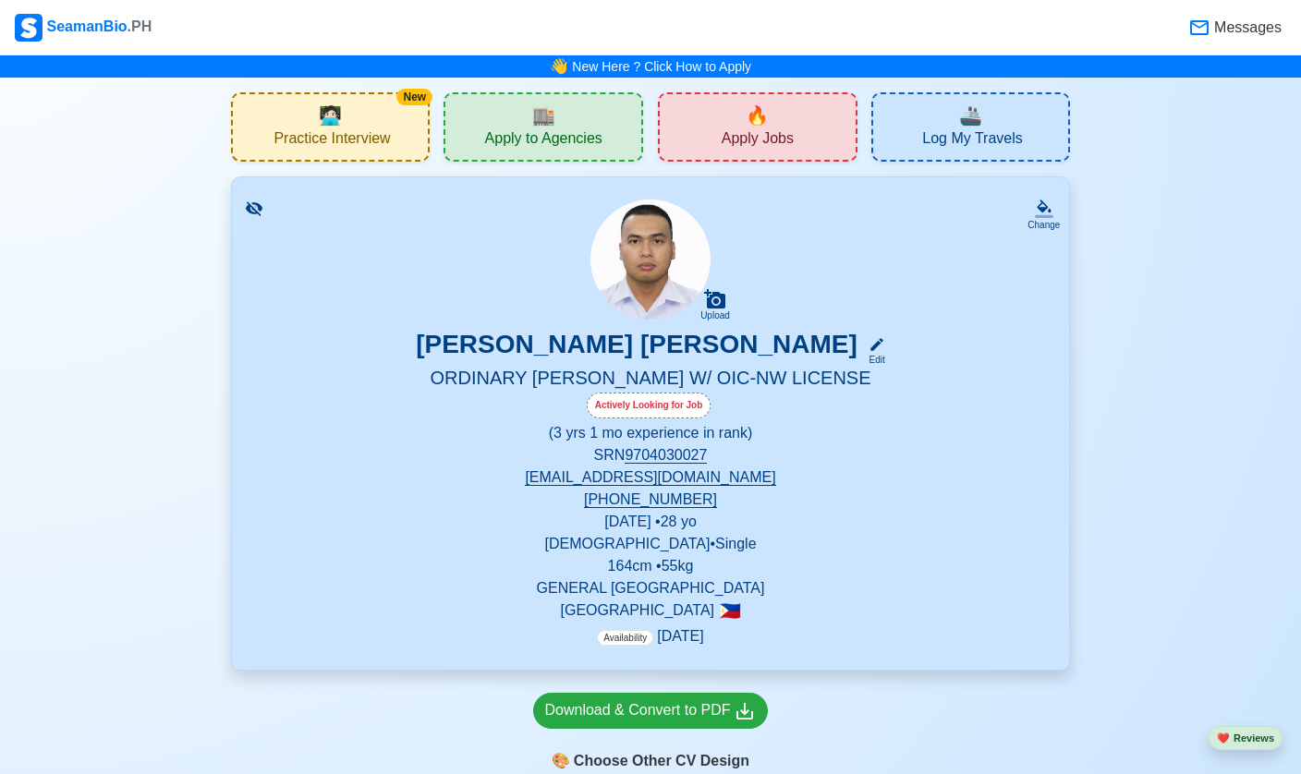
scroll to position [71, 0]
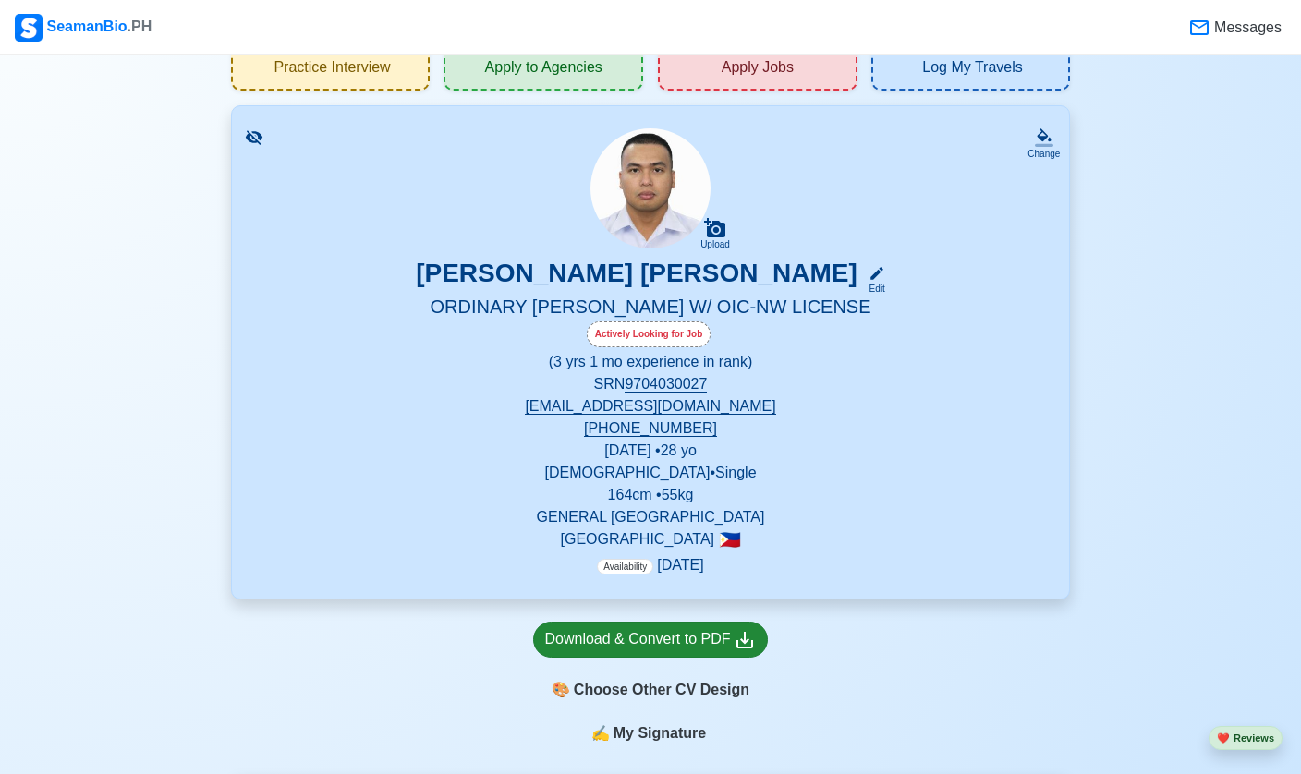
click at [683, 647] on div "Download & Convert to PDF" at bounding box center [651, 639] width 212 height 23
